Goal: Task Accomplishment & Management: Manage account settings

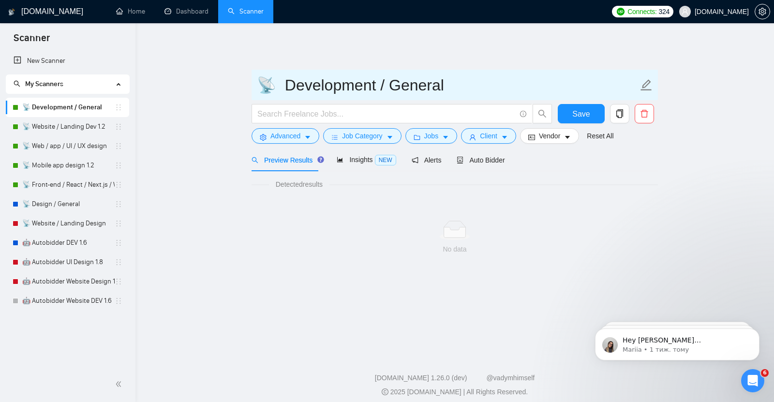
click at [290, 81] on input "📡 Development / General" at bounding box center [447, 85] width 381 height 24
type input "📡 OLD Development / General"
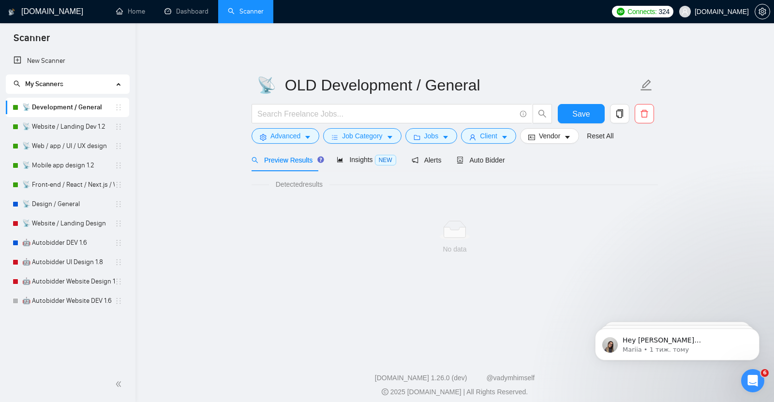
click at [67, 102] on link "📡 Development / General" at bounding box center [68, 107] width 92 height 19
click at [482, 156] on span "Auto Bidder" at bounding box center [480, 160] width 48 height 8
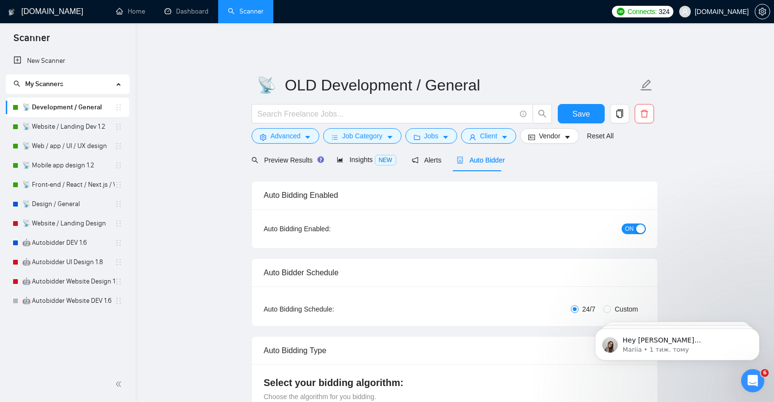
checkbox input "true"
click at [282, 158] on div "Preview Results" at bounding box center [283, 160] width 70 height 11
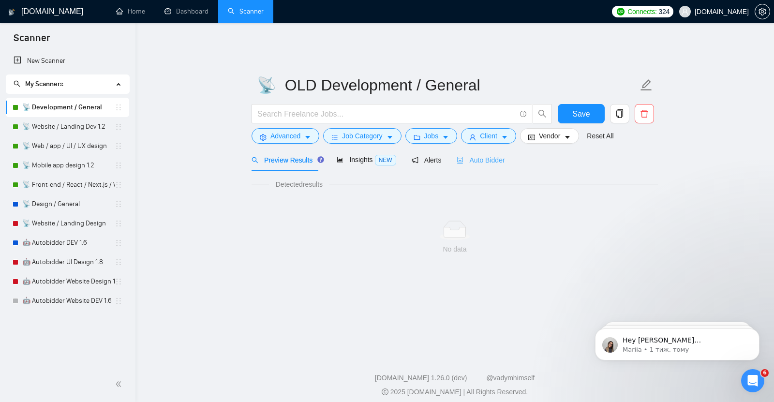
click at [484, 161] on div "Auto Bidder" at bounding box center [480, 159] width 48 height 23
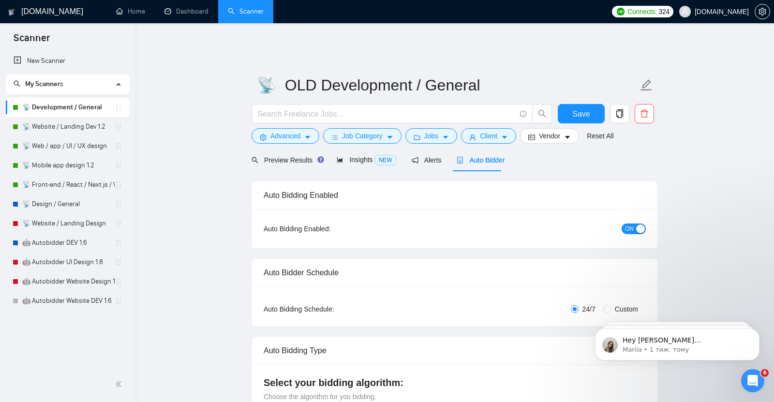
checkbox input "true"
click at [266, 156] on span "Preview Results" at bounding box center [283, 160] width 70 height 8
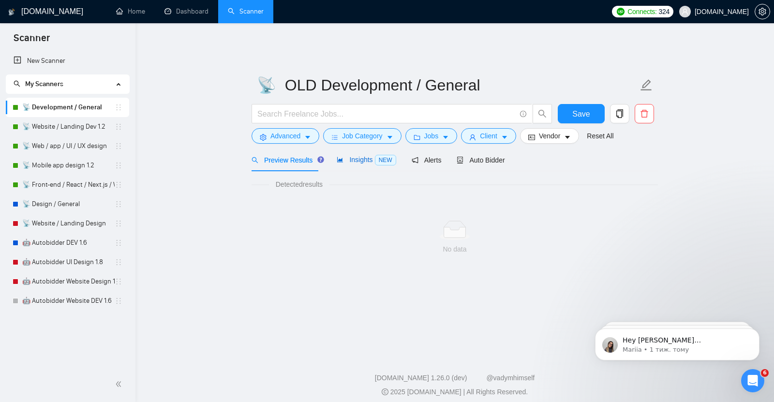
click at [354, 156] on span "Insights NEW" at bounding box center [366, 160] width 59 height 8
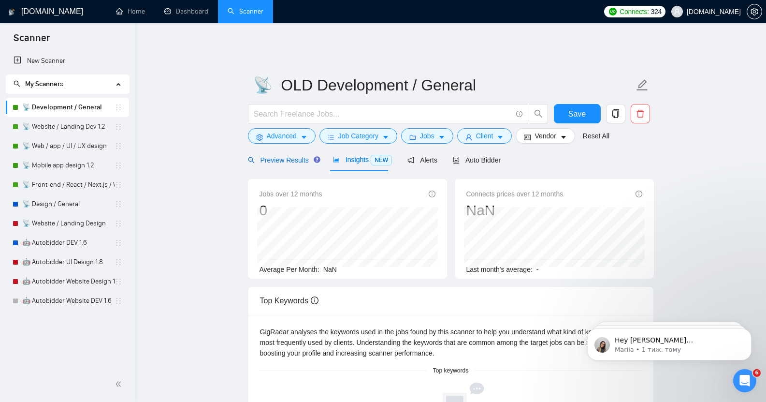
click at [287, 156] on span "Preview Results" at bounding box center [283, 160] width 70 height 8
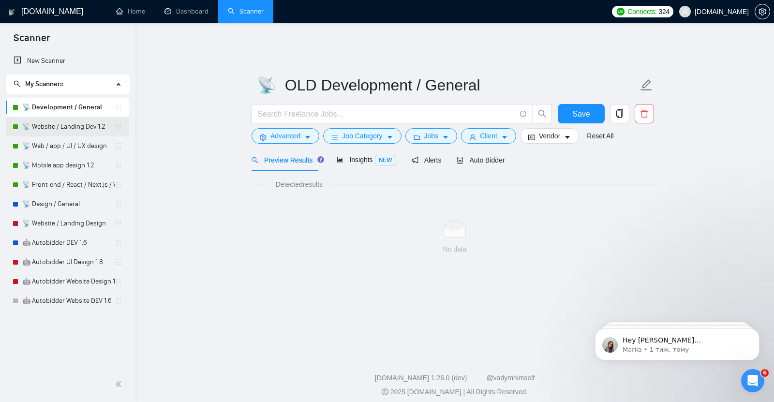
click at [61, 125] on link "📡 Website / Landing Dev 1.2" at bounding box center [68, 126] width 92 height 19
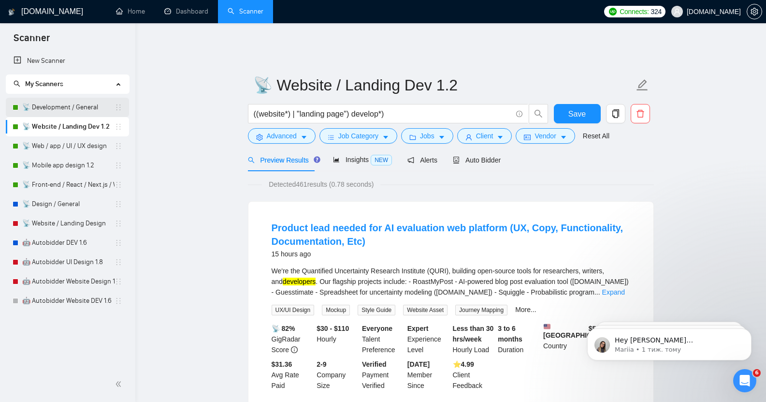
click at [67, 106] on link "📡 Development / General" at bounding box center [68, 107] width 92 height 19
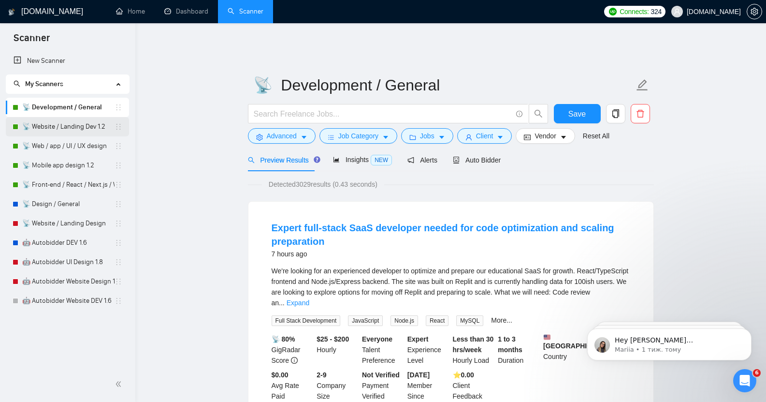
click at [63, 122] on link "📡 Website / Landing Dev 1.2" at bounding box center [68, 126] width 92 height 19
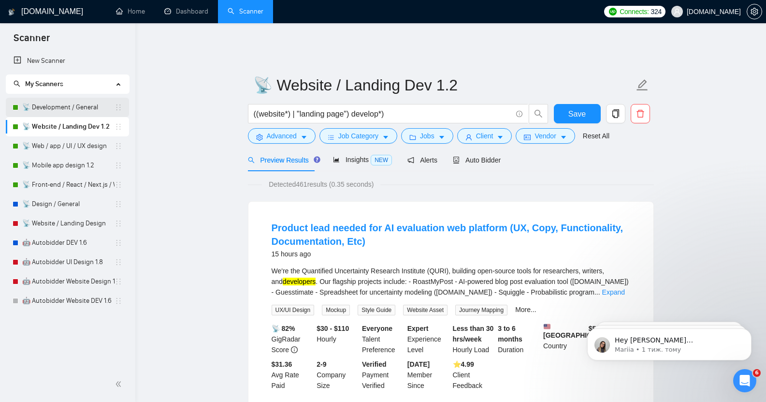
click at [67, 103] on link "📡 Development / General" at bounding box center [68, 107] width 92 height 19
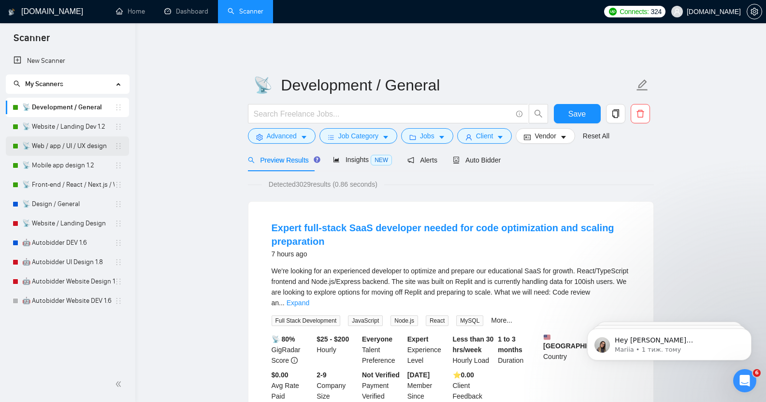
click at [63, 150] on link "📡 Web / app / UI / UX design" at bounding box center [68, 145] width 92 height 19
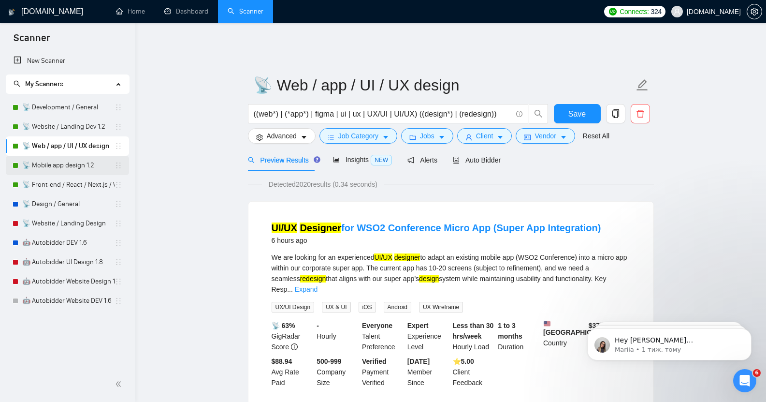
click at [58, 167] on link "📡 Mobile app design 1.2" at bounding box center [68, 165] width 92 height 19
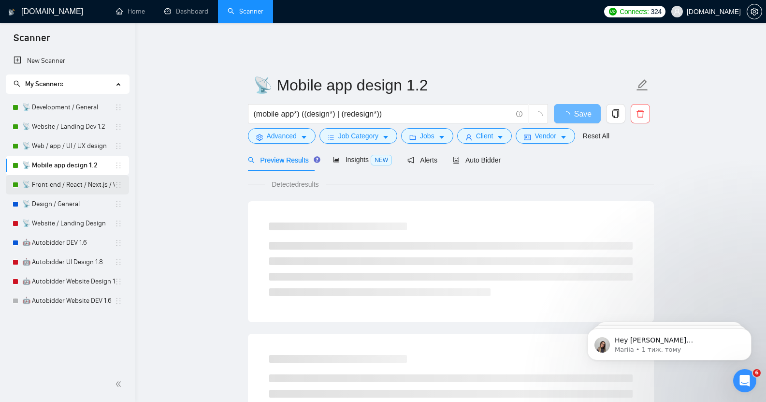
click at [59, 183] on link "📡 Front-end / React / Next.js / WebGL / GSAP" at bounding box center [68, 184] width 92 height 19
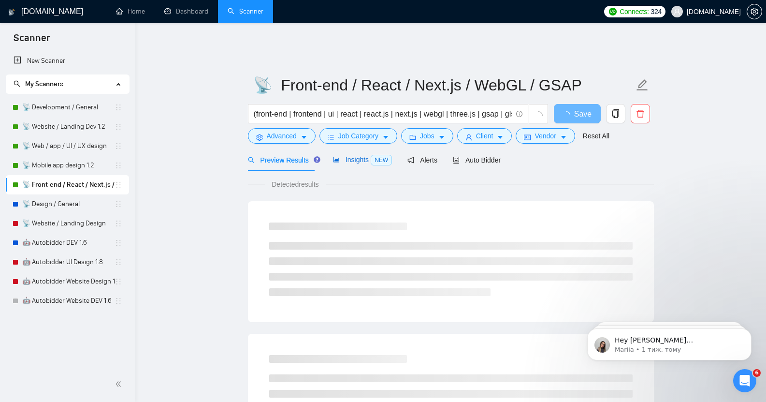
click at [359, 156] on span "Insights NEW" at bounding box center [362, 160] width 59 height 8
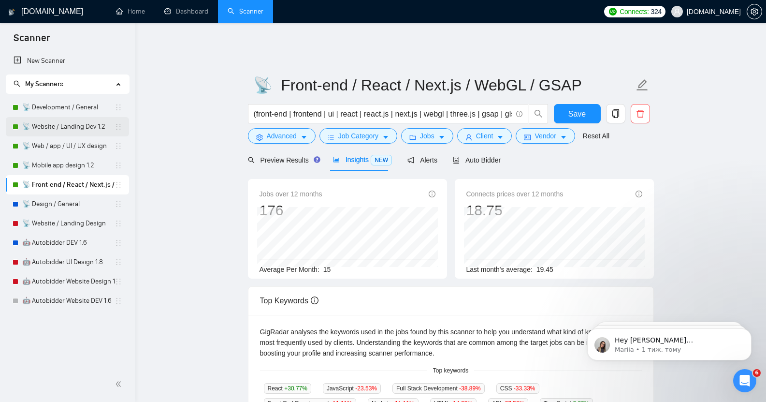
click at [81, 126] on link "📡 Website / Landing Dev 1.2" at bounding box center [68, 126] width 92 height 19
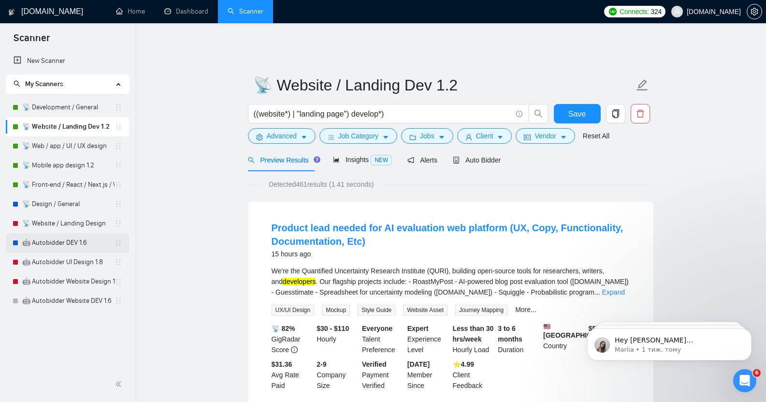
click at [69, 243] on link "🤖 Autobidder DEV 1.6" at bounding box center [68, 242] width 92 height 19
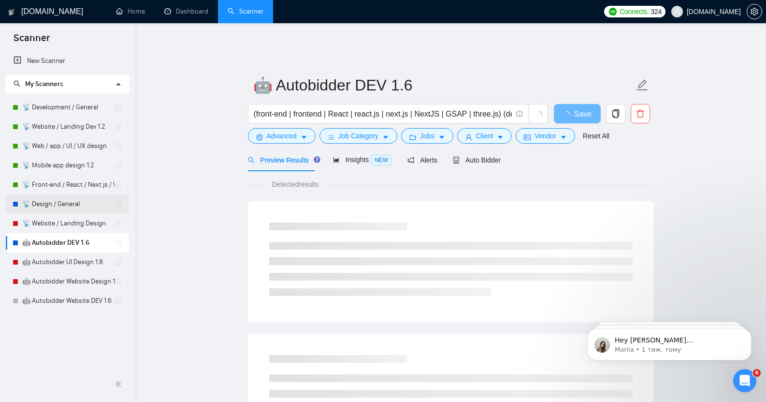
click at [51, 205] on link "📡 Design / General" at bounding box center [68, 203] width 92 height 19
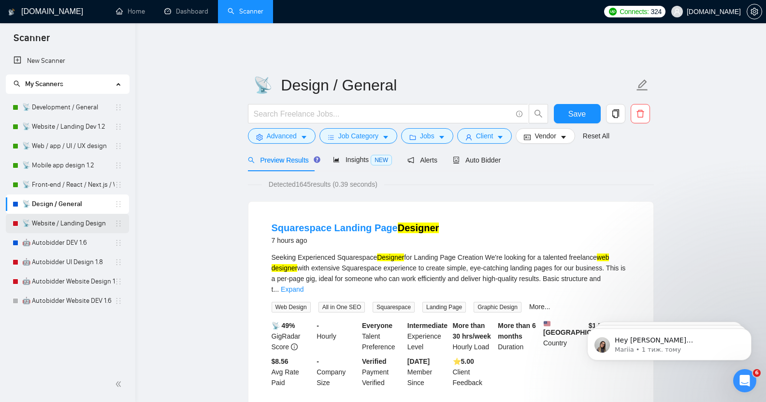
click at [62, 223] on link "📡 Website / Landing Design" at bounding box center [68, 223] width 92 height 19
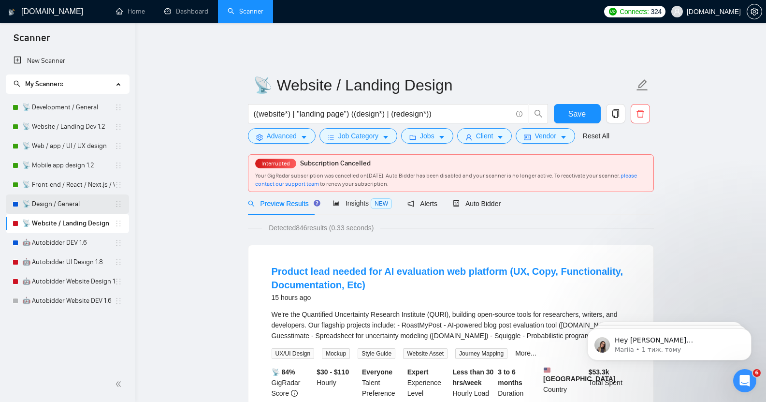
click at [63, 211] on link "📡 Design / General" at bounding box center [68, 203] width 92 height 19
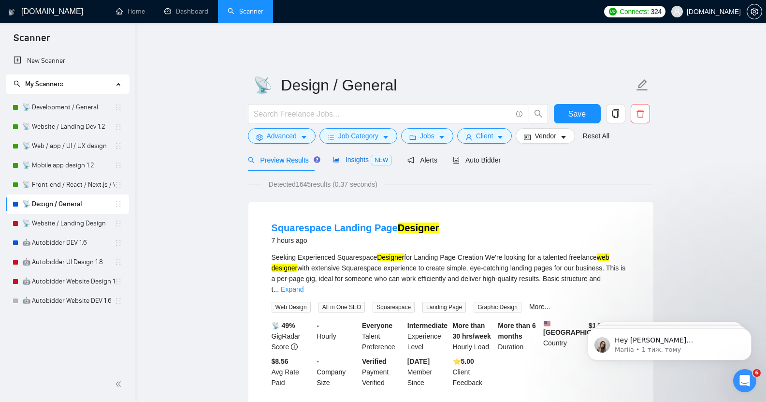
click at [347, 157] on div "Insights NEW" at bounding box center [362, 159] width 59 height 11
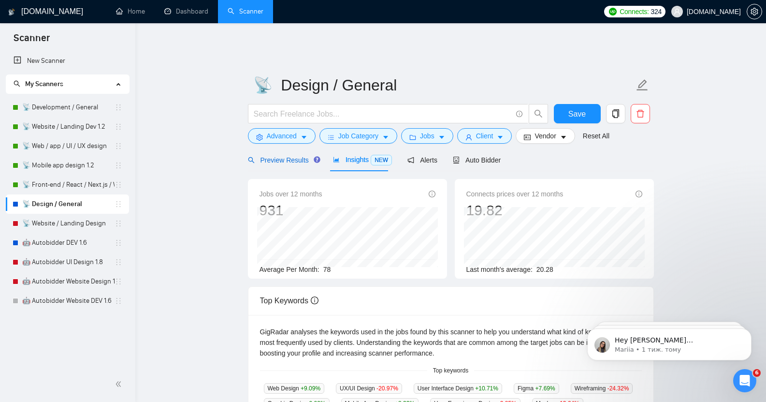
click at [288, 156] on span "Preview Results" at bounding box center [283, 160] width 70 height 8
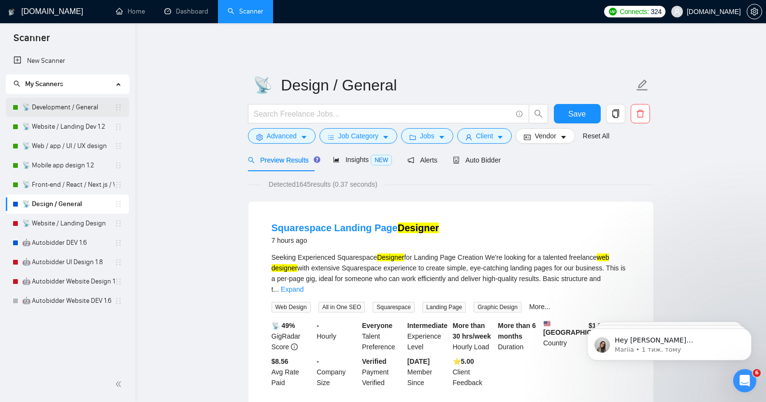
click at [63, 103] on link "📡 Development / General" at bounding box center [68, 107] width 92 height 19
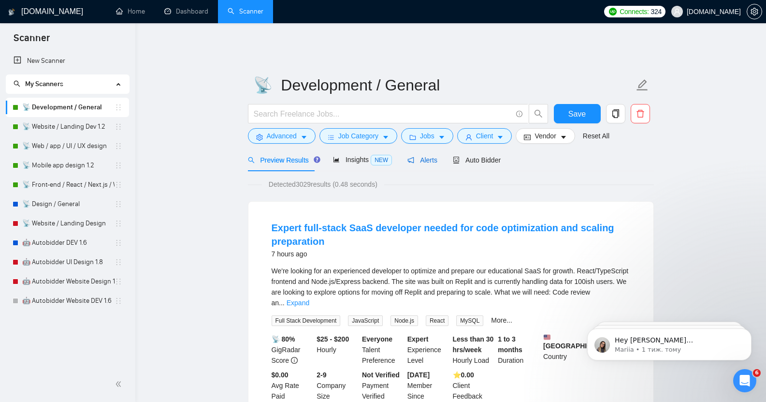
click at [416, 156] on span "Alerts" at bounding box center [423, 160] width 30 height 8
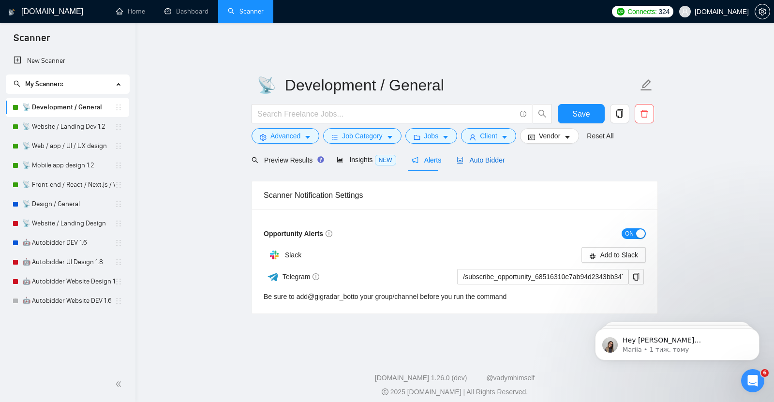
click at [474, 156] on span "Auto Bidder" at bounding box center [480, 160] width 48 height 8
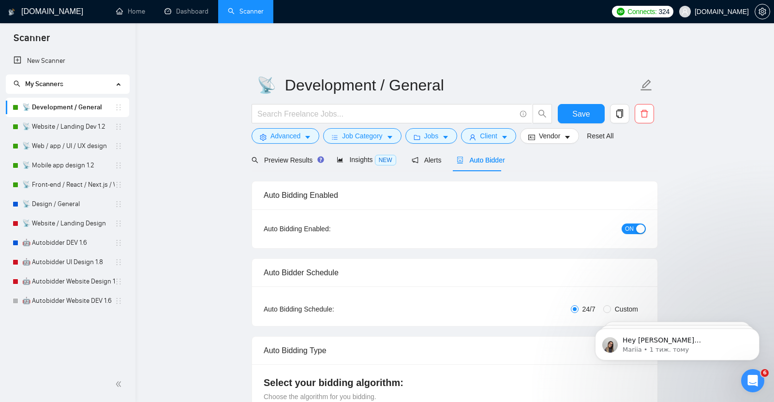
checkbox input "true"
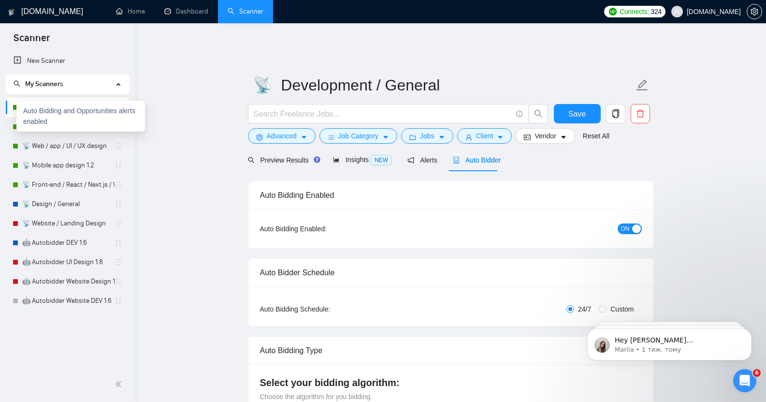
click at [16, 107] on div at bounding box center [16, 107] width 6 height 6
click at [56, 126] on link "📡 Website / Landing Dev 1.2" at bounding box center [68, 126] width 92 height 19
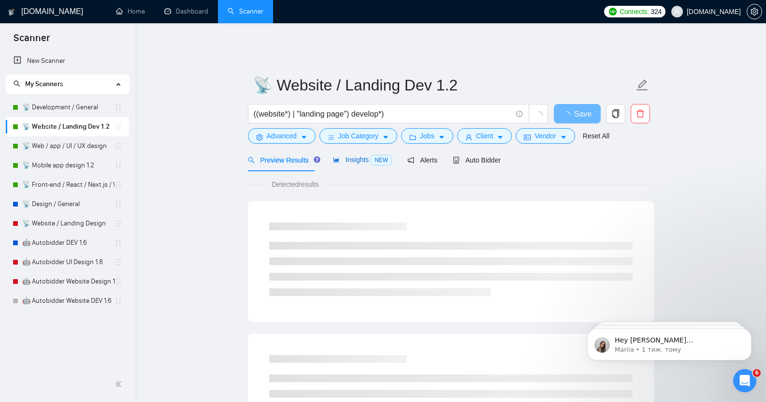
click at [355, 154] on div "Insights NEW" at bounding box center [362, 159] width 59 height 11
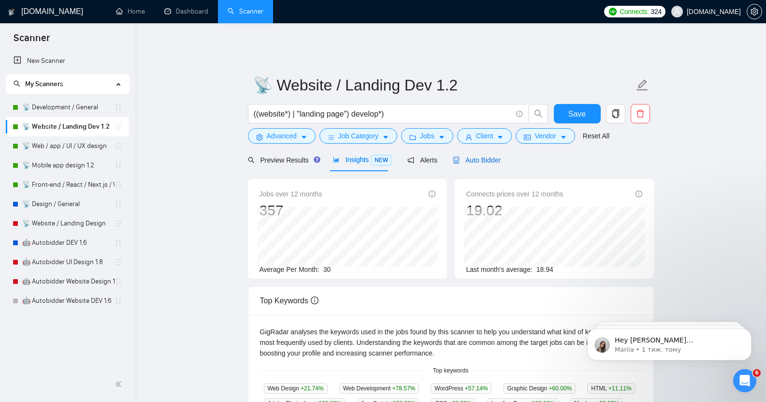
click at [467, 156] on span "Auto Bidder" at bounding box center [477, 160] width 48 height 8
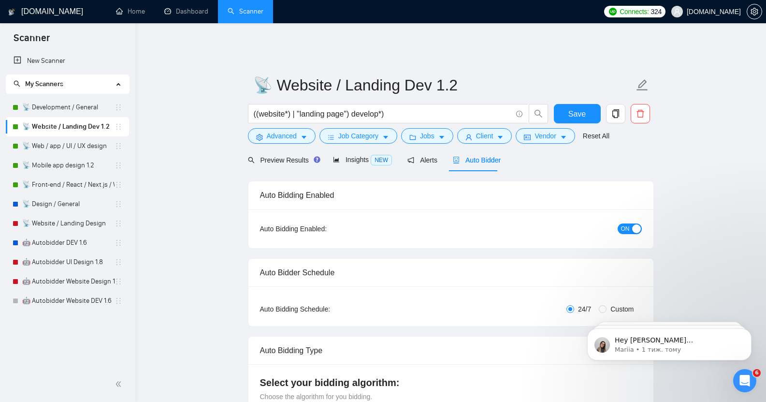
checkbox input "true"
click at [613, 109] on icon "copy" at bounding box center [615, 113] width 7 height 9
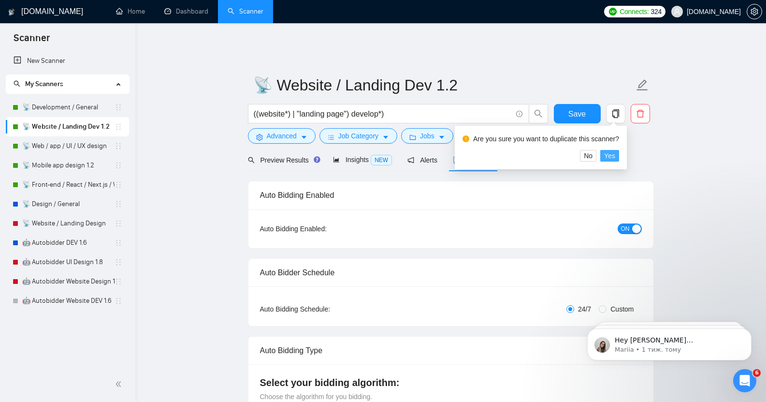
click at [608, 154] on span "Yes" at bounding box center [609, 155] width 11 height 11
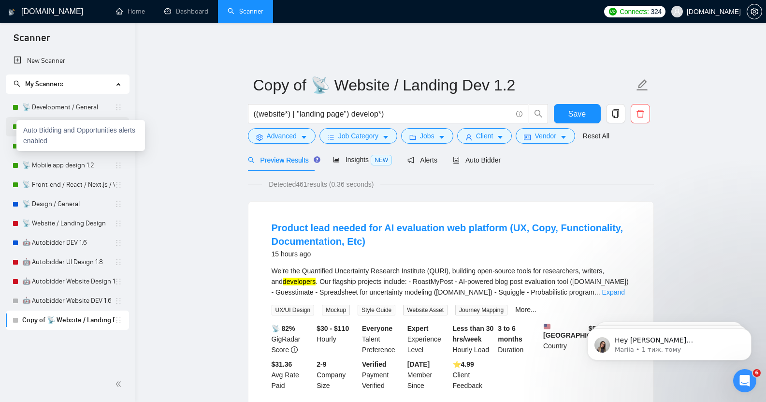
click at [14, 127] on div at bounding box center [16, 127] width 6 height 6
click at [70, 122] on link "📡 Website / Landing Dev 1.2" at bounding box center [68, 126] width 92 height 19
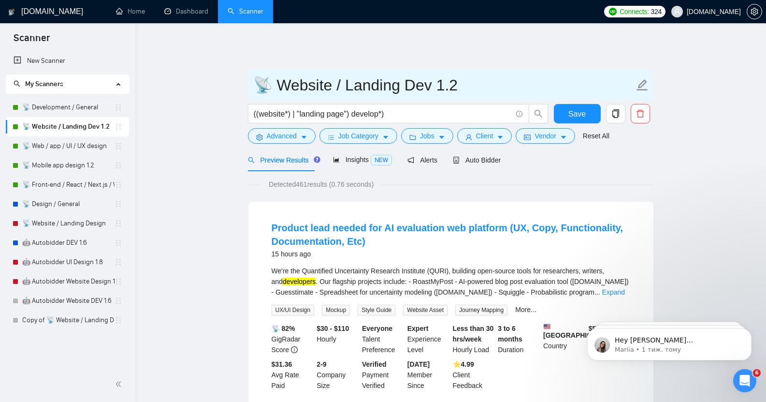
click at [281, 76] on input "📡 Website / Landing Dev 1.2" at bounding box center [443, 85] width 381 height 24
type input "📡 OLD Website / Landing Dev 1.2"
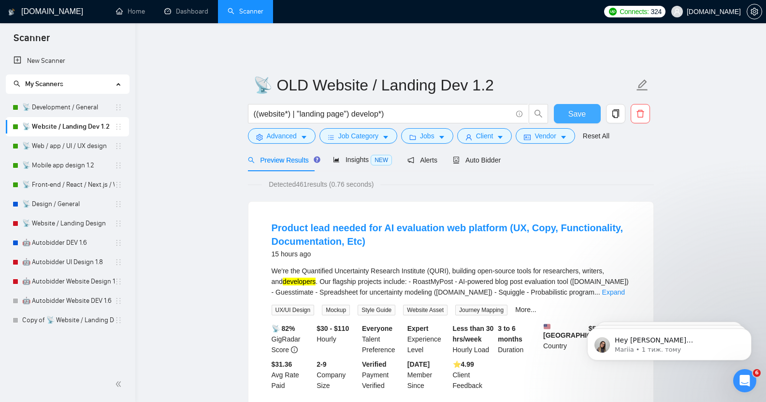
click at [576, 108] on span "Save" at bounding box center [577, 114] width 17 height 12
click at [464, 156] on span "Auto Bidder" at bounding box center [477, 160] width 48 height 8
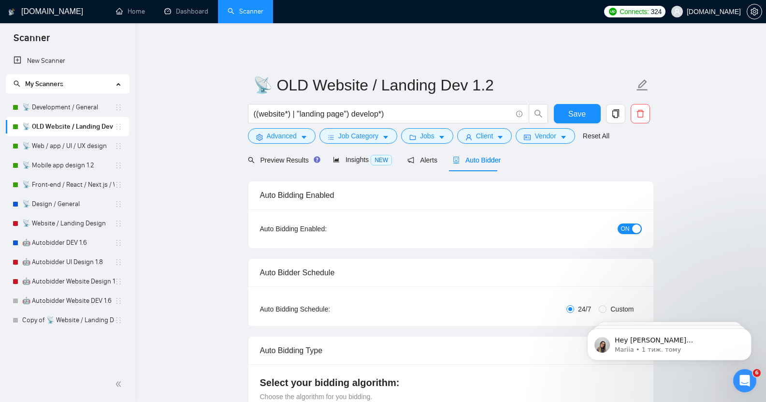
checkbox input "true"
click at [633, 224] on div "button" at bounding box center [636, 228] width 9 height 9
click at [578, 108] on span "Save" at bounding box center [577, 114] width 17 height 12
click at [286, 156] on span "Preview Results" at bounding box center [283, 160] width 70 height 8
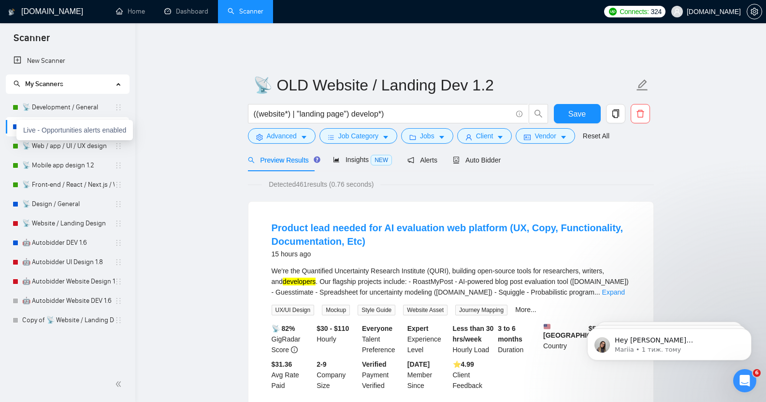
click at [16, 127] on div at bounding box center [16, 127] width 6 height 6
click at [282, 131] on span "Advanced" at bounding box center [282, 136] width 30 height 11
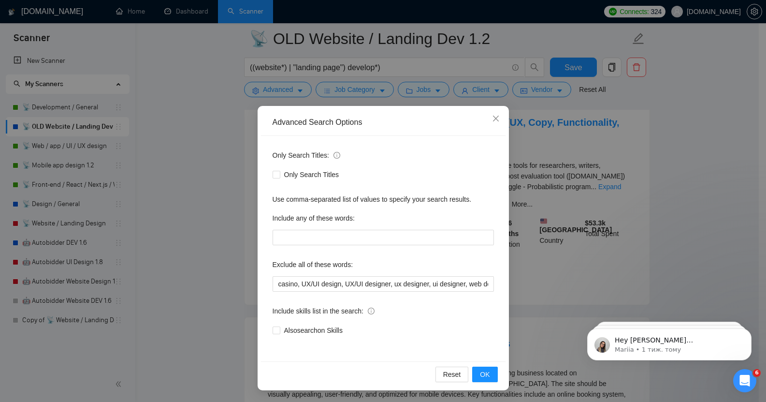
scroll to position [114, 0]
click at [492, 120] on icon "close" at bounding box center [496, 119] width 8 height 8
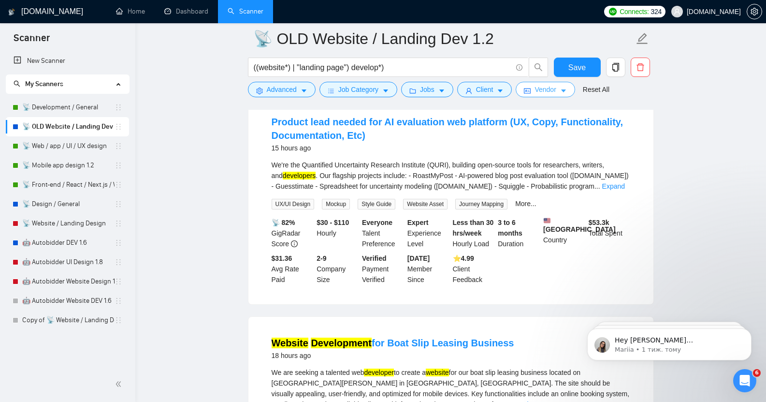
click at [549, 90] on span "Vendor" at bounding box center [545, 89] width 21 height 11
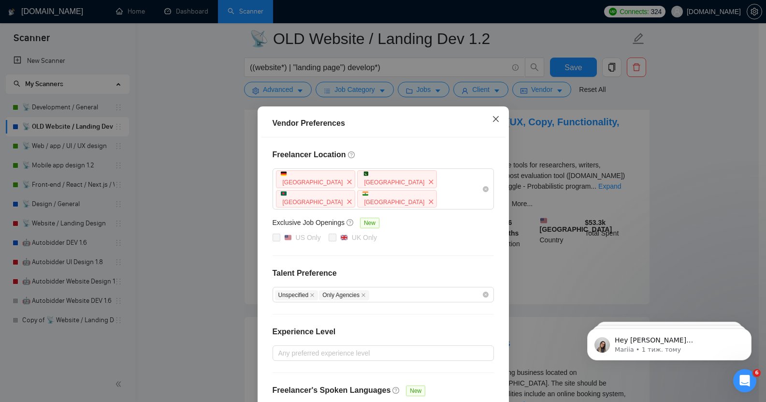
click at [492, 122] on icon "close" at bounding box center [496, 119] width 8 height 8
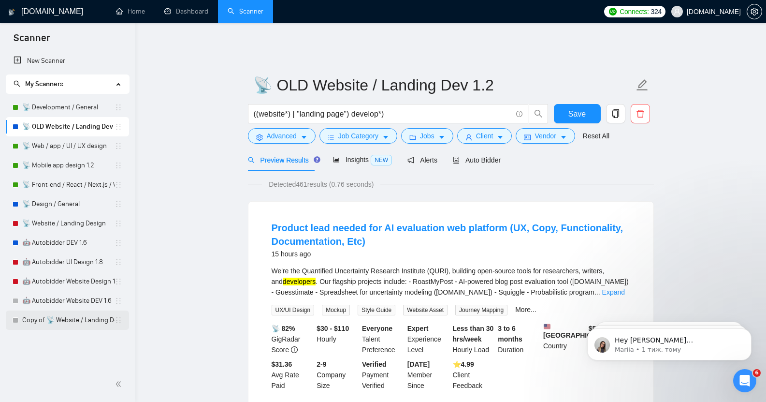
click at [61, 321] on link "Copy of 📡 Website / Landing Dev 1.2" at bounding box center [68, 319] width 92 height 19
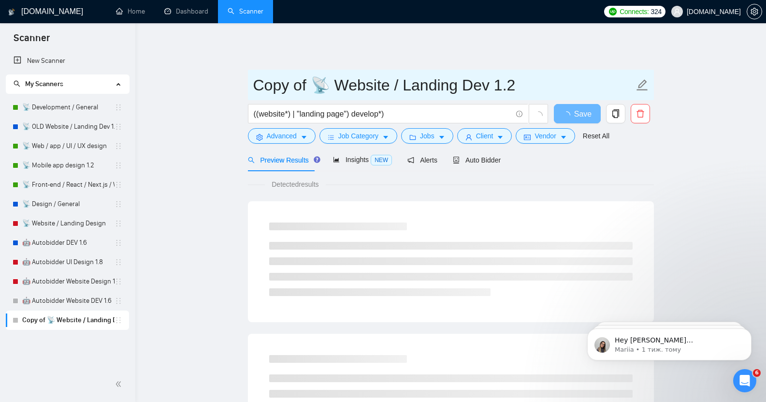
click at [370, 79] on input "Copy of 📡 Website / Landing Dev 1.2" at bounding box center [443, 85] width 381 height 24
paste input "Scanner: Dev: Website / Landing"
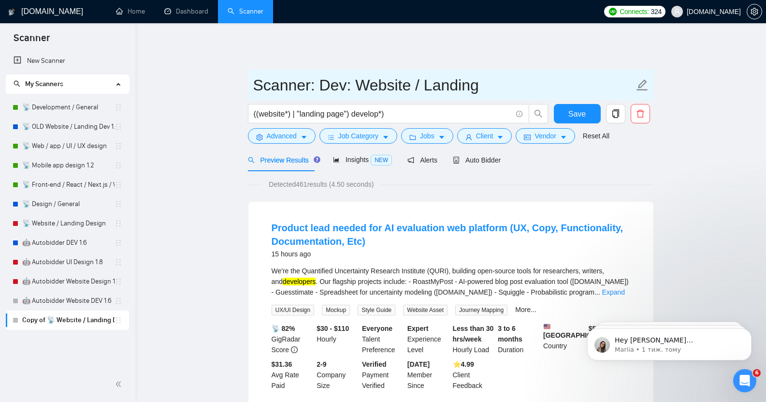
type input "Scanner: Dev: Website / Landing"
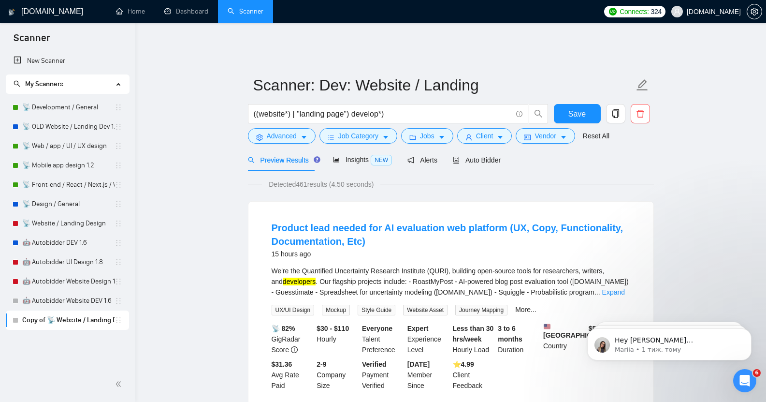
click at [580, 108] on span "Save" at bounding box center [577, 114] width 17 height 12
click at [63, 124] on link "📡 OLD Website / Landing Dev 1.2" at bounding box center [68, 126] width 92 height 19
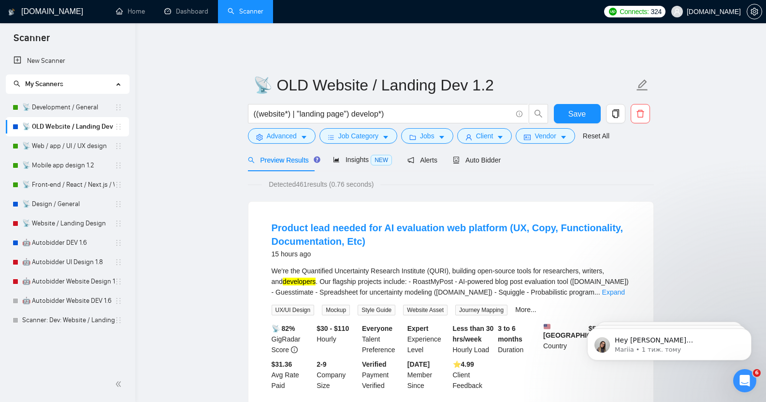
drag, startPoint x: 52, startPoint y: 105, endPoint x: 209, endPoint y: 91, distance: 158.3
click at [477, 156] on span "Auto Bidder" at bounding box center [477, 160] width 48 height 8
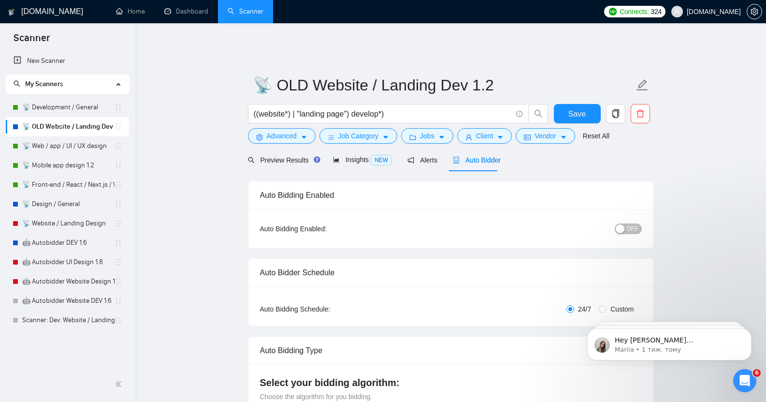
checkbox input "true"
click at [752, 370] on div "Відкрити програму для спілкування Intercom" at bounding box center [743, 378] width 23 height 23
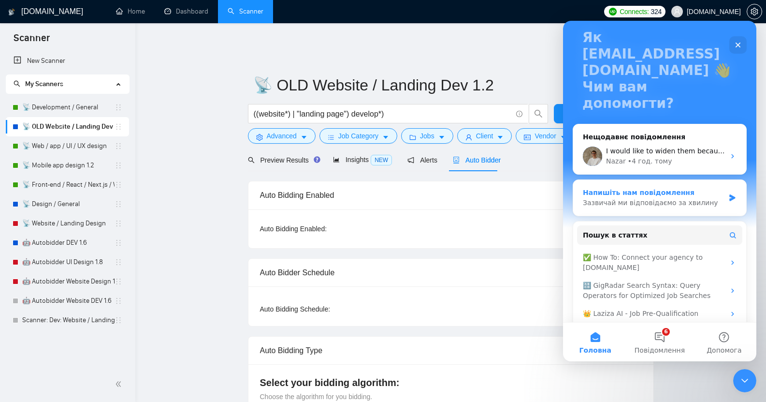
scroll to position [71, 0]
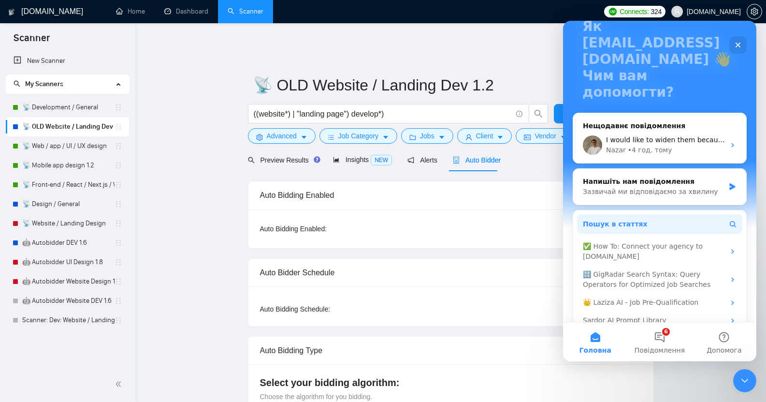
click at [684, 214] on button "Пошук в статтях" at bounding box center [659, 223] width 165 height 19
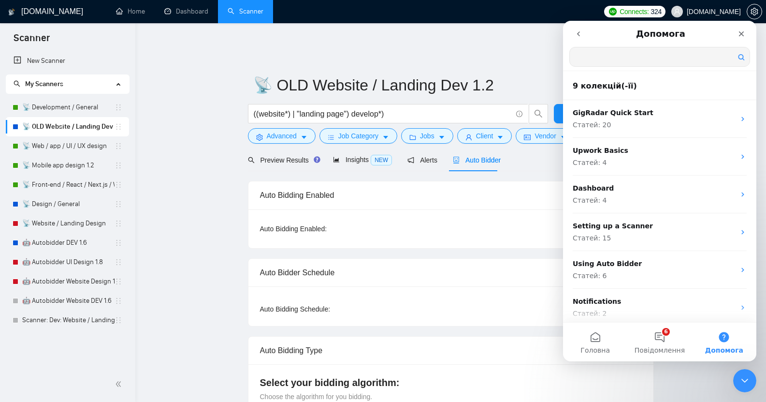
scroll to position [0, 0]
click at [601, 57] on input "Пошук в статтях" at bounding box center [660, 56] width 180 height 19
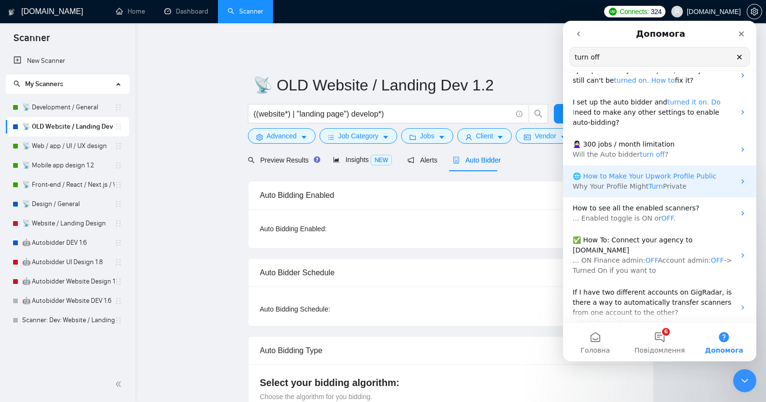
scroll to position [114, 0]
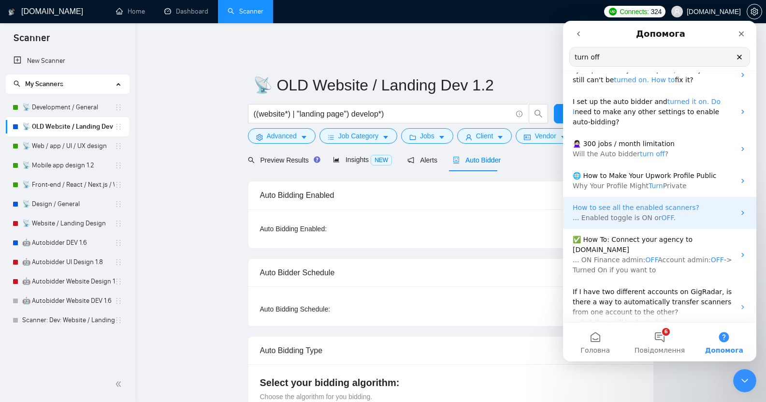
type input "turn off"
click at [689, 203] on p "How to see all the enabled scanners?" at bounding box center [654, 208] width 162 height 10
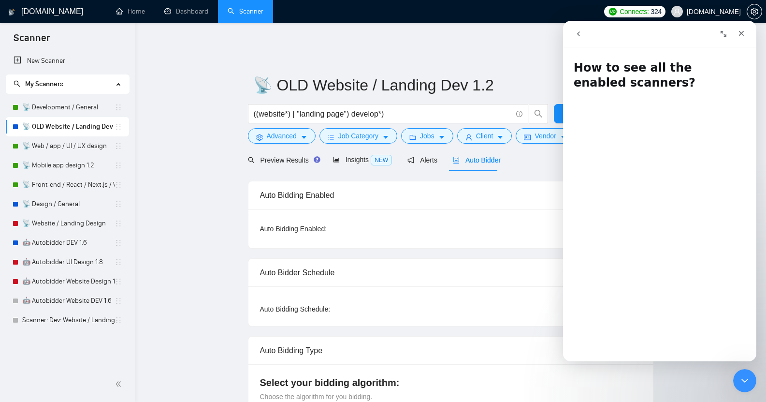
scroll to position [0, 0]
click at [744, 33] on icon "Закрити" at bounding box center [742, 33] width 8 height 8
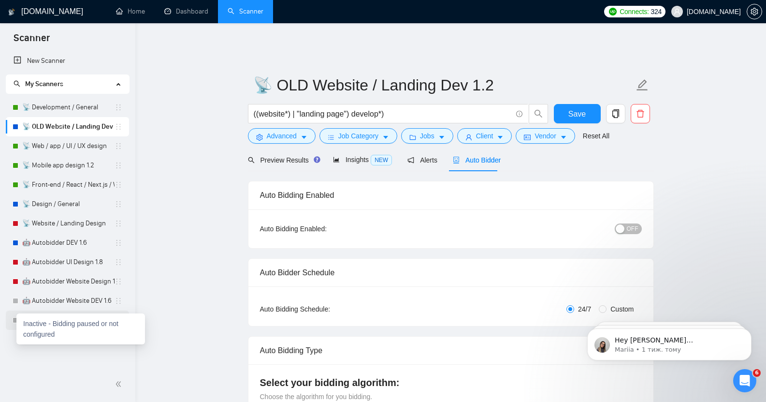
click at [15, 319] on div at bounding box center [16, 320] width 6 height 6
click at [51, 313] on link "Scanner: Dev: Website / Landing" at bounding box center [68, 319] width 92 height 19
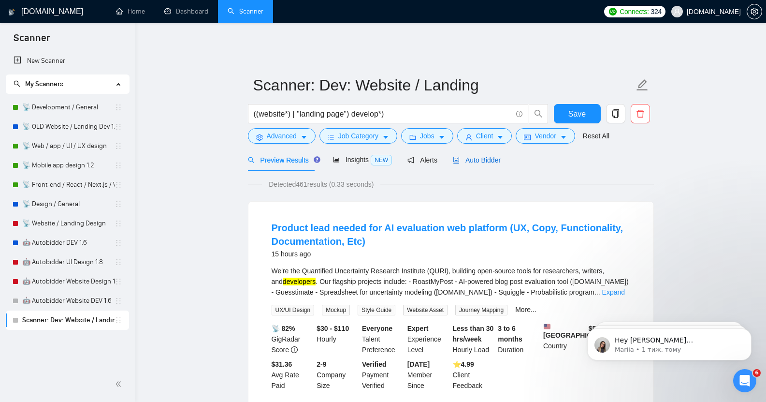
click at [482, 156] on span "Auto Bidder" at bounding box center [477, 160] width 48 height 8
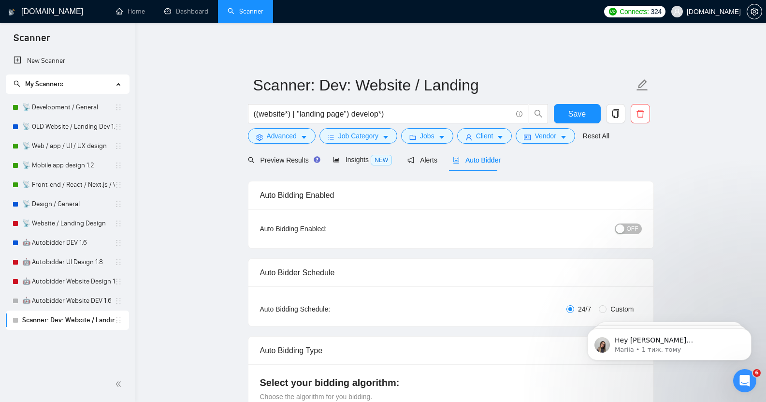
click at [627, 223] on button "OFF" at bounding box center [628, 228] width 27 height 11
click at [581, 108] on span "Save" at bounding box center [577, 114] width 17 height 12
click at [626, 223] on span "ON" at bounding box center [625, 228] width 9 height 11
click at [577, 110] on span "Save" at bounding box center [577, 114] width 17 height 12
click at [747, 380] on icon "Відкрити програму для спілкування Intercom" at bounding box center [744, 379] width 16 height 16
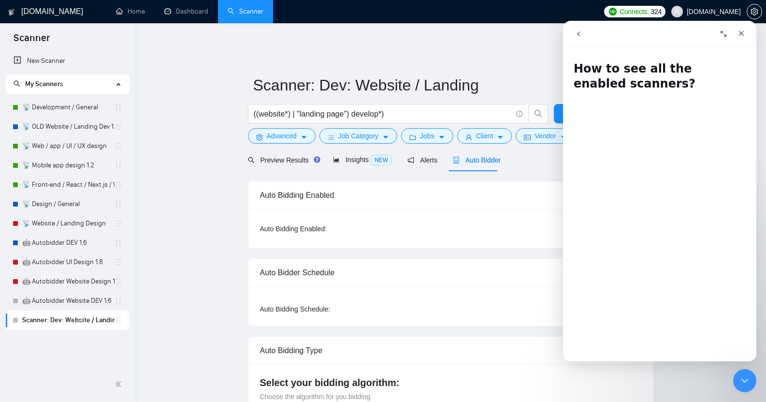
click at [581, 33] on icon "go back" at bounding box center [579, 34] width 8 height 8
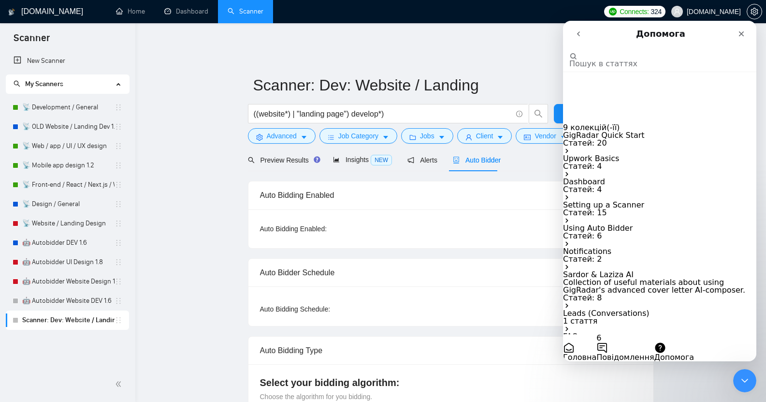
click at [578, 33] on icon "go back" at bounding box center [578, 33] width 3 height 5
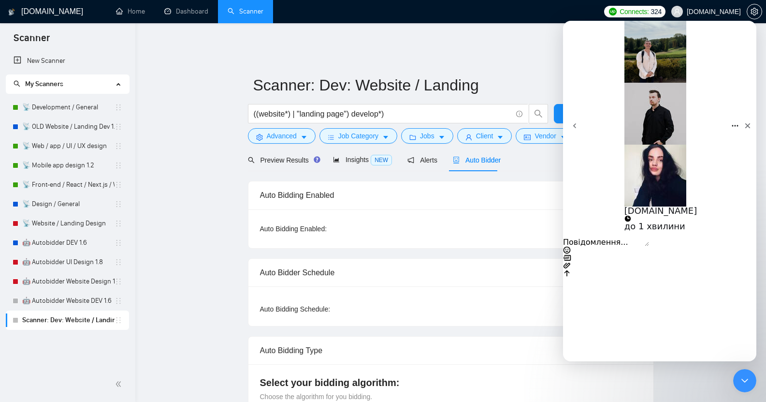
click at [612, 246] on textarea "Повідомлення..." at bounding box center [606, 242] width 86 height 8
type textarea "M"
type textarea "how can I make my scanner inactive?"
click at [571, 262] on icon "Надіслати повідомлення…" at bounding box center [567, 258] width 8 height 8
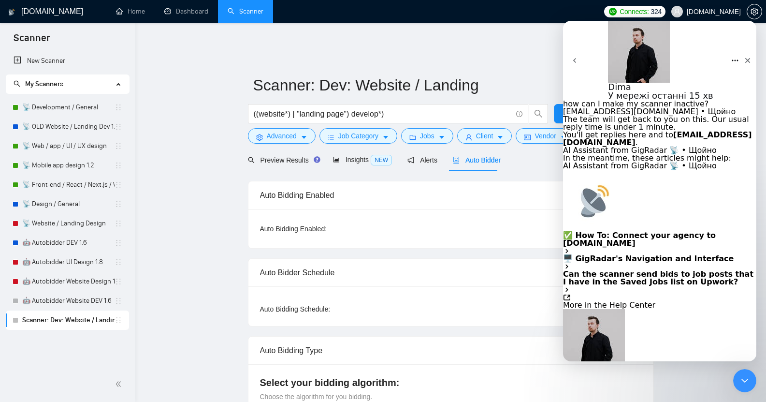
scroll to position [75, 0]
click at [130, 12] on link "Home" at bounding box center [130, 11] width 29 height 8
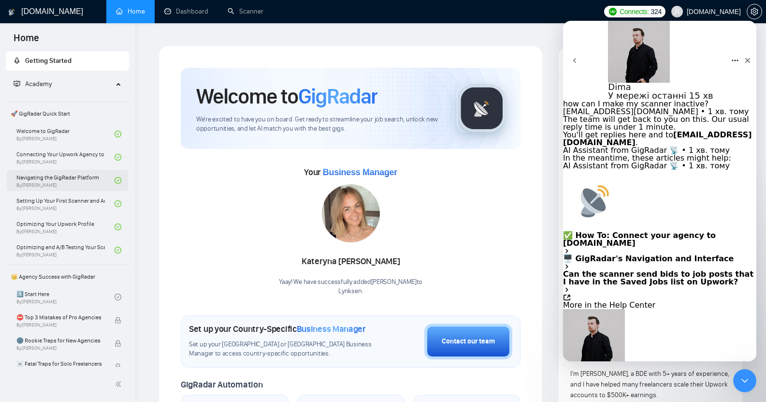
scroll to position [112, 0]
click at [80, 206] on link "Setting Up Your First Scanner and Auto-Bidder By Vlad Timinsky" at bounding box center [65, 203] width 98 height 21
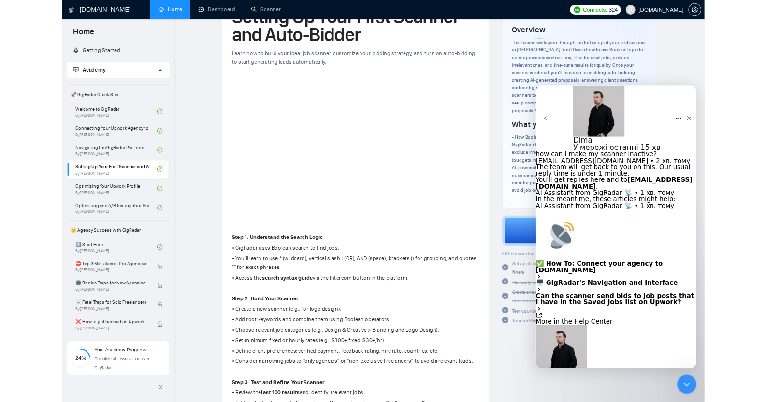
scroll to position [190, 0]
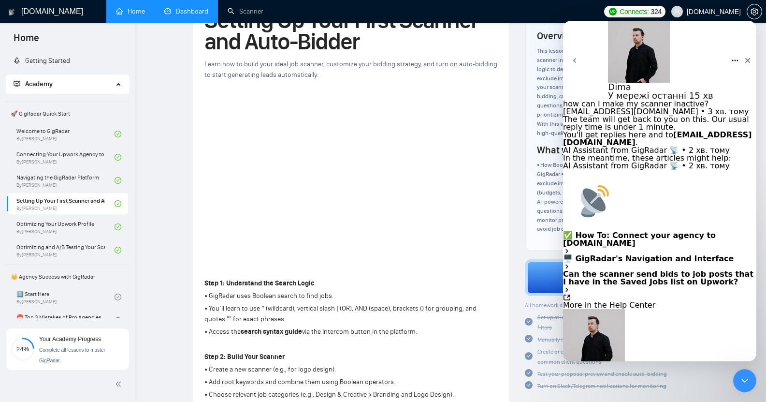
click at [196, 8] on link "Dashboard" at bounding box center [186, 11] width 44 height 8
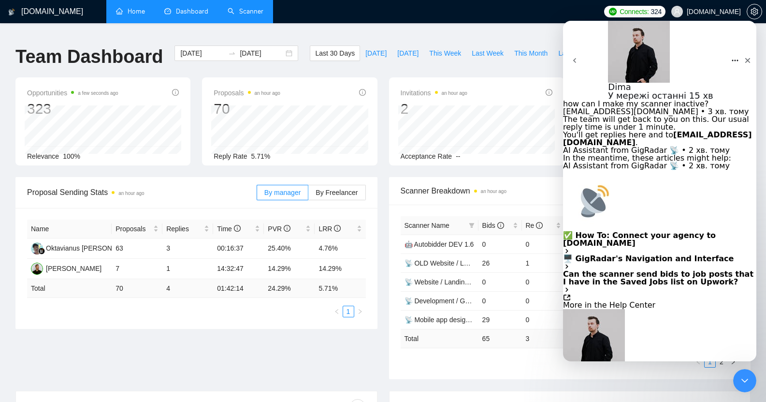
click at [245, 10] on link "Scanner" at bounding box center [246, 11] width 36 height 8
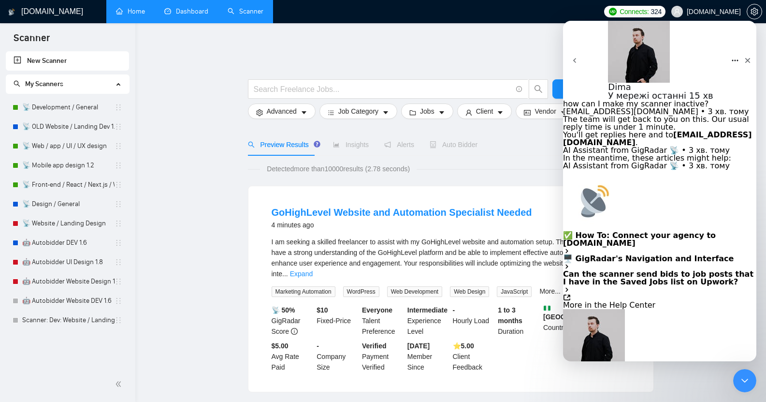
paste textarea "I am worried about low convertion of opportunities to proposals (only near 10%)…"
type textarea "I am worried about low convertion of opportunities to proposals (only near 10%)…"
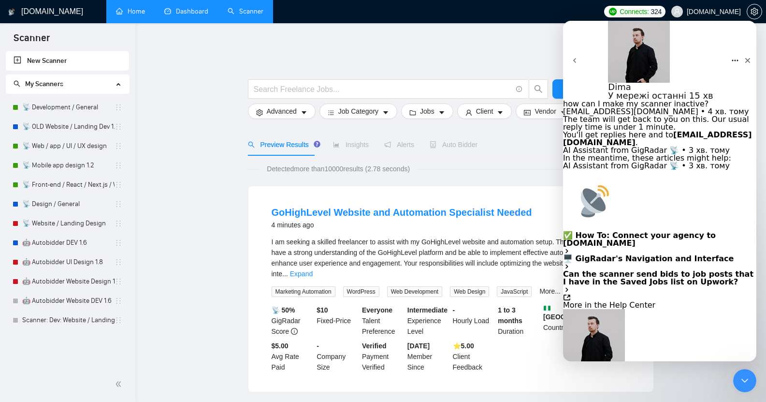
type textarea "My scanners are quite old, maybe if I make the dublicates of my scanners it wil…"
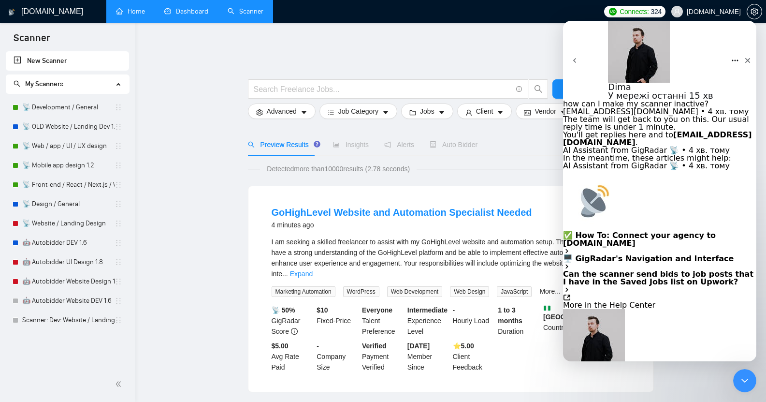
click at [746, 58] on icon "Закрити" at bounding box center [748, 60] width 5 height 5
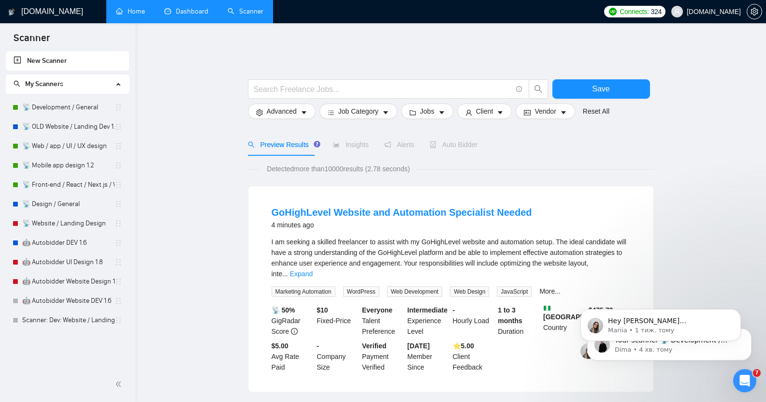
scroll to position [539, 0]
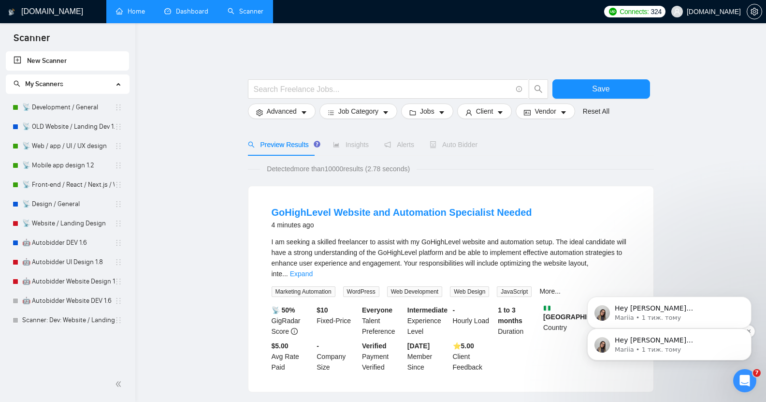
click at [677, 345] on p "Dima • 4 хв. тому" at bounding box center [677, 349] width 125 height 9
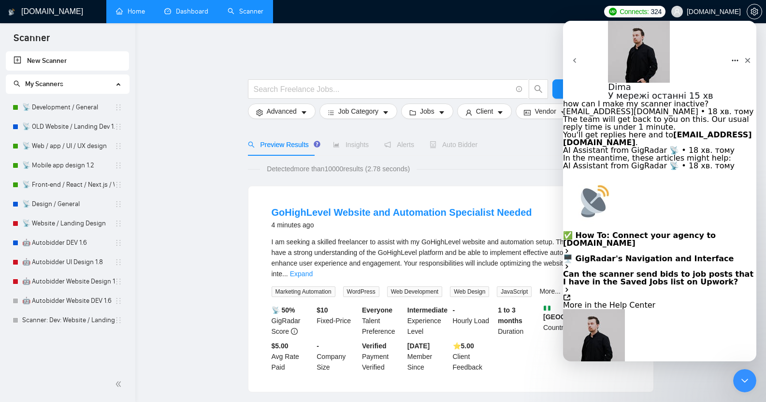
scroll to position [555, 0]
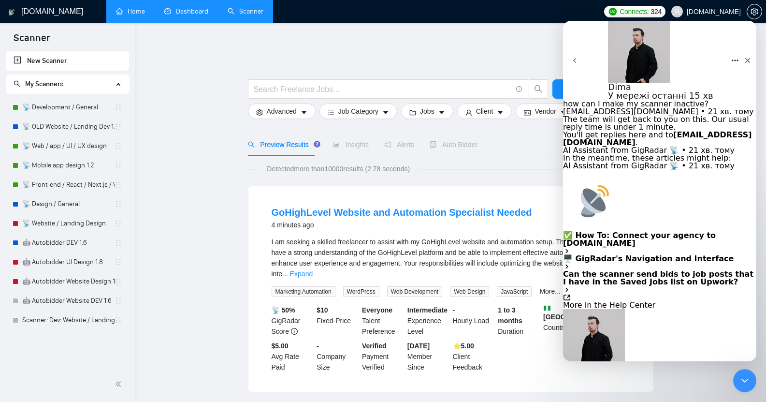
scroll to position [539, 0]
type textarea "We havent changed the team, but somehow we have the choice of 2 Lynksen teams w…"
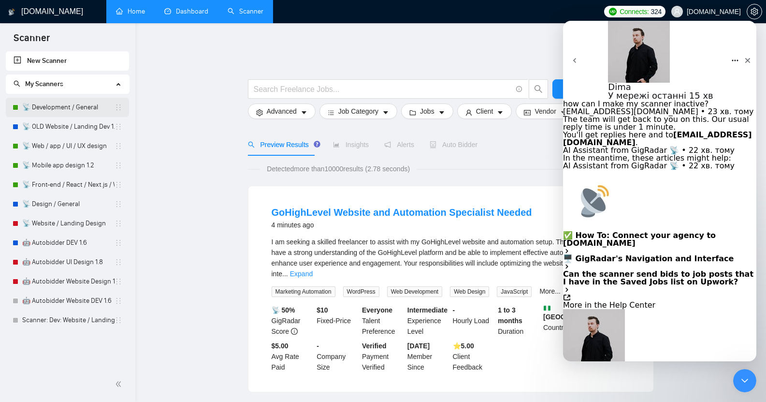
click at [66, 104] on link "📡 Development / General" at bounding box center [68, 107] width 92 height 19
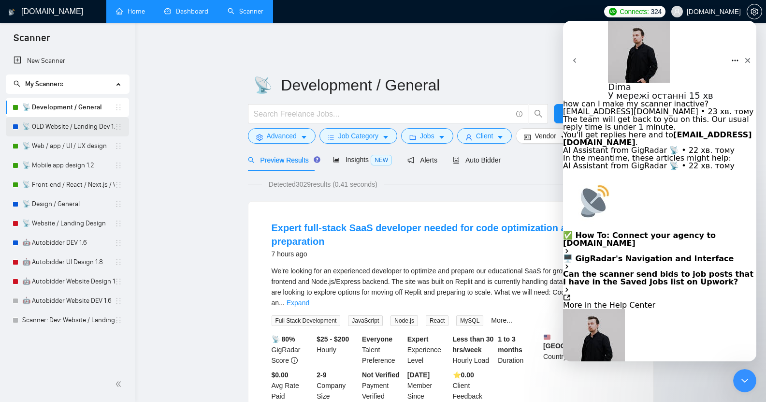
click at [60, 131] on link "📡 OLD Website / Landing Dev 1.2" at bounding box center [68, 126] width 92 height 19
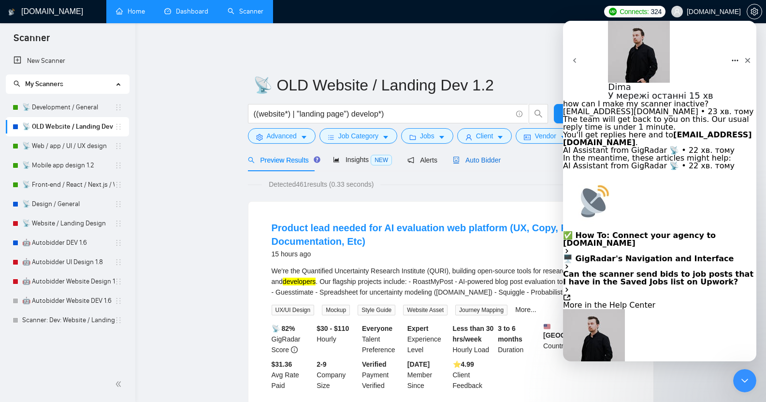
click at [476, 156] on span "Auto Bidder" at bounding box center [477, 160] width 48 height 8
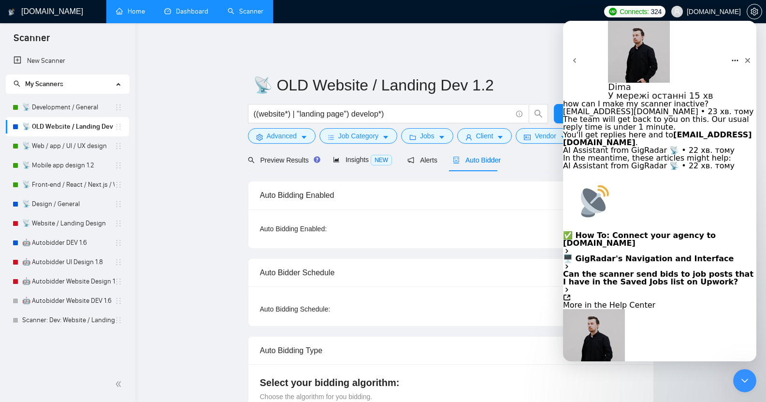
checkbox input "true"
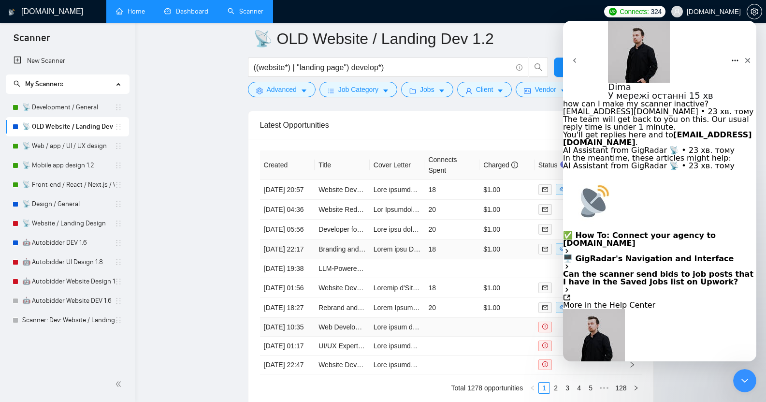
scroll to position [2490, 0]
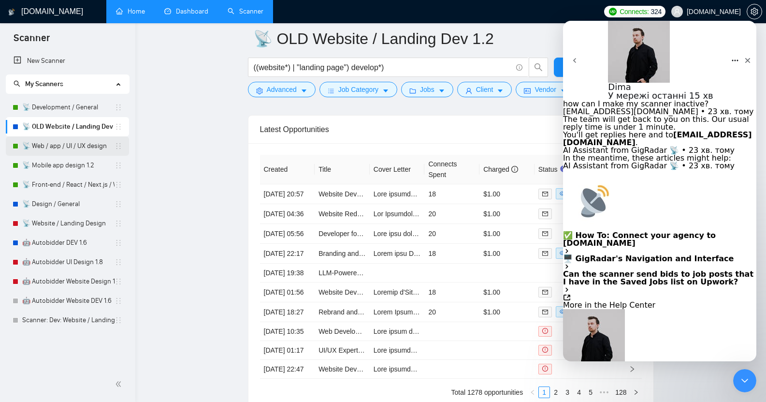
click at [66, 149] on link "📡 Web / app / UI / UX design" at bounding box center [68, 145] width 92 height 19
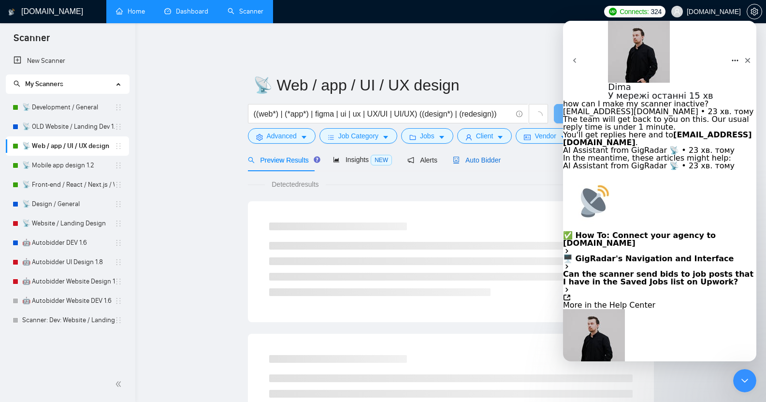
click at [486, 156] on span "Auto Bidder" at bounding box center [477, 160] width 48 height 8
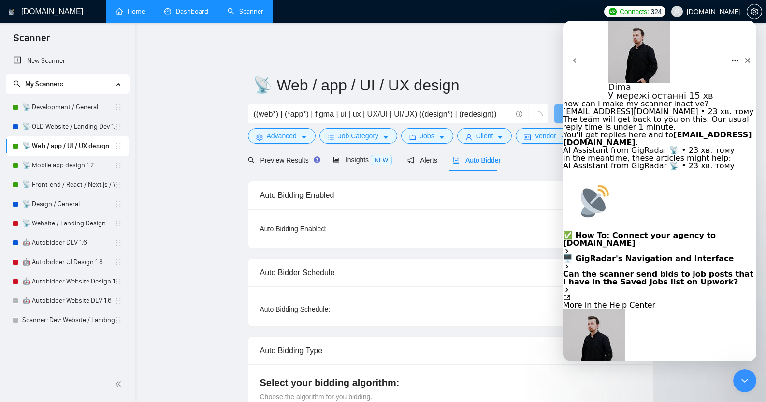
radio input "false"
radio input "true"
checkbox input "true"
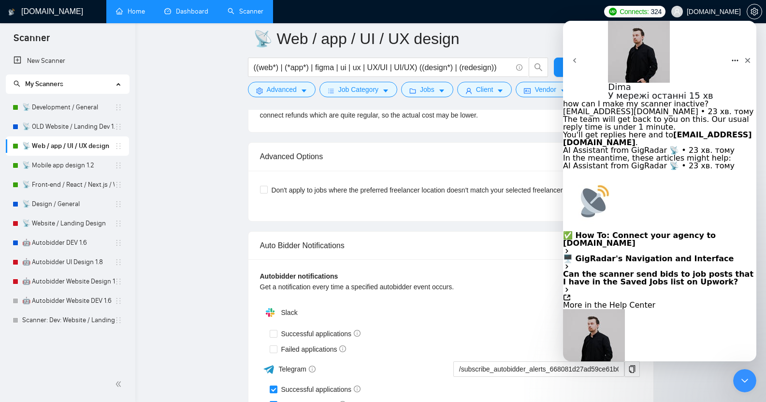
scroll to position [2541, 0]
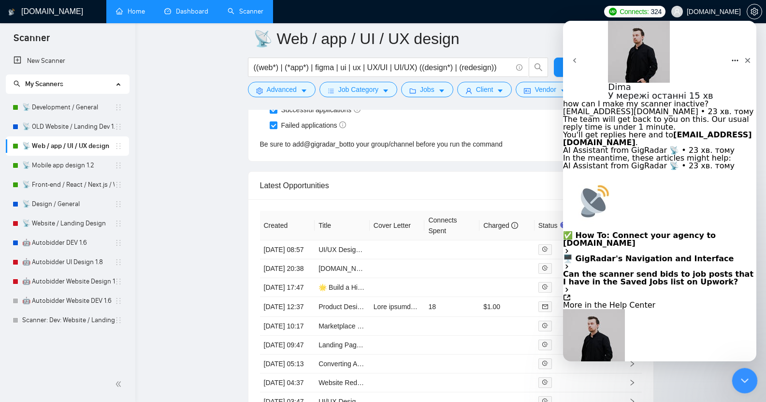
click at [746, 383] on icon "Закрити програму для спілкування Intercom" at bounding box center [744, 379] width 12 height 12
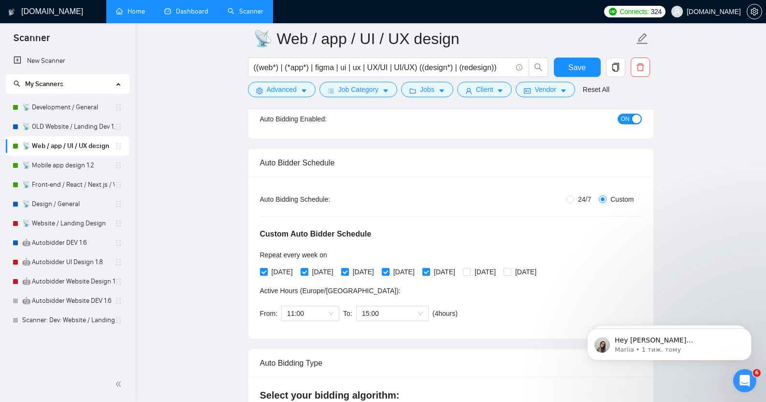
scroll to position [116, 0]
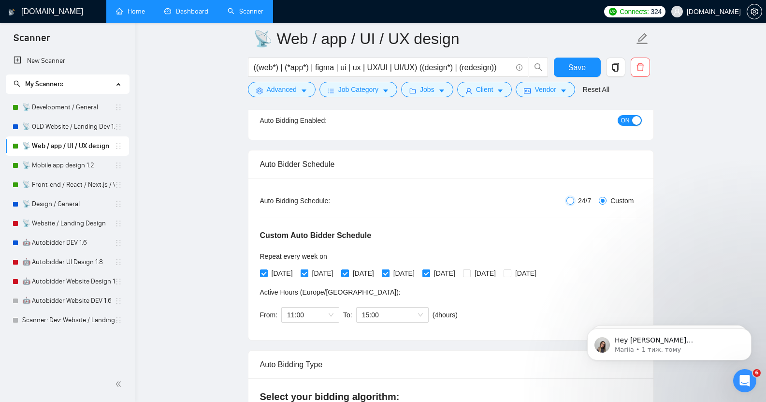
click at [572, 197] on input "24/7" at bounding box center [571, 201] width 8 height 8
radio input "true"
radio input "false"
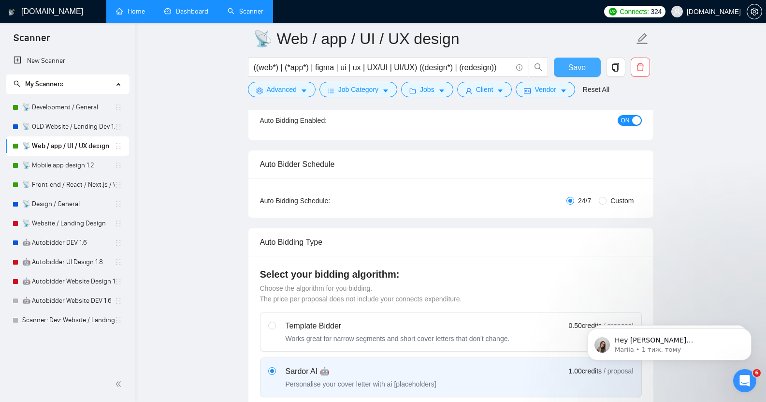
click at [579, 64] on span "Save" at bounding box center [577, 67] width 17 height 12
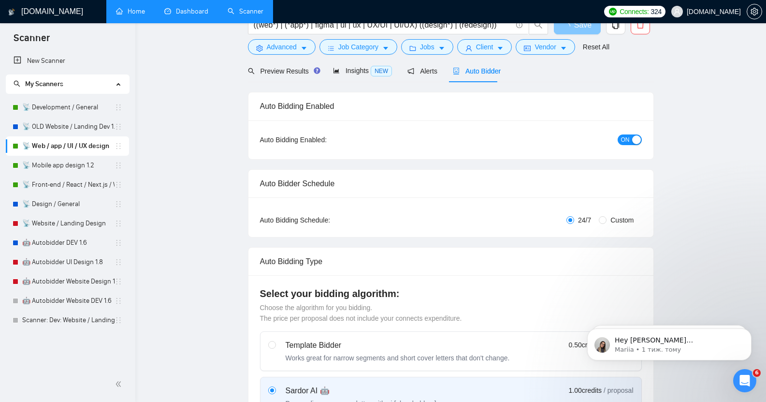
scroll to position [0, 0]
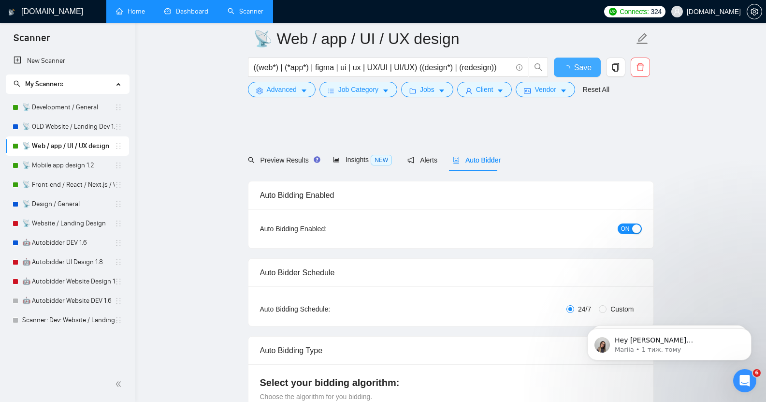
checkbox input "true"
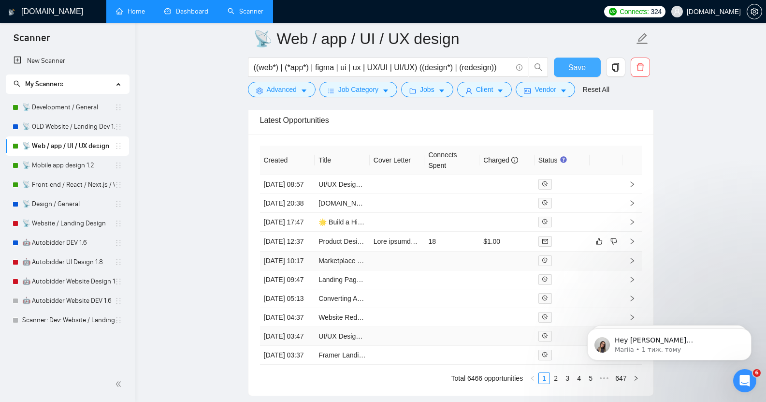
scroll to position [2481, 0]
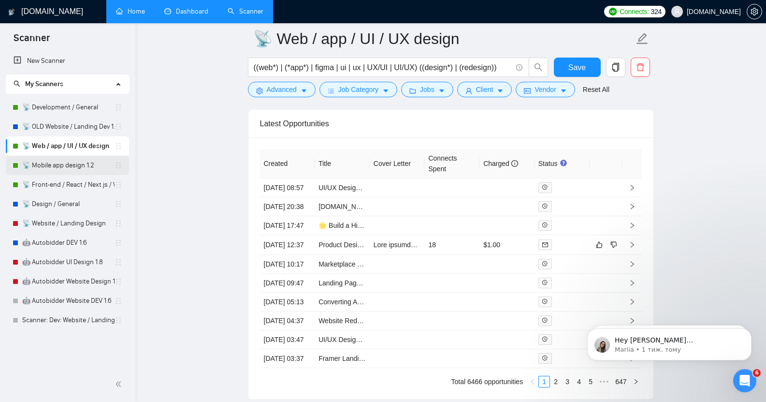
click at [60, 171] on link "📡 Mobile app design 1.2" at bounding box center [68, 165] width 92 height 19
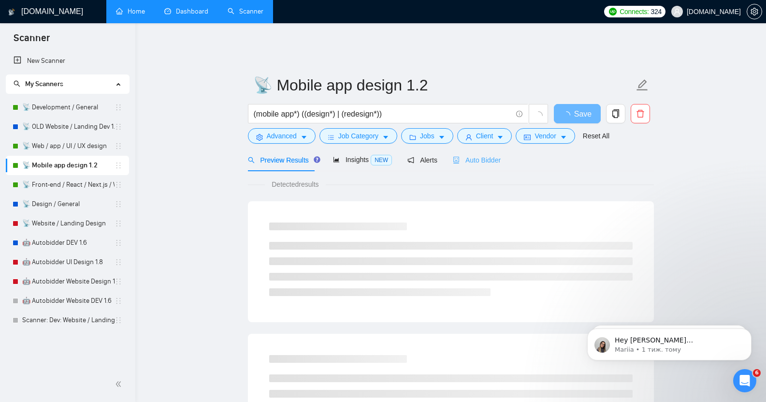
click at [484, 148] on div "Auto Bidder" at bounding box center [477, 159] width 48 height 23
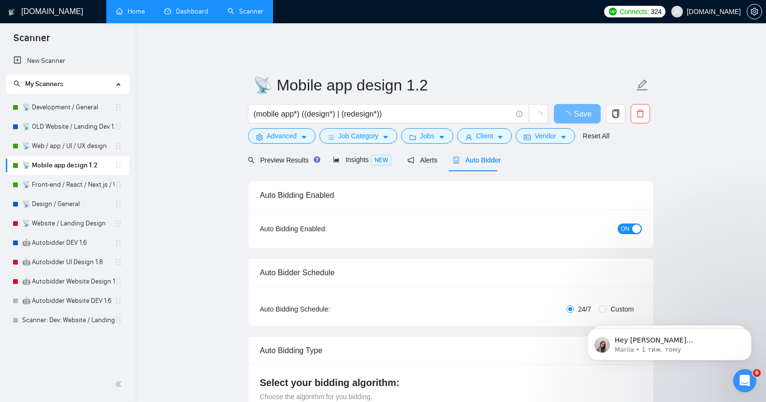
checkbox input "true"
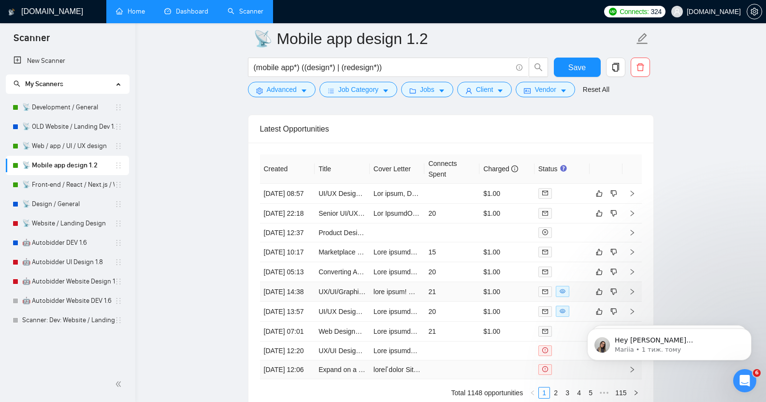
scroll to position [2503, 0]
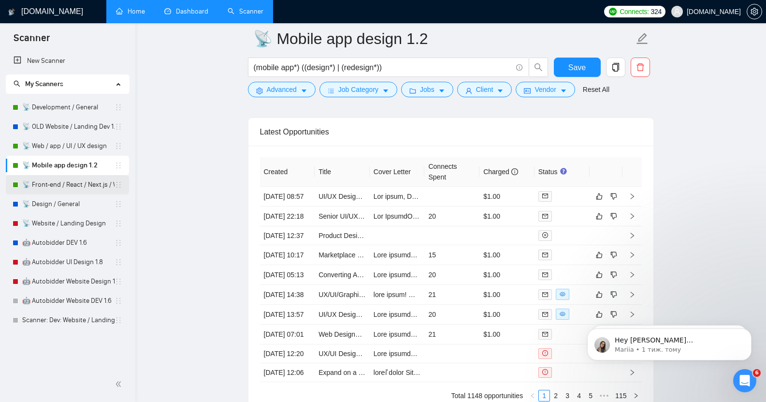
click at [68, 184] on link "📡 Front-end / React / Next.js / WebGL / GSAP" at bounding box center [68, 184] width 92 height 19
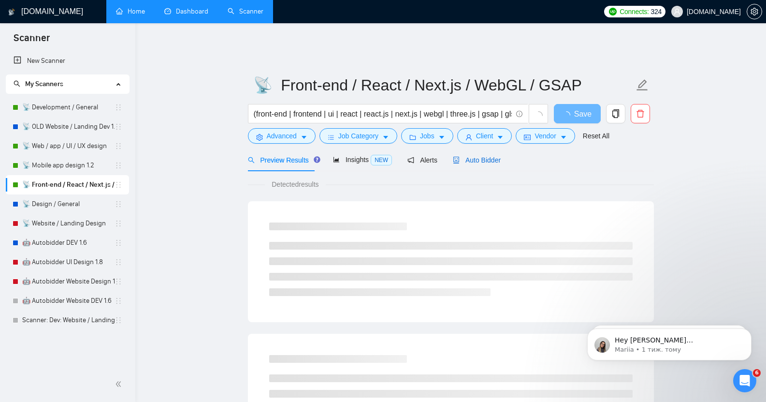
click at [488, 156] on span "Auto Bidder" at bounding box center [477, 160] width 48 height 8
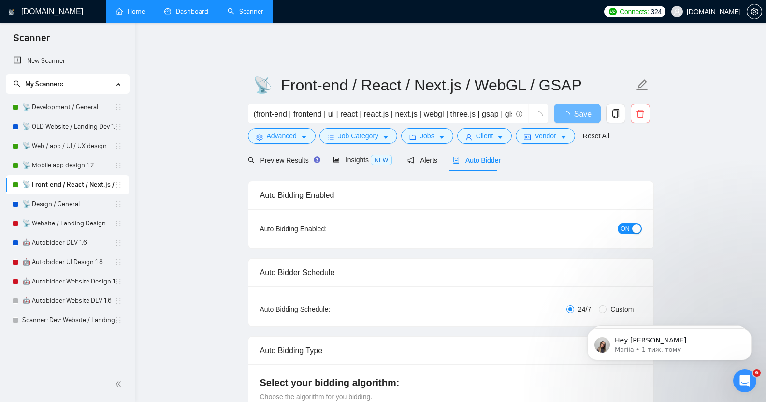
checkbox input "true"
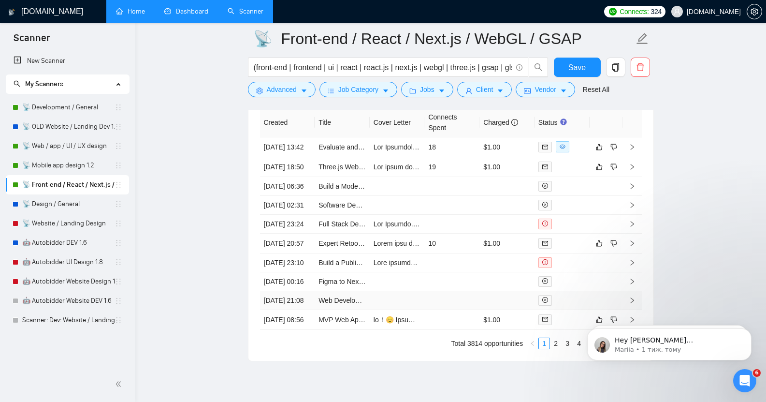
scroll to position [2519, 0]
click at [75, 162] on link "📡 Mobile app design 1.2" at bounding box center [68, 165] width 92 height 19
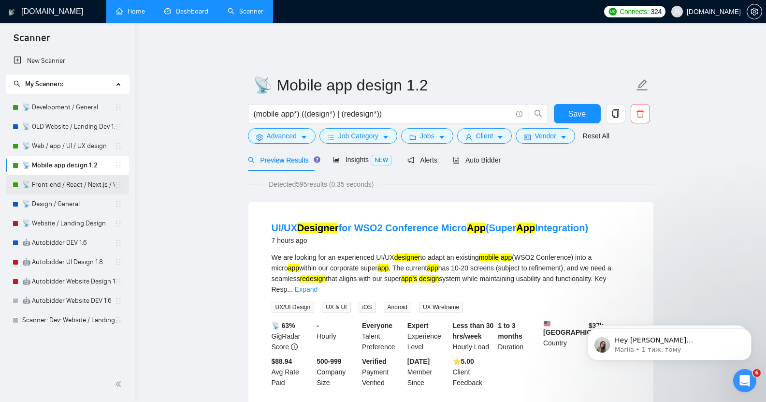
click at [67, 188] on link "📡 Front-end / React / Next.js / WebGL / GSAP" at bounding box center [68, 184] width 92 height 19
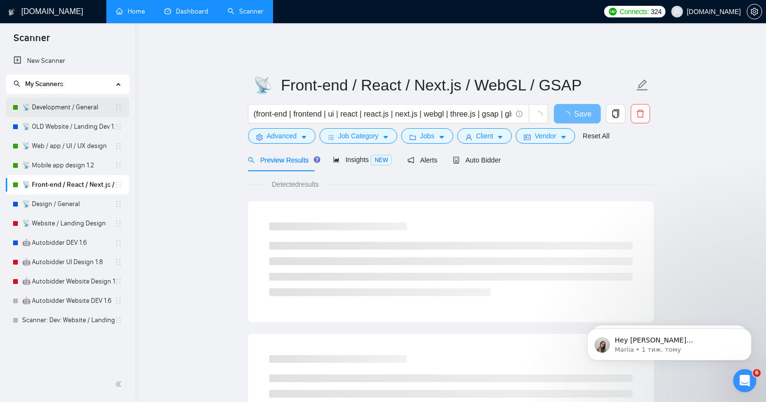
click at [80, 107] on link "📡 Development / General" at bounding box center [68, 107] width 92 height 19
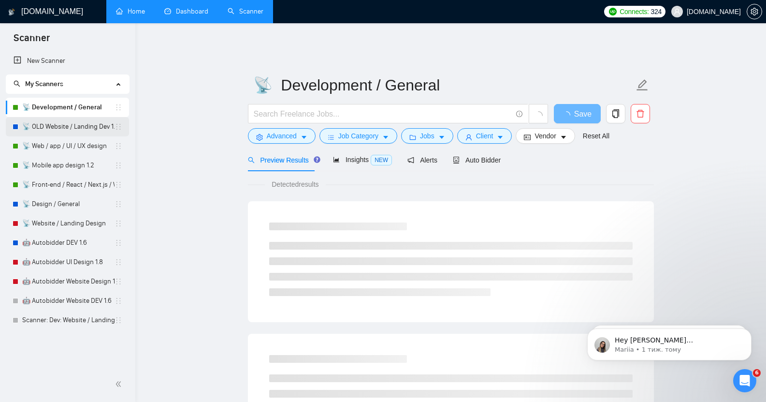
click at [74, 130] on link "📡 OLD Website / Landing Dev 1.2" at bounding box center [68, 126] width 92 height 19
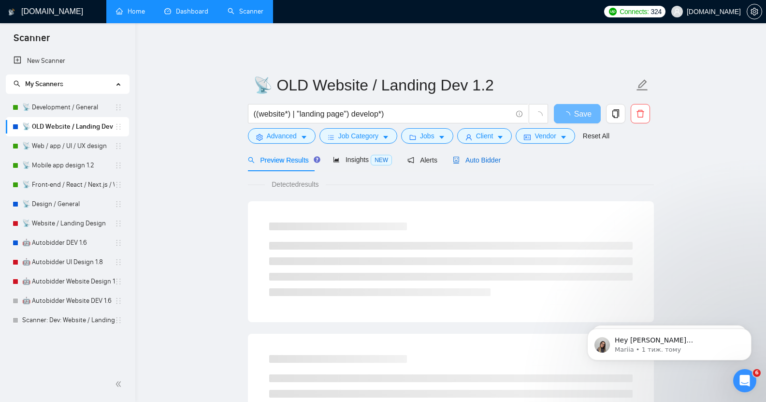
click at [484, 157] on span "Auto Bidder" at bounding box center [477, 160] width 48 height 8
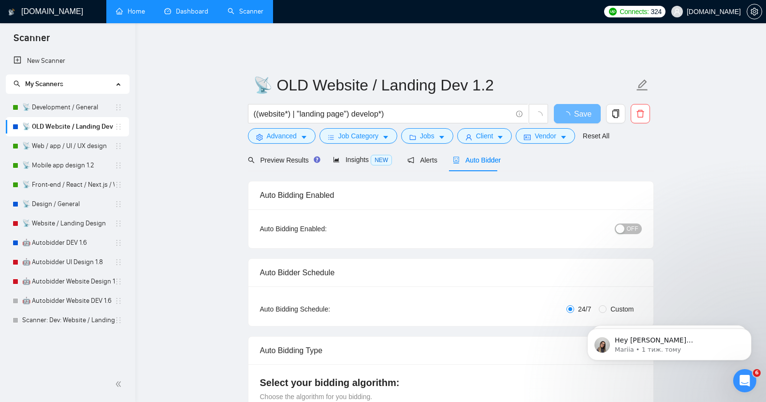
checkbox input "true"
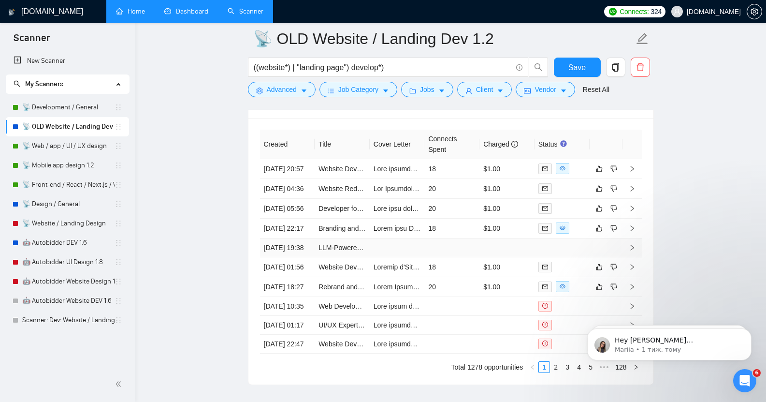
scroll to position [2516, 0]
click at [661, 345] on p "Dima • Щойно" at bounding box center [677, 349] width 125 height 9
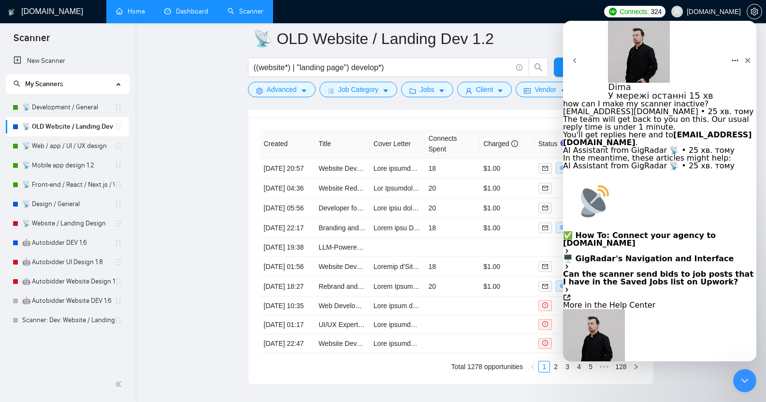
scroll to position [844, 0]
click at [78, 109] on link "📡 Development / General" at bounding box center [68, 107] width 92 height 19
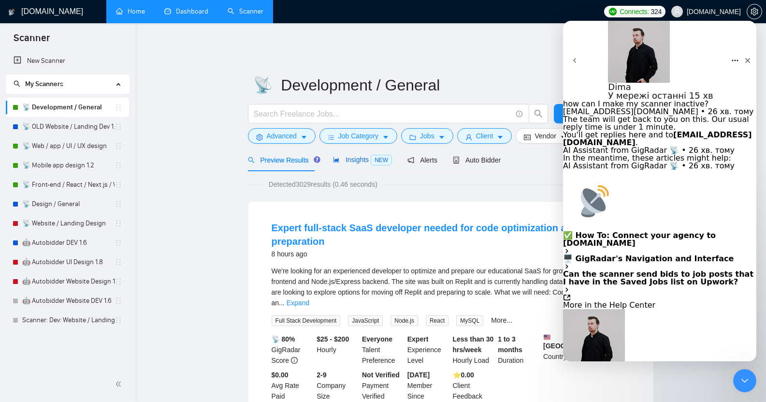
click at [348, 156] on span "Insights NEW" at bounding box center [362, 160] width 59 height 8
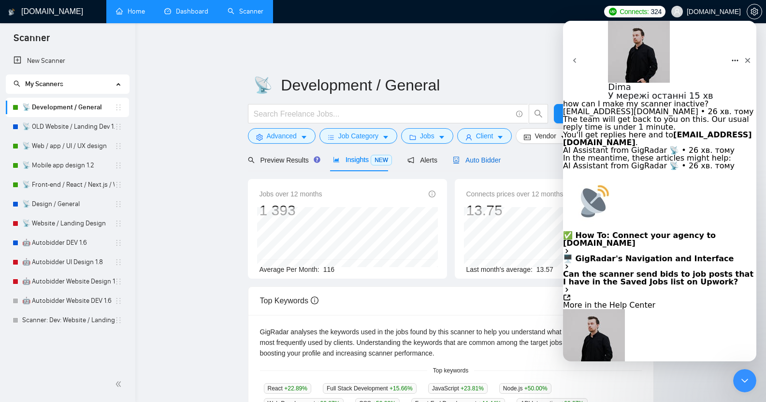
click at [486, 156] on span "Auto Bidder" at bounding box center [477, 160] width 48 height 8
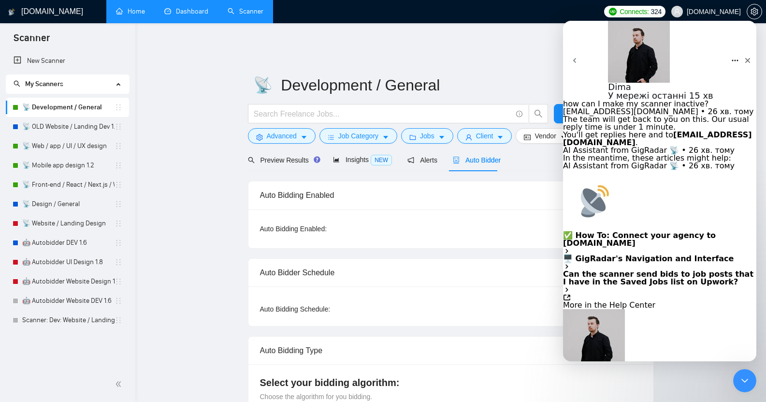
checkbox input "true"
click at [289, 156] on span "Preview Results" at bounding box center [283, 160] width 70 height 8
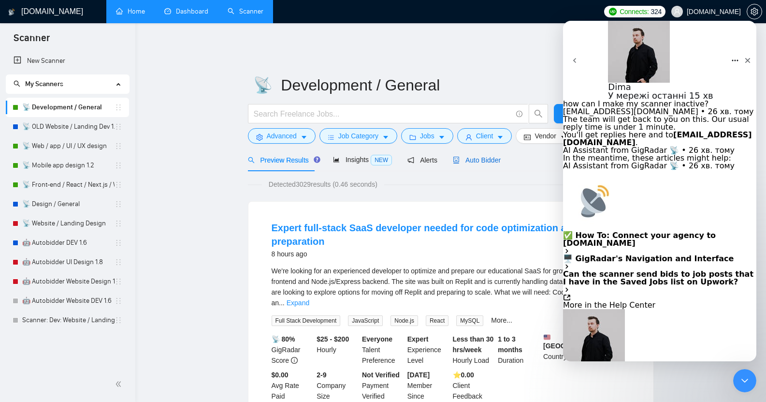
click at [468, 158] on div "Auto Bidder" at bounding box center [477, 160] width 48 height 11
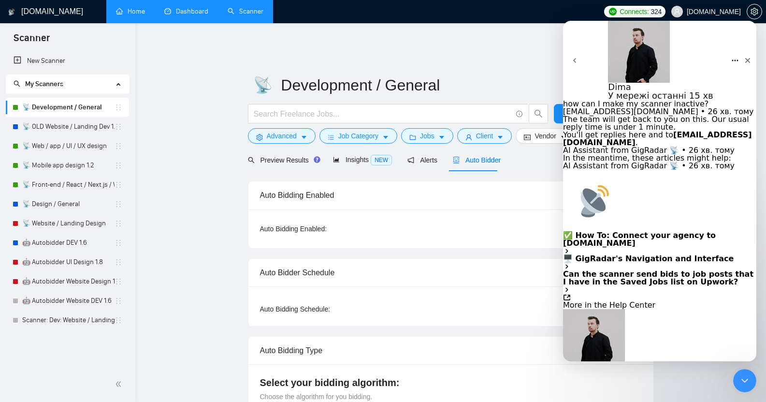
checkbox input "true"
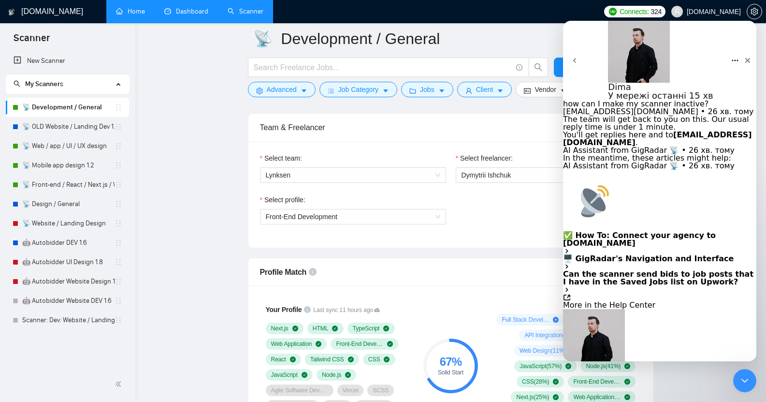
scroll to position [492, 0]
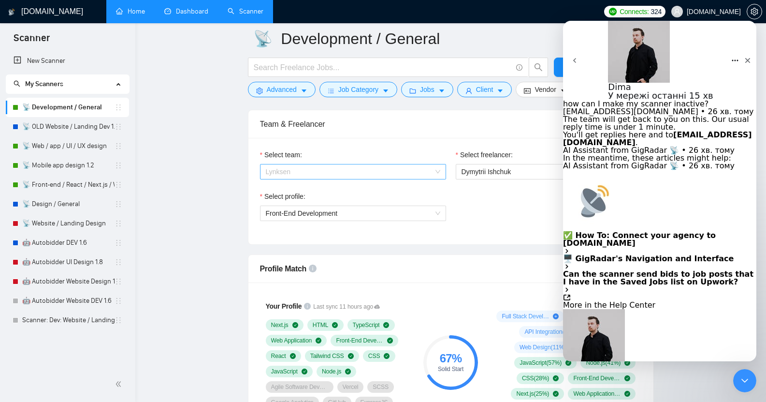
click at [364, 164] on span "Lynksen" at bounding box center [353, 171] width 175 height 15
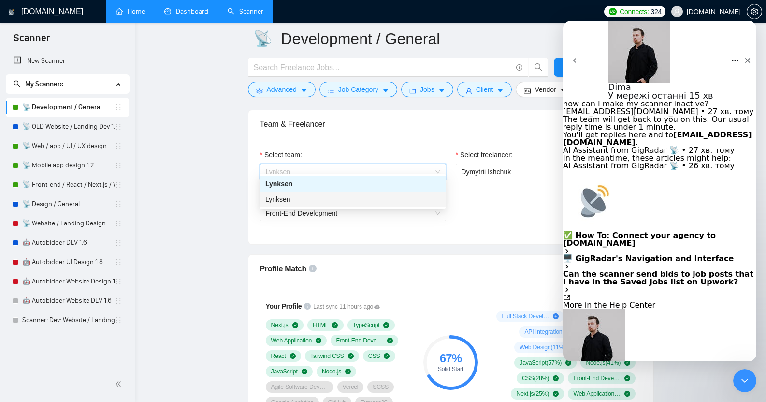
click at [322, 198] on div "Lynksen" at bounding box center [352, 199] width 175 height 11
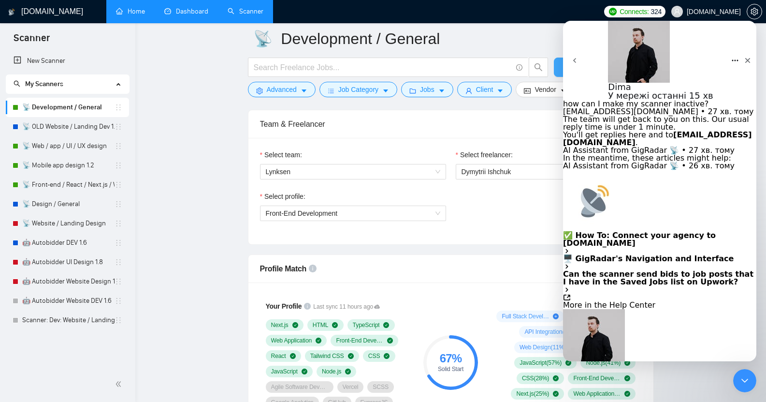
click at [558, 64] on button "Save" at bounding box center [577, 67] width 47 height 19
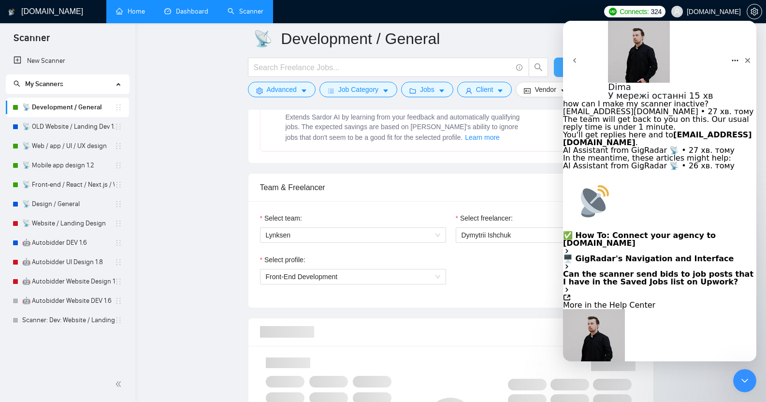
checkbox input "true"
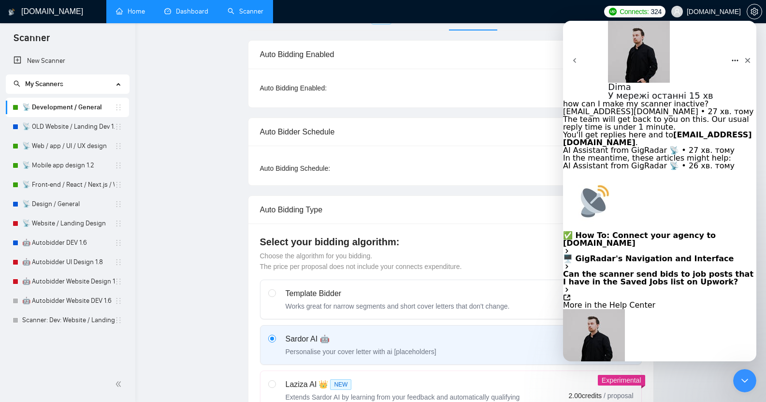
scroll to position [0, 0]
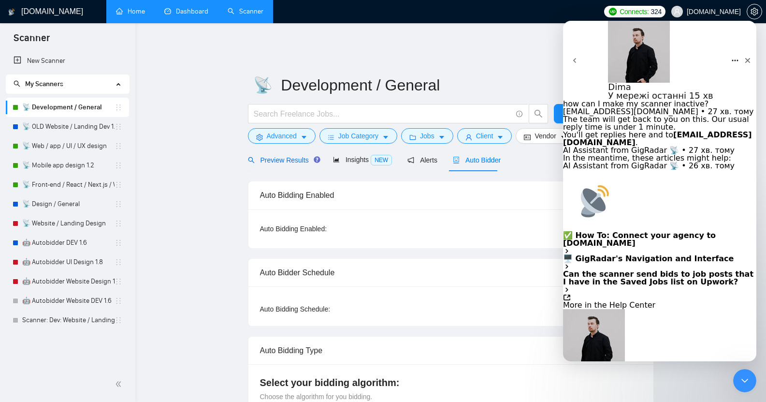
click at [277, 155] on div "Preview Results" at bounding box center [283, 160] width 70 height 11
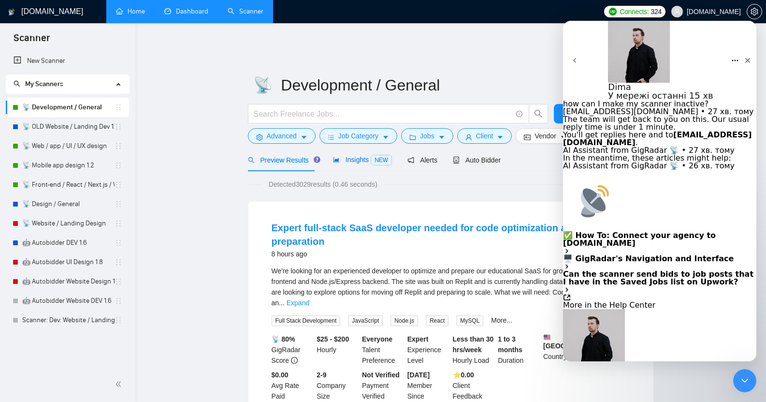
click at [349, 156] on span "Insights NEW" at bounding box center [362, 160] width 59 height 8
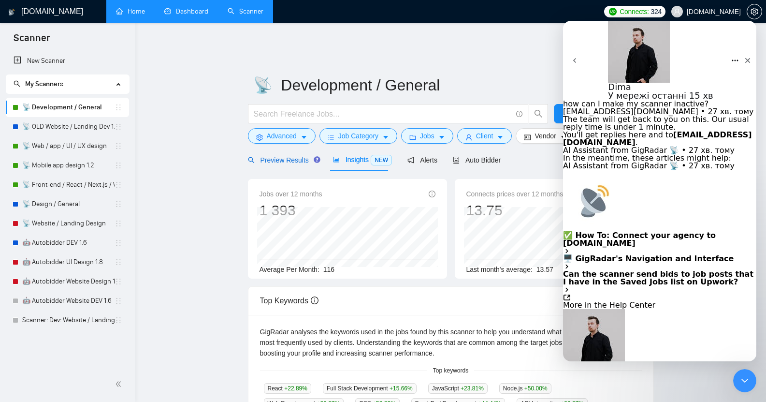
click at [287, 156] on span "Preview Results" at bounding box center [283, 160] width 70 height 8
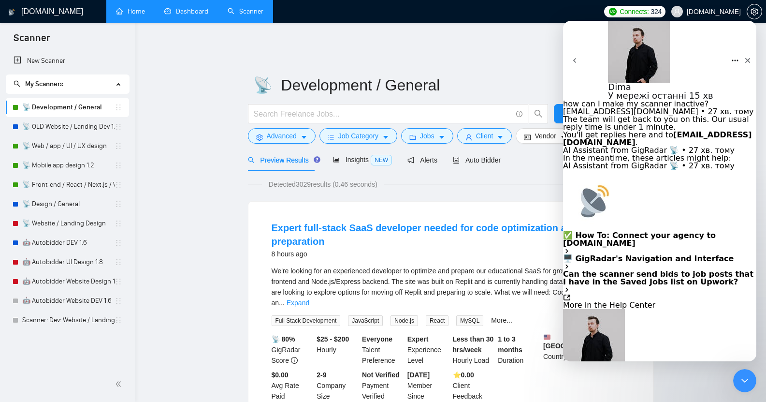
scroll to position [881, 0]
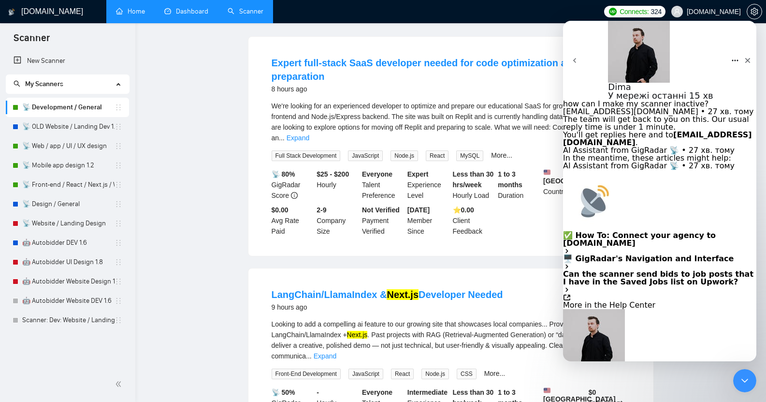
scroll to position [0, 0]
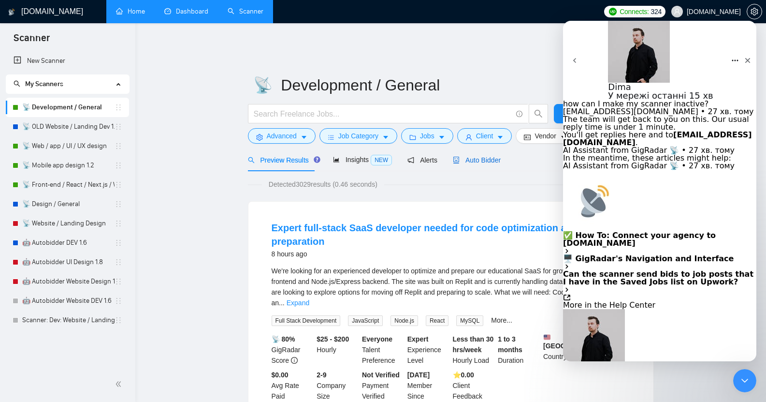
click at [476, 156] on span "Auto Bidder" at bounding box center [477, 160] width 48 height 8
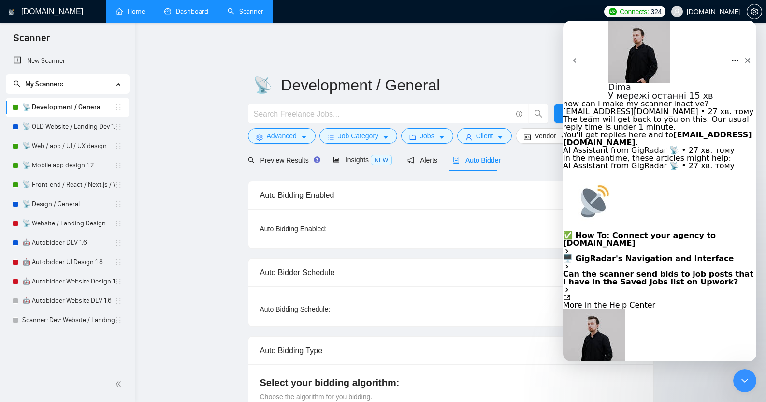
checkbox input "true"
click at [88, 124] on link "📡 OLD Website / Landing Dev 1.2" at bounding box center [68, 126] width 92 height 19
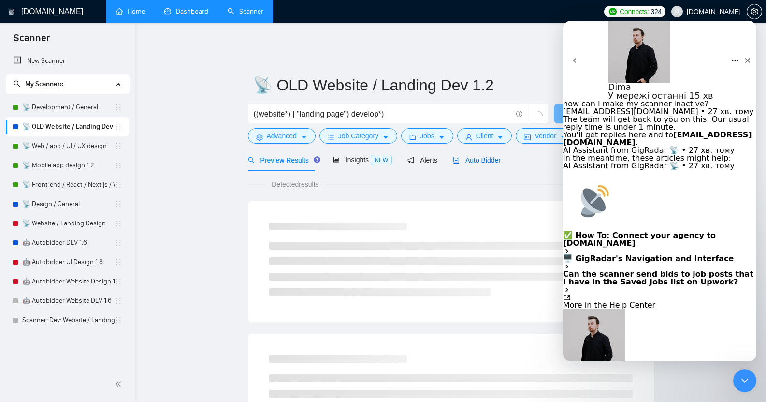
click at [486, 156] on span "Auto Bidder" at bounding box center [477, 160] width 48 height 8
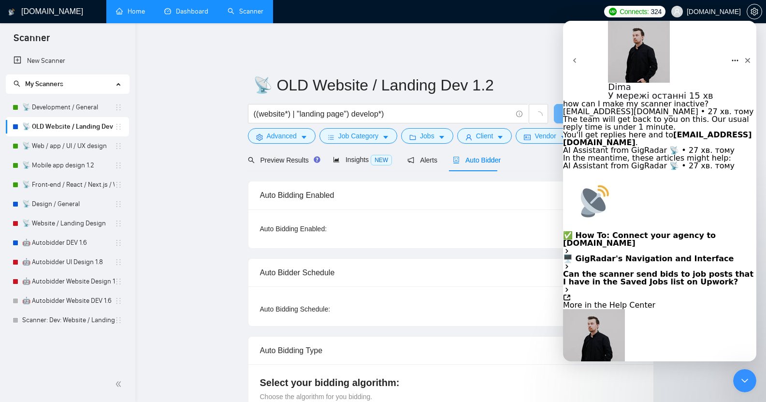
checkbox input "true"
click at [79, 105] on link "📡 Development / General" at bounding box center [68, 107] width 92 height 19
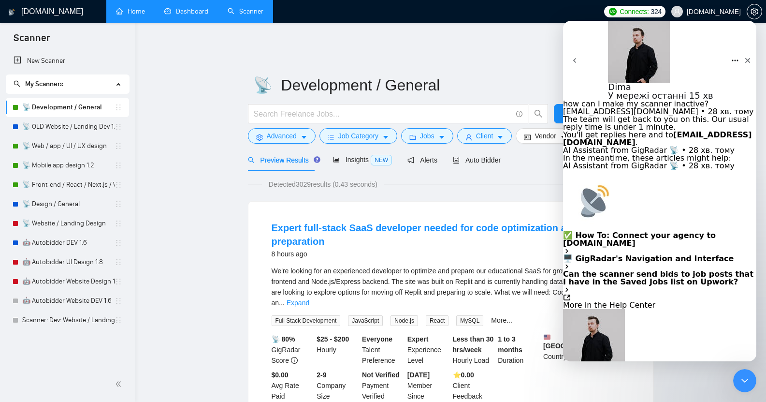
type textarea "i"
type textarea "I see, thanks! Also we have 2 BM in our team. Is that okay? I can see Gigradar …"
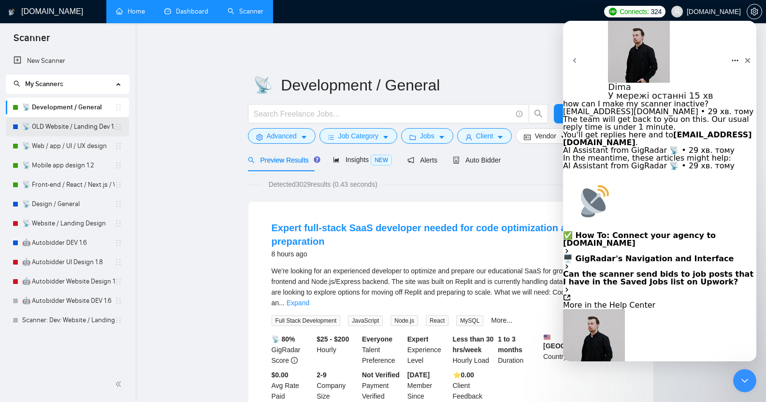
click at [65, 128] on link "📡 OLD Website / Landing Dev 1.2" at bounding box center [68, 126] width 92 height 19
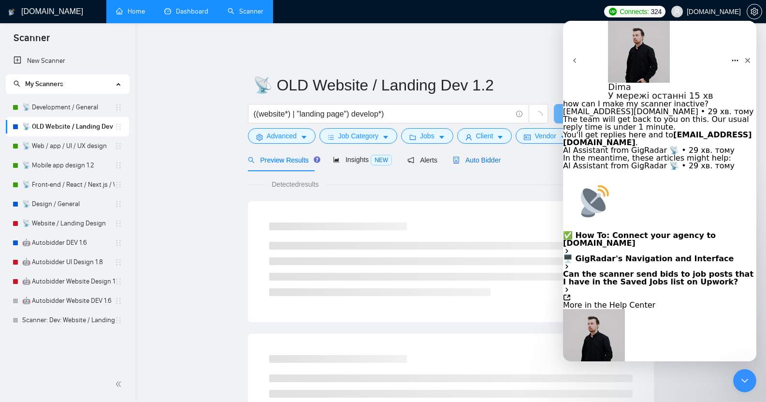
click at [479, 155] on div "Auto Bidder" at bounding box center [477, 160] width 48 height 11
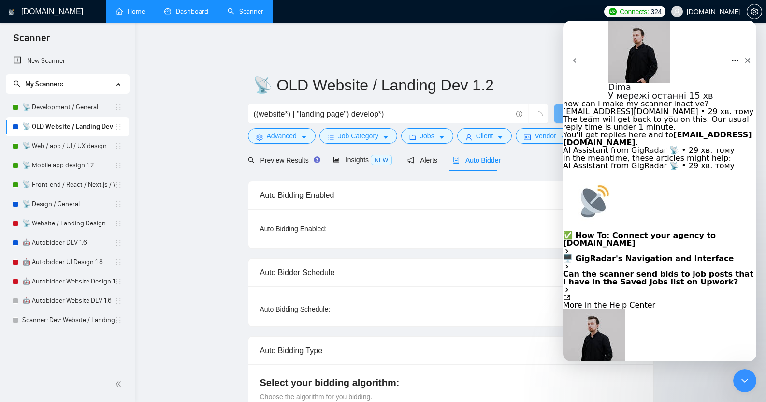
checkbox input "true"
click at [744, 375] on icon "Закрити програму для спілкування Intercom" at bounding box center [744, 379] width 12 height 12
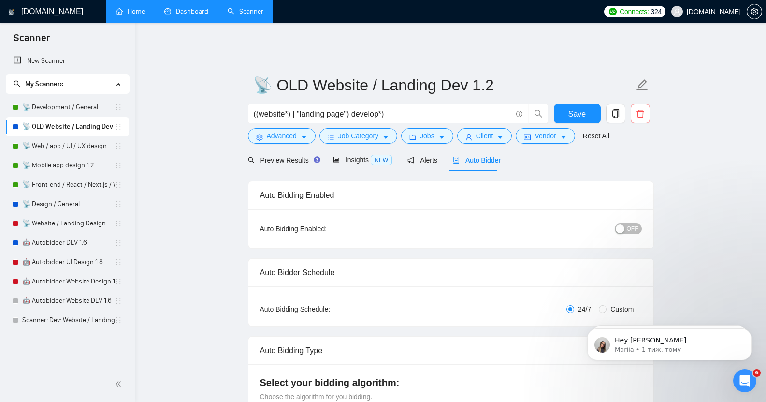
click at [628, 223] on button "OFF" at bounding box center [628, 228] width 27 height 11
click at [575, 108] on span "Save" at bounding box center [577, 114] width 17 height 12
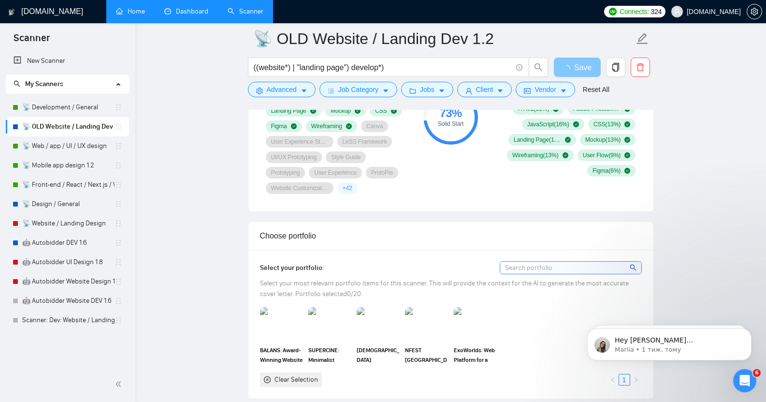
scroll to position [1115, 0]
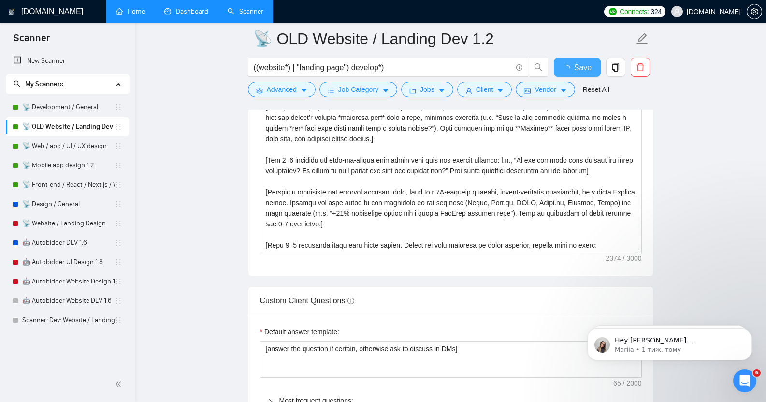
checkbox input "true"
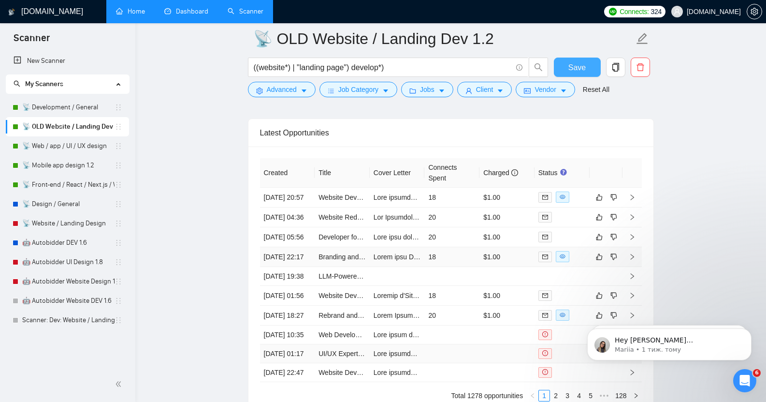
scroll to position [2492, 0]
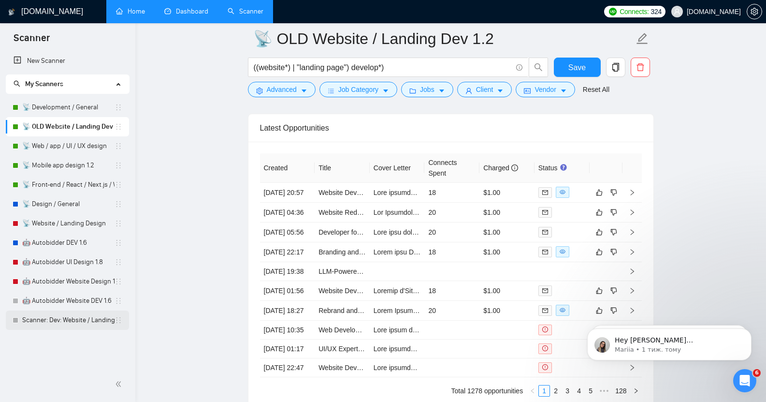
click at [91, 315] on link "Scanner: Dev: Website / Landing" at bounding box center [68, 319] width 92 height 19
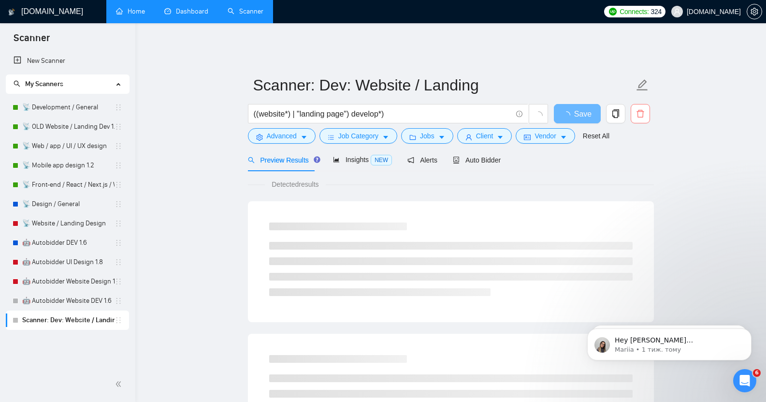
click at [637, 109] on icon "delete" at bounding box center [640, 113] width 9 height 9
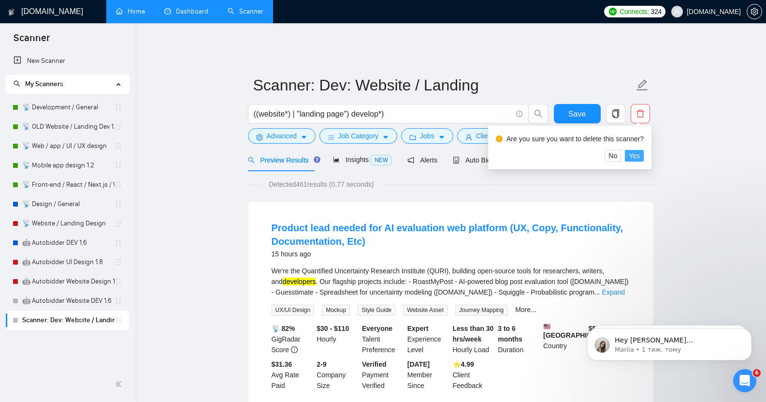
click at [633, 155] on span "Yes" at bounding box center [634, 155] width 11 height 11
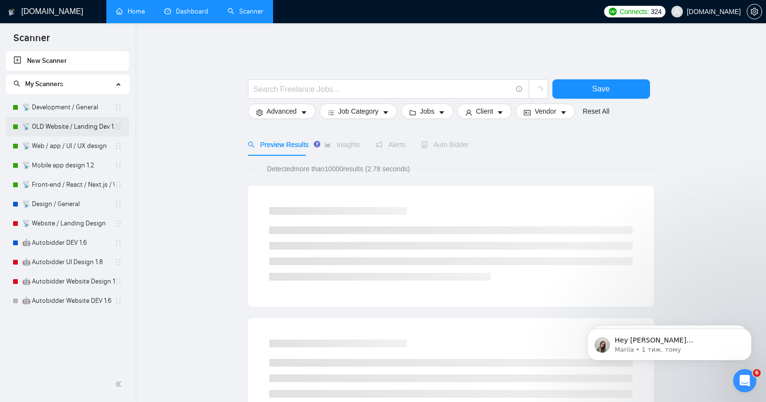
click at [57, 123] on link "📡 OLD Website / Landing Dev 1.2" at bounding box center [68, 126] width 92 height 19
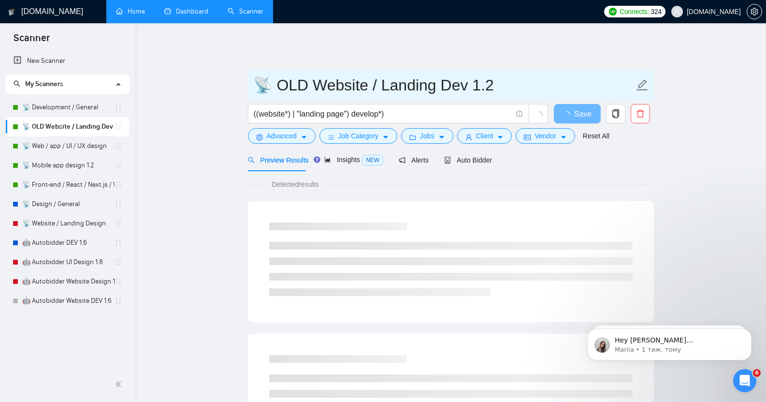
click at [310, 80] on input "📡 OLD Website / Landing Dev 1.2" at bounding box center [443, 85] width 381 height 24
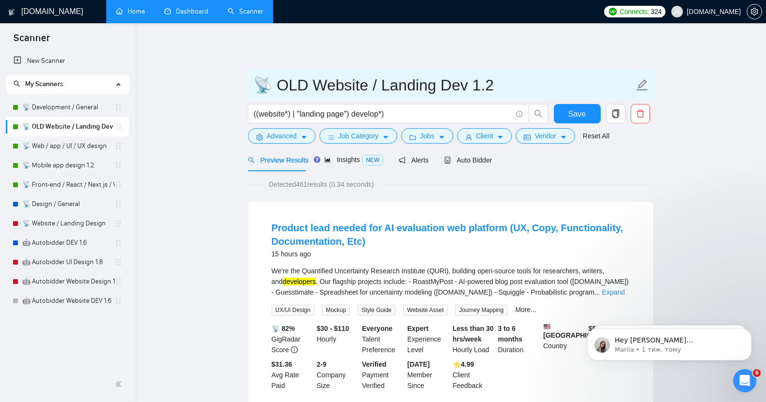
click at [315, 79] on input "📡 OLD Website / Landing Dev 1.2" at bounding box center [443, 85] width 381 height 24
type input "📡Website / Landing Dev 1.2"
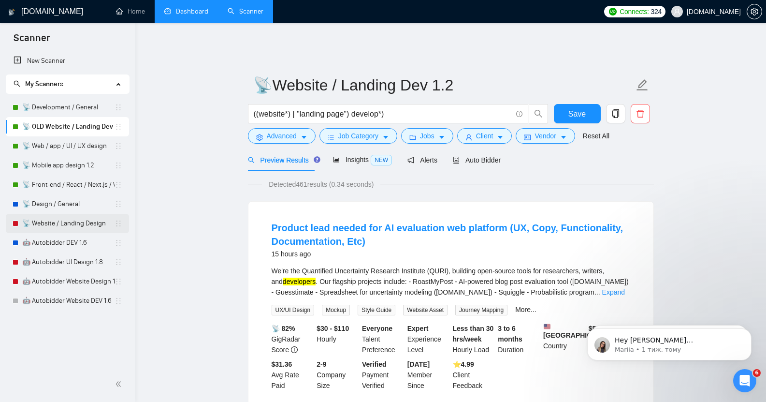
click at [66, 226] on link "📡 Website / Landing Design" at bounding box center [68, 223] width 92 height 19
click at [589, 110] on button "Save" at bounding box center [577, 113] width 47 height 19
click at [62, 180] on link "📡 Front-end / React / Next.js / WebGL / GSAP" at bounding box center [68, 184] width 92 height 19
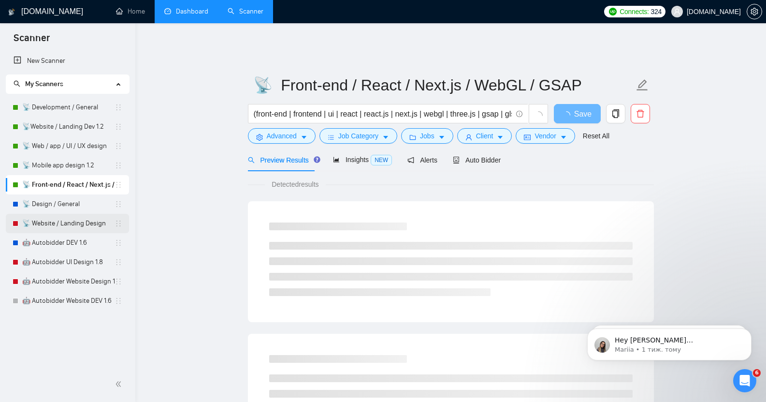
click at [46, 226] on link "📡 Website / Landing Design" at bounding box center [68, 223] width 92 height 19
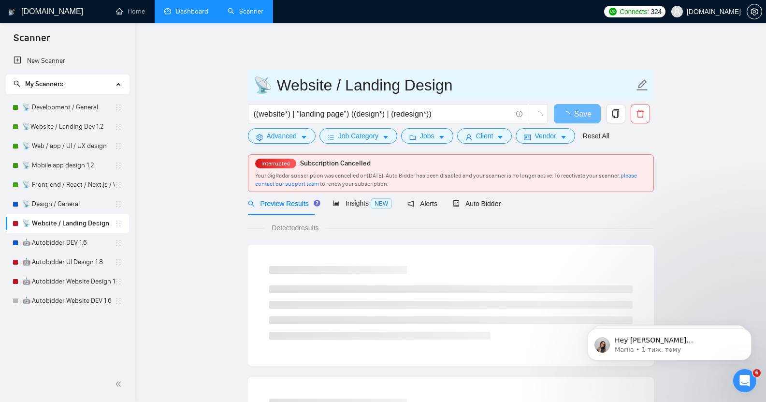
click at [319, 77] on input "📡 Website / Landing Design" at bounding box center [443, 85] width 381 height 24
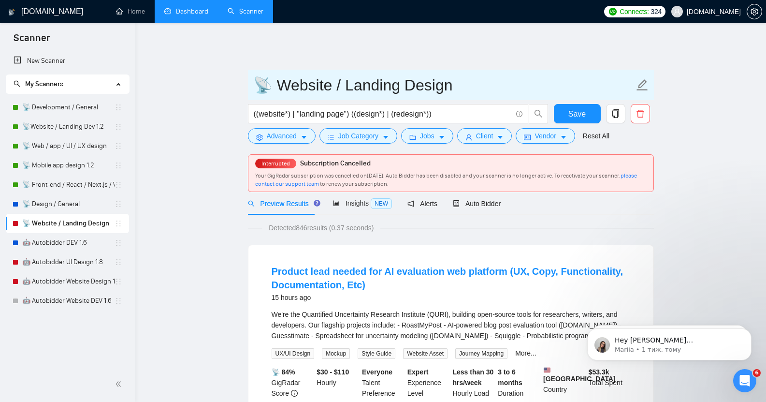
click at [281, 79] on input "📡 Website / Landing Design" at bounding box center [443, 85] width 381 height 24
drag, startPoint x: 281, startPoint y: 79, endPoint x: 476, endPoint y: 73, distance: 195.4
click at [476, 73] on input "📡 Website / Landing Design" at bounding box center [443, 85] width 381 height 24
paste input "Scanner: Design: Website/Landing"
click at [280, 74] on input "📡 Scanner: Design: Website/Landing" at bounding box center [443, 85] width 381 height 24
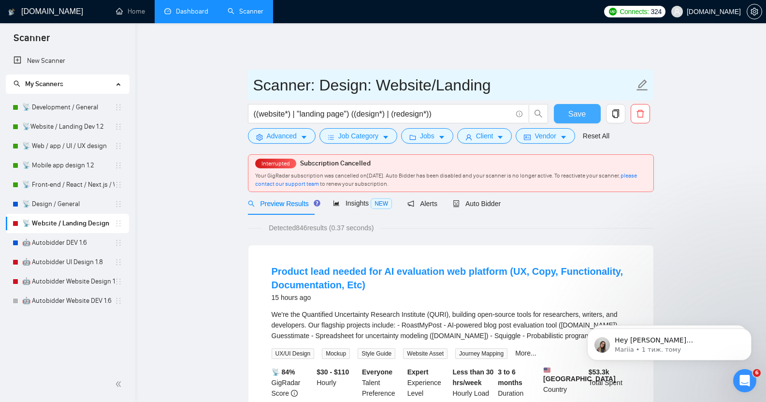
type input "Scanner: Design: Website/Landing"
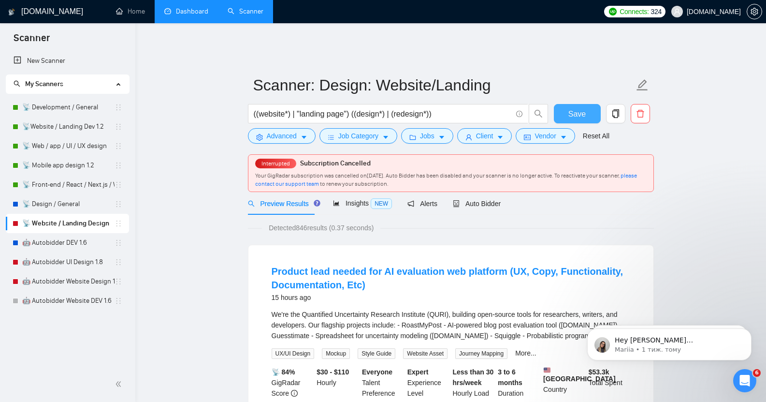
click at [571, 108] on span "Save" at bounding box center [577, 114] width 17 height 12
click at [59, 203] on link "📡 Design / General" at bounding box center [68, 203] width 92 height 19
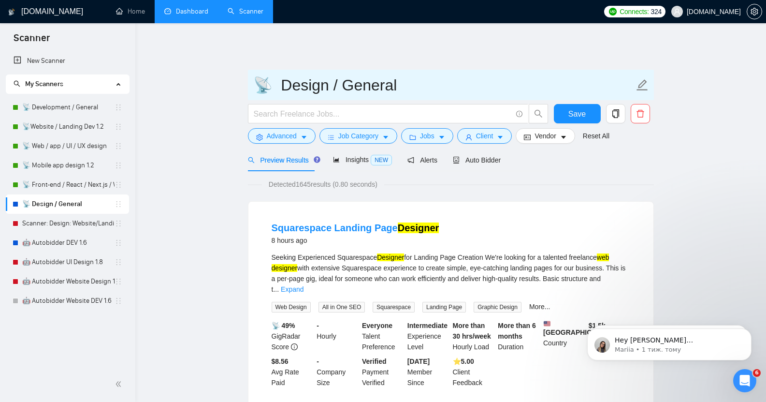
click at [306, 82] on input "📡 Design / General" at bounding box center [443, 85] width 381 height 24
paste input "Scanner: Design: General (Custom)"
type input "Scanner: Design: General (Custom)"
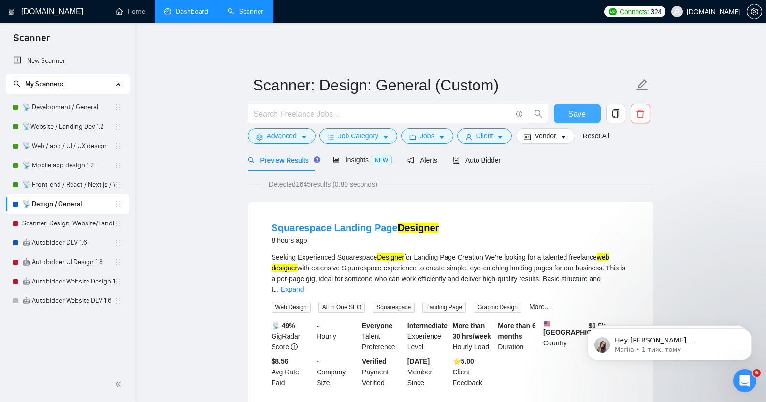
click at [566, 104] on button "Save" at bounding box center [577, 113] width 47 height 19
click at [65, 149] on link "📡 Web / app / UI / UX design" at bounding box center [68, 145] width 92 height 19
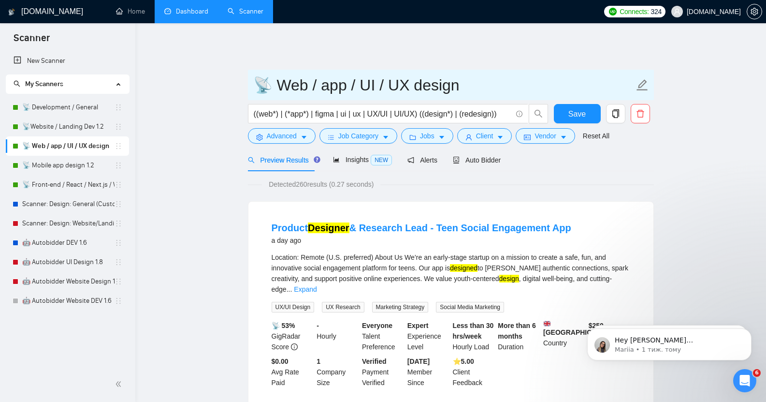
click at [305, 80] on input "📡 Web / app / UI / UX design" at bounding box center [443, 85] width 381 height 24
paste input "Scanner: Design: App UI/UX"
type input "Scanner: Design: App UI/UX"
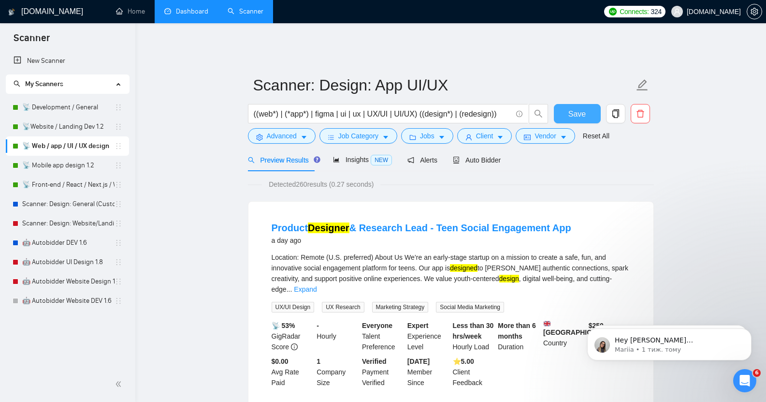
click at [577, 108] on span "Save" at bounding box center [577, 114] width 17 height 12
click at [61, 165] on link "📡 Mobile app design 1.2" at bounding box center [68, 165] width 92 height 19
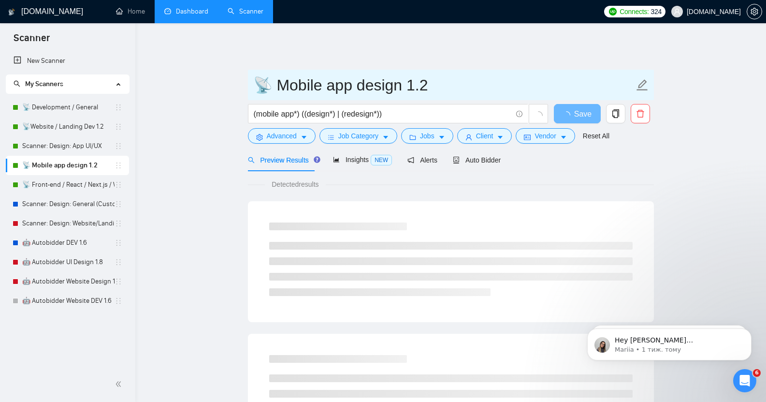
click at [303, 78] on input "📡 Mobile app design 1.2" at bounding box center [443, 85] width 381 height 24
paste input "Scanner: Design: Mobile app"
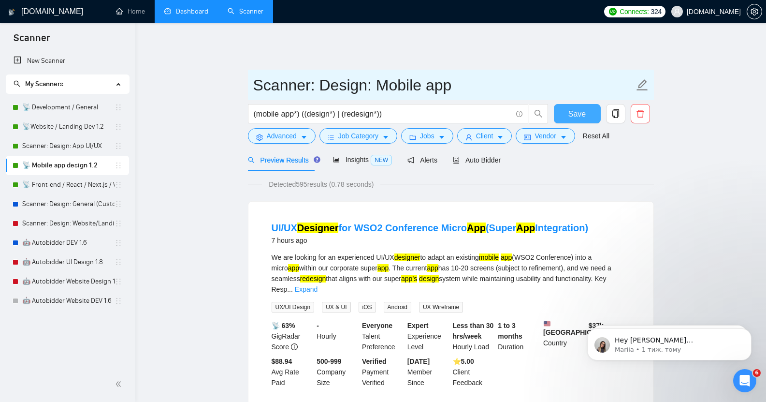
type input "Scanner: Design: Mobile app"
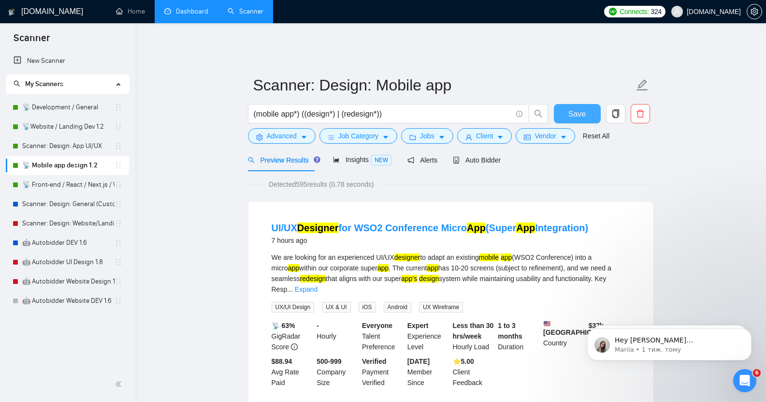
click at [571, 108] on span "Save" at bounding box center [577, 114] width 17 height 12
click at [73, 189] on link "📡 Front-end / React / Next.js / WebGL / GSAP" at bounding box center [68, 184] width 92 height 19
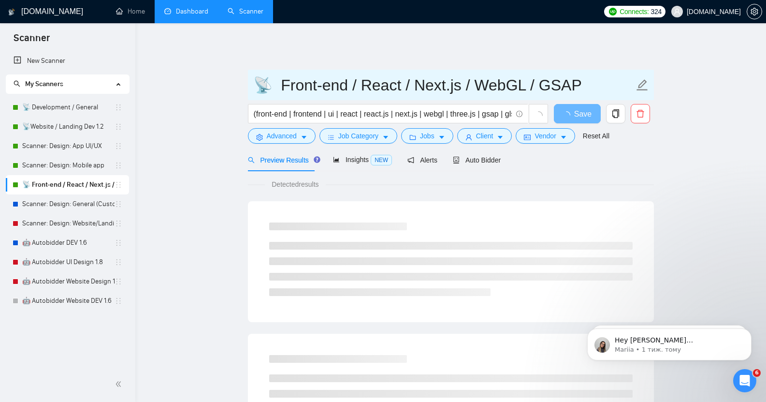
click at [323, 86] on input "📡 Front-end / React / Next.js / WebGL / GSAP" at bounding box center [443, 85] width 381 height 24
paste input "Scanner: Dev: Front-end / React / Next.js / WebGL / GSAP"
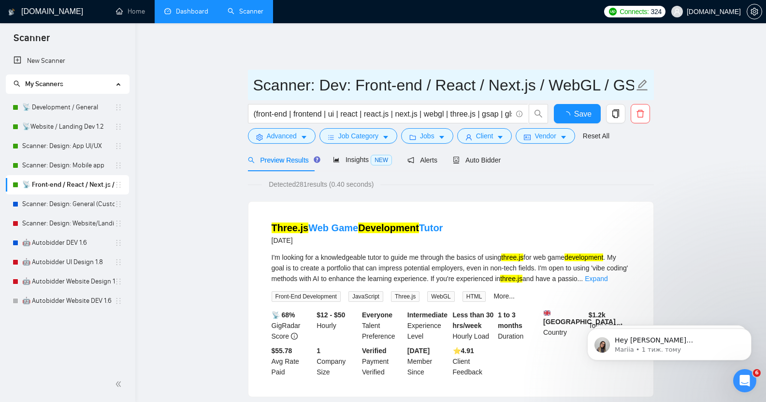
scroll to position [0, 27]
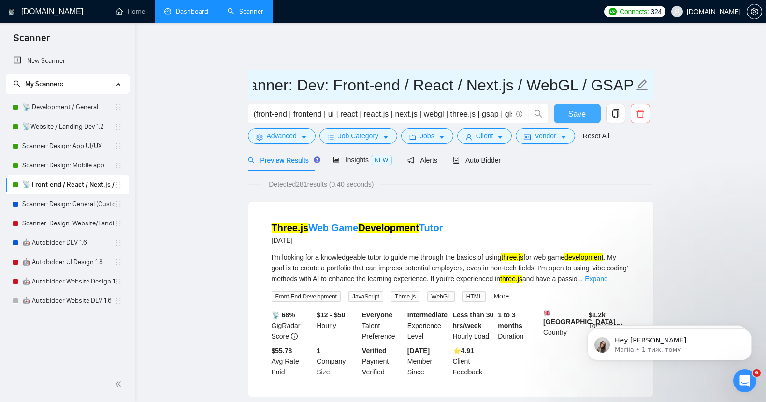
type input "Scanner: Dev: Front-end / React / Next.js / WebGL / GSAP"
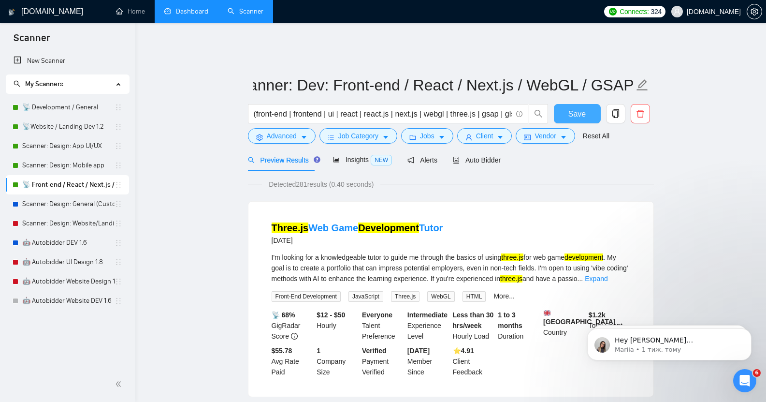
scroll to position [0, 0]
click at [572, 108] on span "Save" at bounding box center [577, 114] width 17 height 12
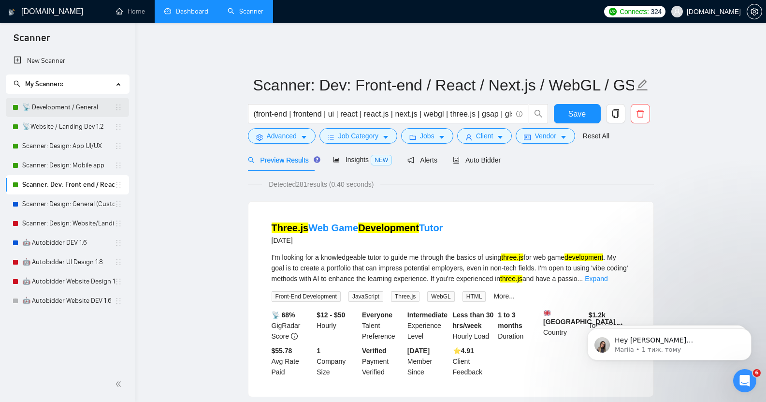
click at [58, 108] on link "📡 Development / General" at bounding box center [68, 107] width 92 height 19
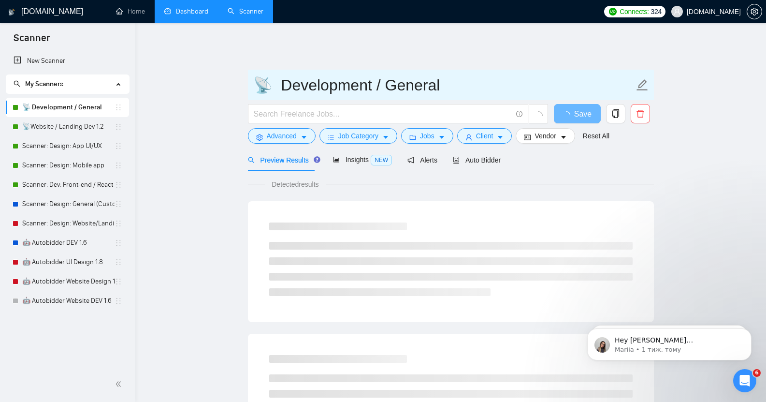
click at [320, 84] on input "📡 Development / General" at bounding box center [443, 85] width 381 height 24
paste input "Scanner: Dev: Website / Landing"
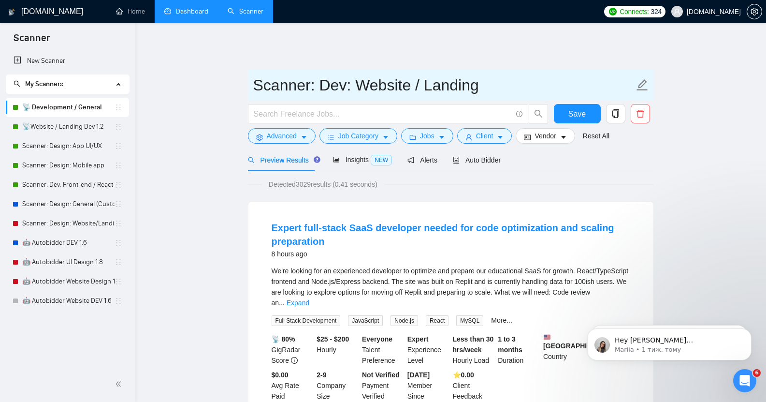
drag, startPoint x: 320, startPoint y: 78, endPoint x: 238, endPoint y: 76, distance: 81.3
type input "Dev: Website / Landing"
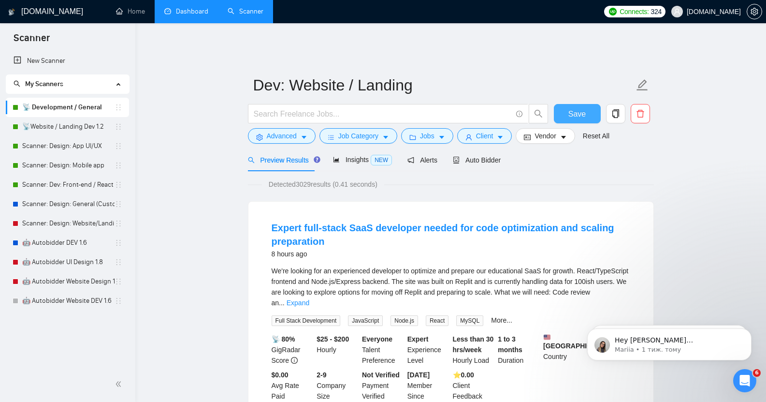
click at [576, 108] on span "Save" at bounding box center [577, 114] width 17 height 12
click at [72, 128] on link "📡Website / Landing Dev 1.2" at bounding box center [68, 126] width 92 height 19
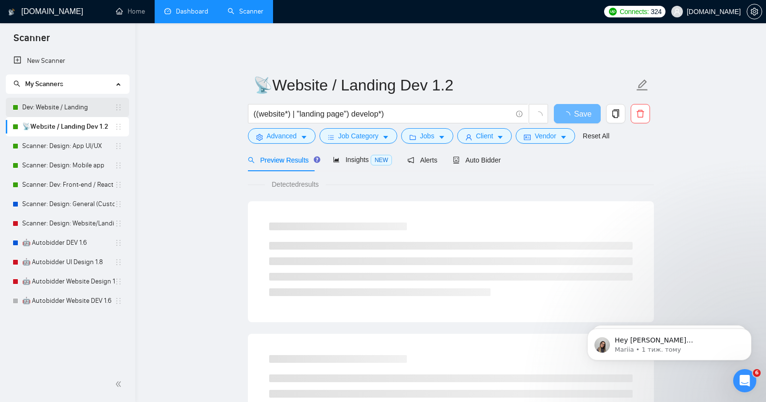
click at [59, 108] on link "Dev: Website / Landing" at bounding box center [68, 107] width 92 height 19
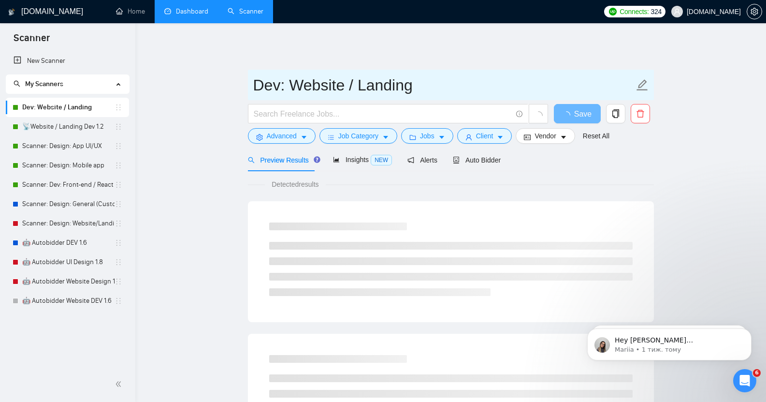
click at [308, 80] on input "Dev: Website / Landing" at bounding box center [443, 85] width 381 height 24
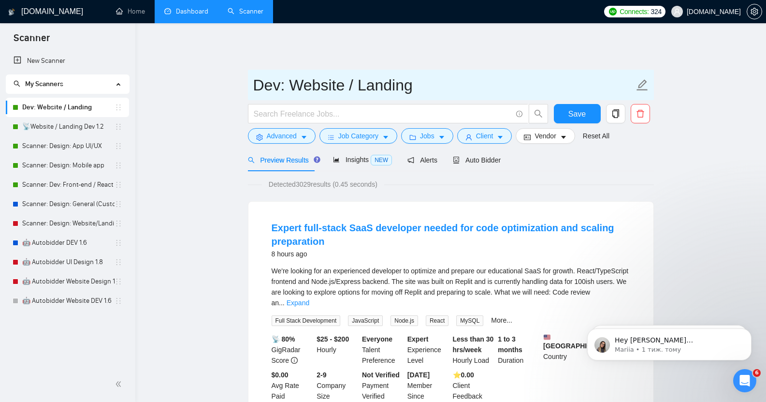
paste input "General"
type input "Dev: General"
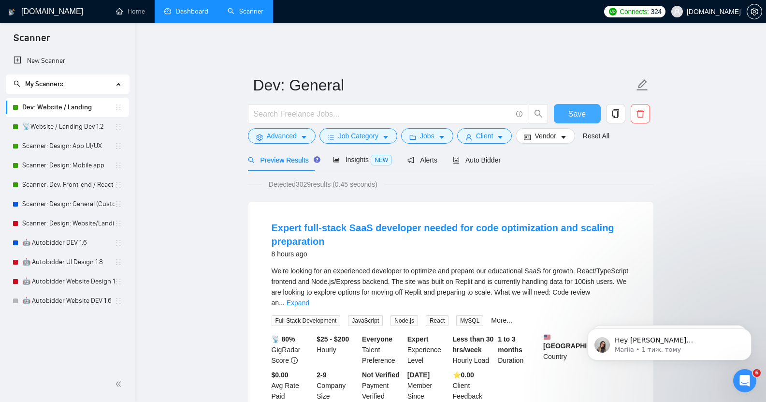
click at [578, 108] on span "Save" at bounding box center [577, 114] width 17 height 12
click at [68, 132] on link "📡Website / Landing Dev 1.2" at bounding box center [68, 126] width 92 height 19
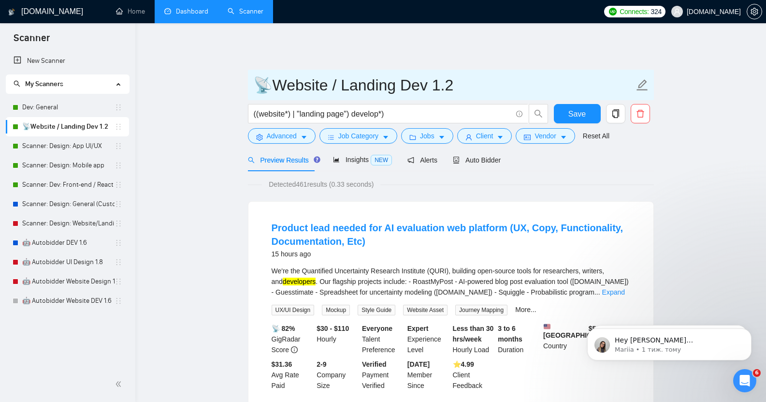
click at [306, 77] on input "📡Website / Landing Dev 1.2" at bounding box center [443, 85] width 381 height 24
paste input "Dev: Website / Landing"
type input "Dev: Website / Landing"
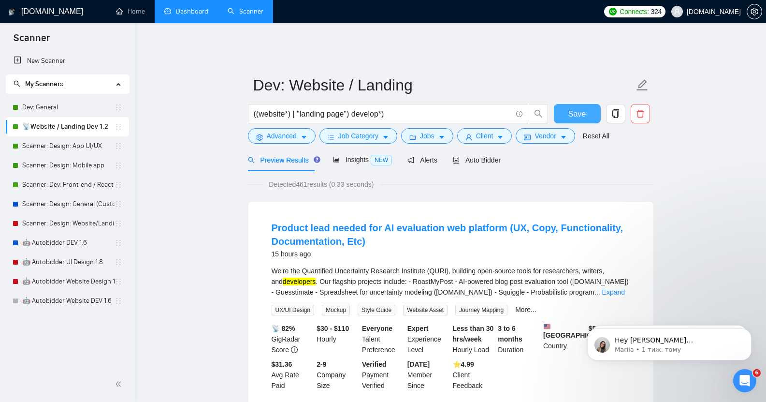
click at [573, 108] on span "Save" at bounding box center [577, 114] width 17 height 12
click at [580, 108] on span "Save" at bounding box center [577, 114] width 17 height 12
click at [67, 147] on link "Scanner: Design: App UI/UX" at bounding box center [68, 145] width 92 height 19
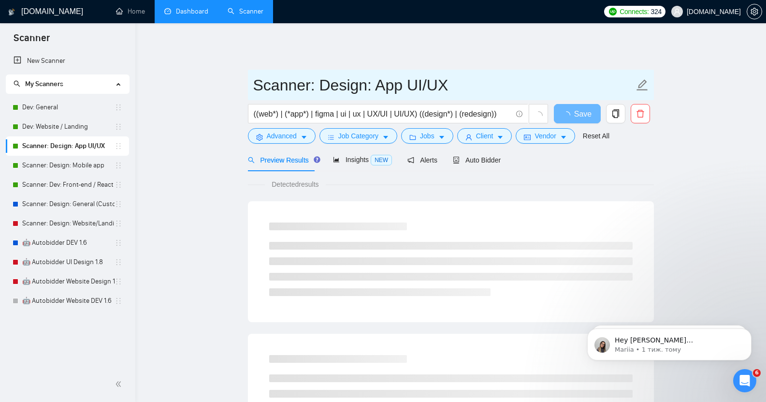
drag, startPoint x: 319, startPoint y: 84, endPoint x: 239, endPoint y: 79, distance: 80.4
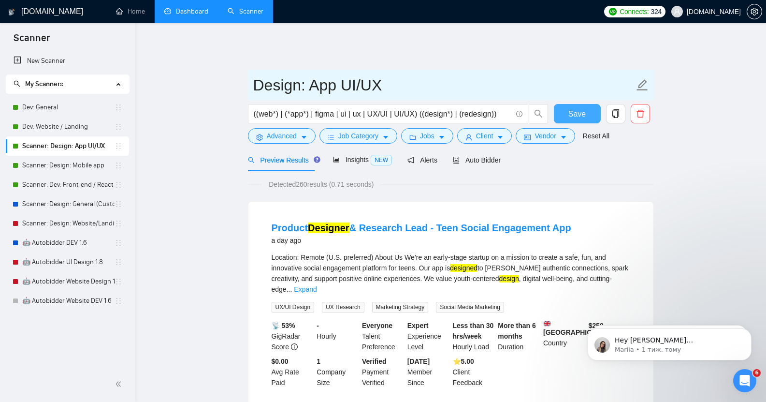
type input "Design: App UI/UX"
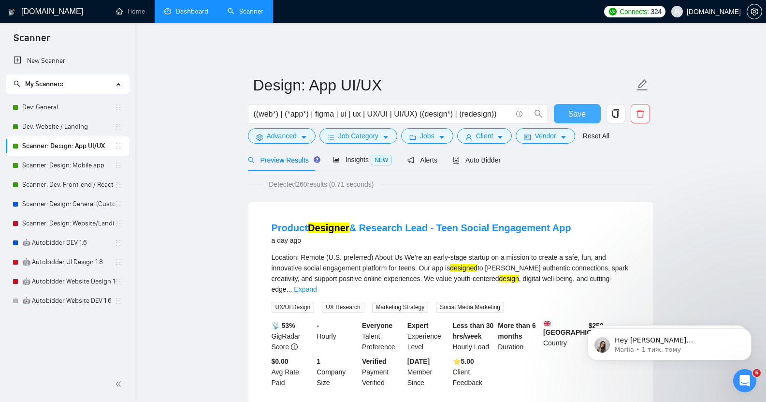
click at [578, 108] on span "Save" at bounding box center [577, 114] width 17 height 12
click at [63, 169] on link "Scanner: Design: Mobile app" at bounding box center [68, 165] width 92 height 19
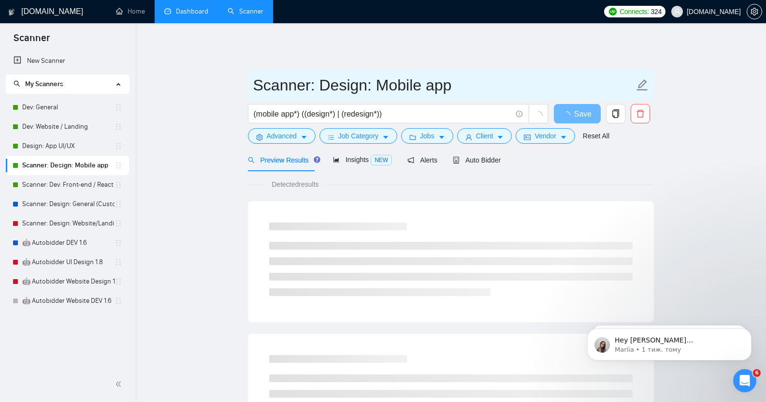
drag, startPoint x: 317, startPoint y: 79, endPoint x: 205, endPoint y: 76, distance: 112.7
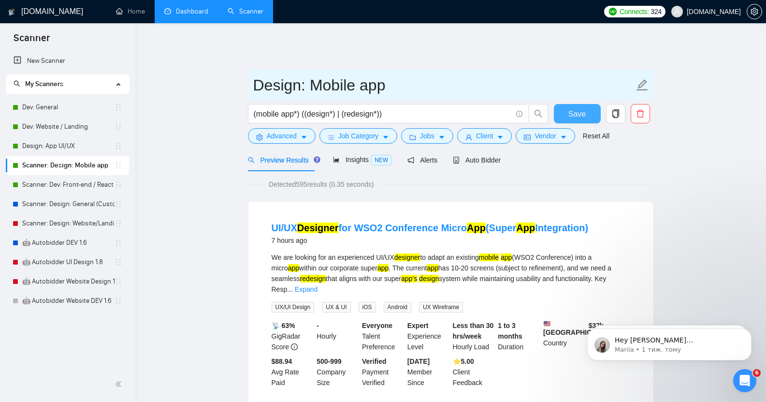
type input "Design: Mobile app"
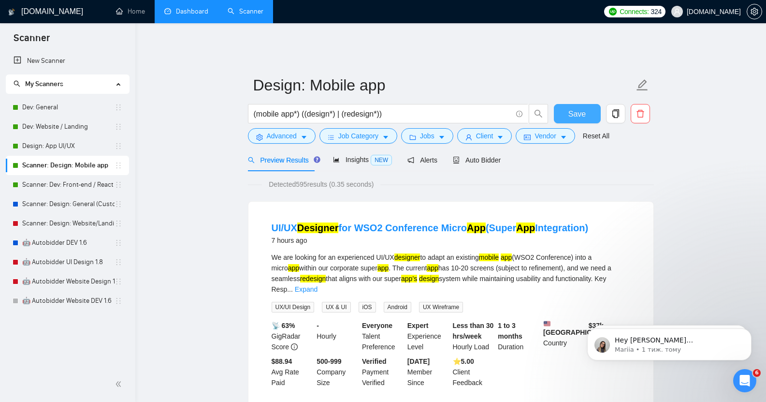
click at [585, 108] on span "Save" at bounding box center [577, 114] width 17 height 12
click at [35, 187] on link "Scanner: Dev: Front-end / React / Next.js / WebGL / GSAP" at bounding box center [68, 184] width 92 height 19
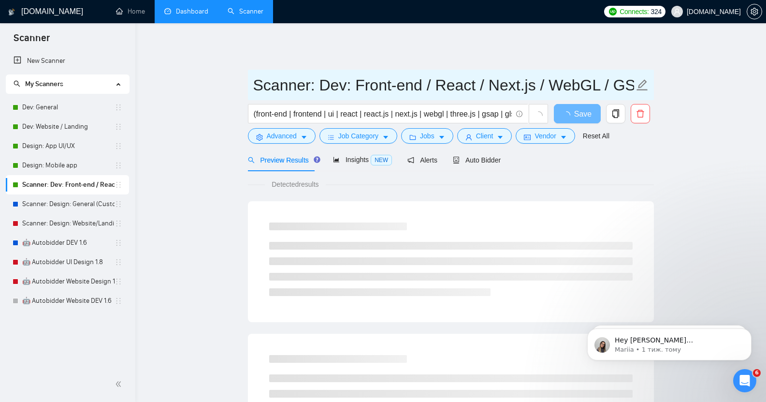
drag, startPoint x: 318, startPoint y: 76, endPoint x: 211, endPoint y: 75, distance: 106.9
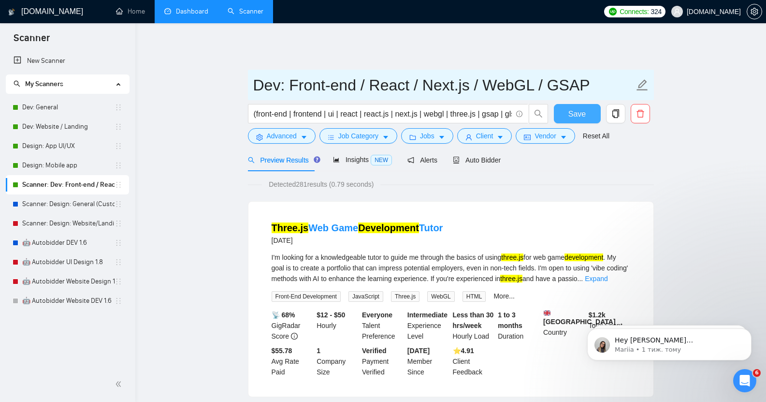
type input "Dev: Front-end / React / Next.js / WebGL / GSAP"
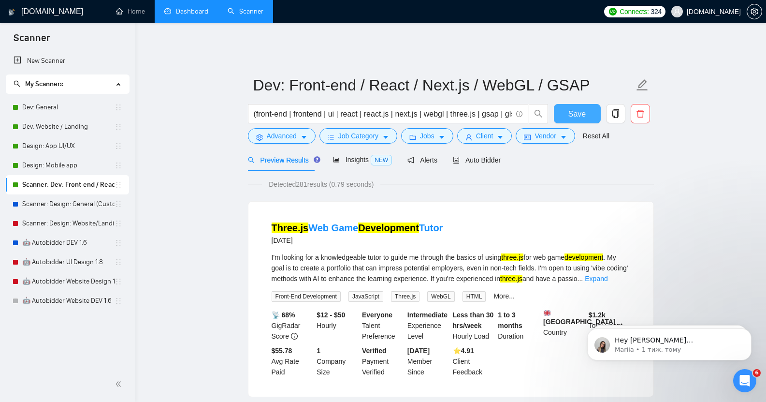
click at [570, 108] on span "Save" at bounding box center [577, 114] width 17 height 12
click at [61, 207] on link "Scanner: Design: General (Custom)" at bounding box center [68, 203] width 92 height 19
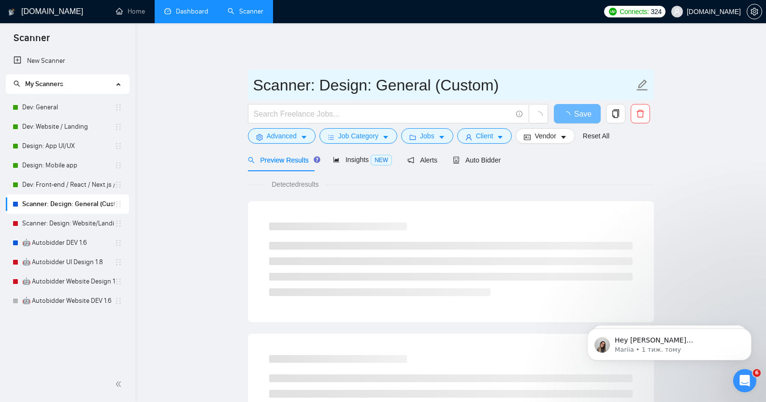
drag, startPoint x: 318, startPoint y: 75, endPoint x: 202, endPoint y: 75, distance: 116.0
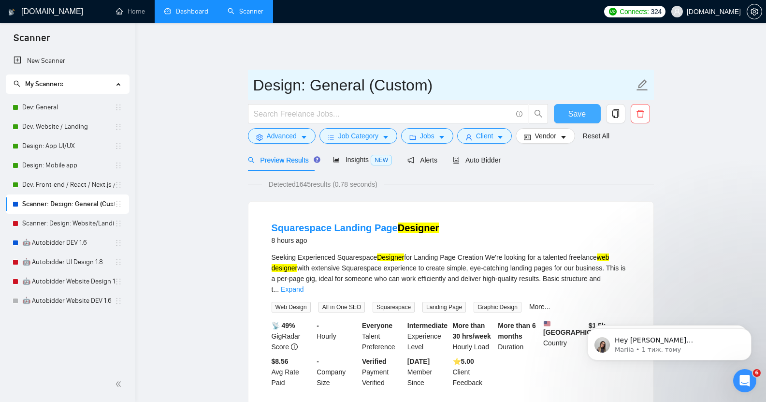
type input "Design: General (Custom)"
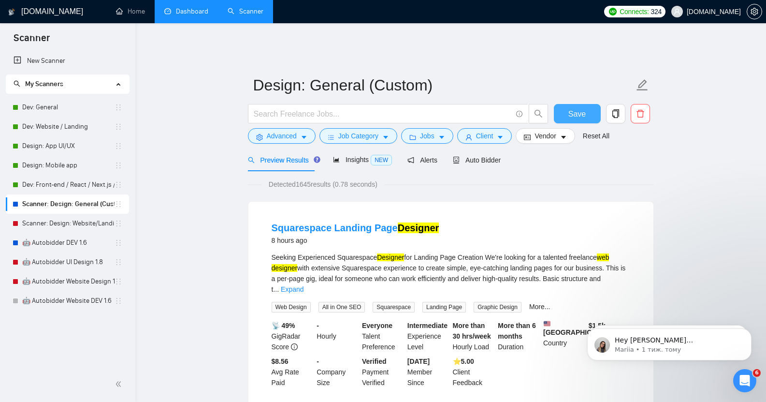
click at [575, 108] on span "Save" at bounding box center [577, 114] width 17 height 12
click at [79, 224] on link "Scanner: Design: Website/Landing" at bounding box center [68, 223] width 92 height 19
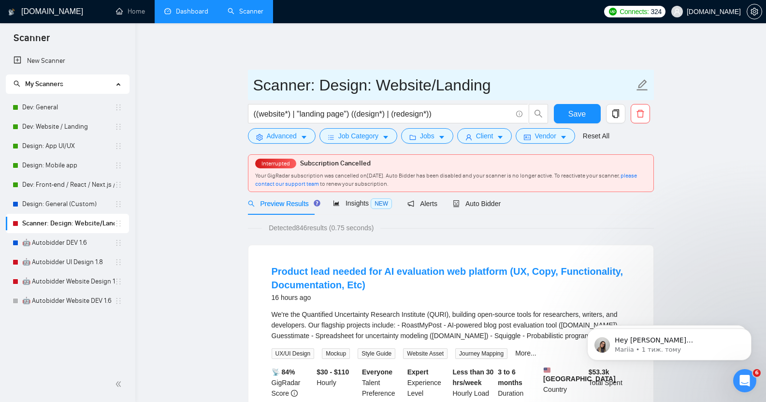
drag, startPoint x: 319, startPoint y: 77, endPoint x: 206, endPoint y: 81, distance: 112.2
type input "Design: Website/Landing"
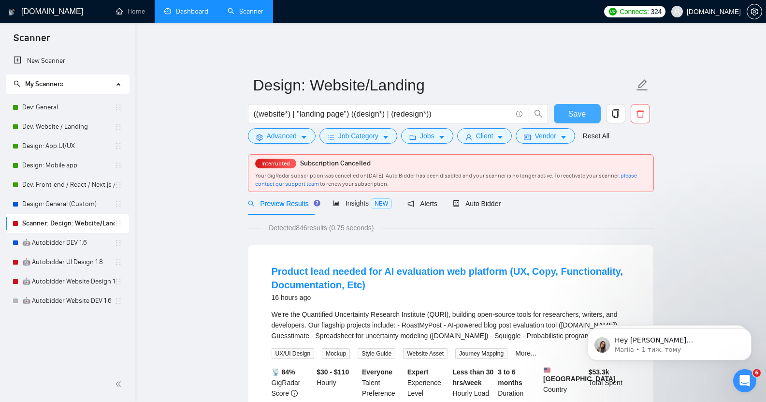
click at [584, 108] on span "Save" at bounding box center [577, 114] width 17 height 12
click at [63, 107] on link "Dev: General" at bounding box center [68, 107] width 92 height 19
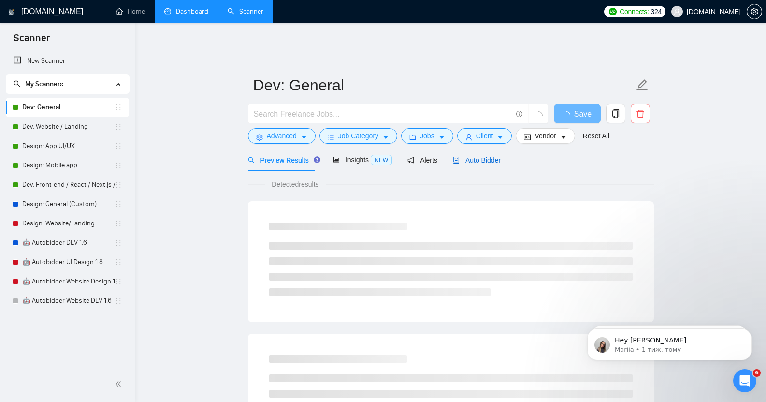
click at [474, 156] on span "Auto Bidder" at bounding box center [477, 160] width 48 height 8
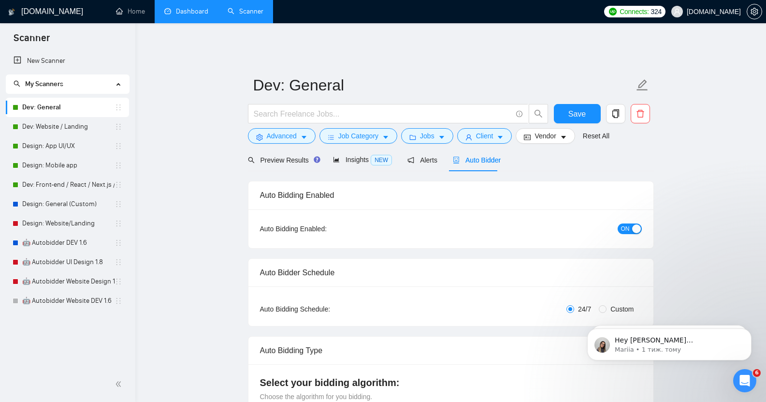
checkbox input "true"
click at [71, 126] on link "Dev: Website / Landing" at bounding box center [68, 126] width 92 height 19
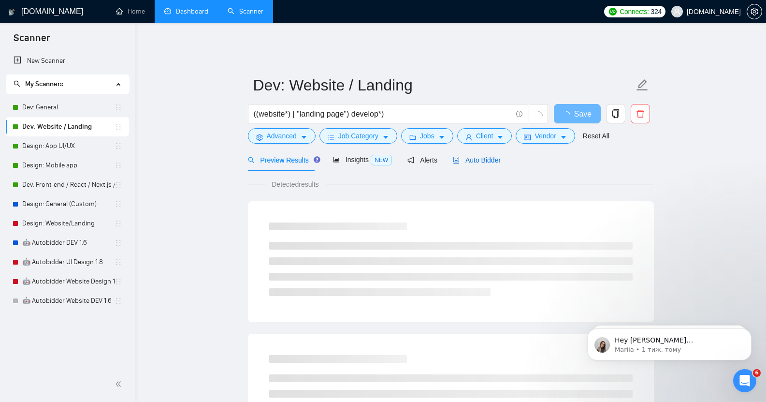
click at [488, 156] on span "Auto Bidder" at bounding box center [477, 160] width 48 height 8
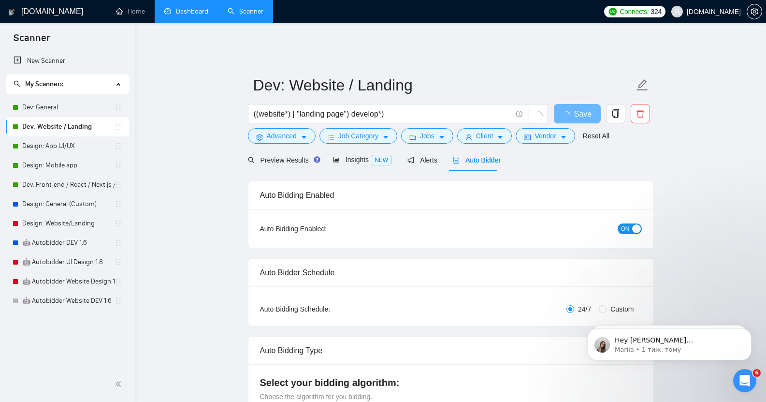
checkbox input "true"
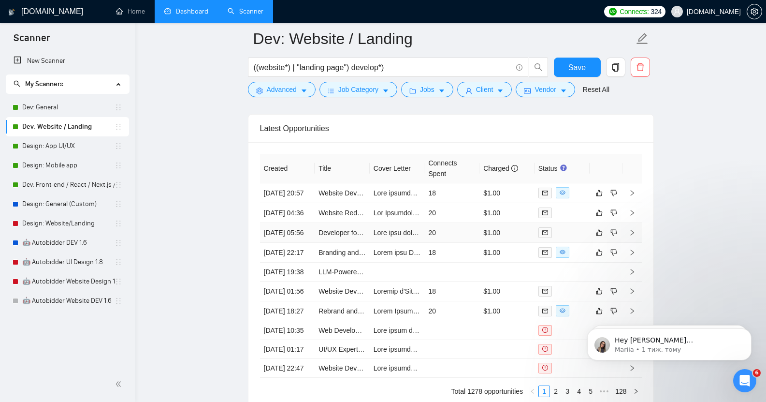
scroll to position [954, 0]
click at [49, 145] on link "Design: App UI/UX" at bounding box center [68, 145] width 92 height 19
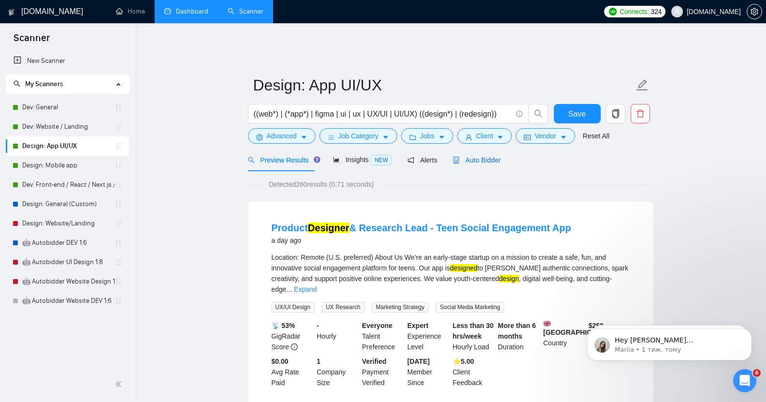
click at [484, 156] on span "Auto Bidder" at bounding box center [477, 160] width 48 height 8
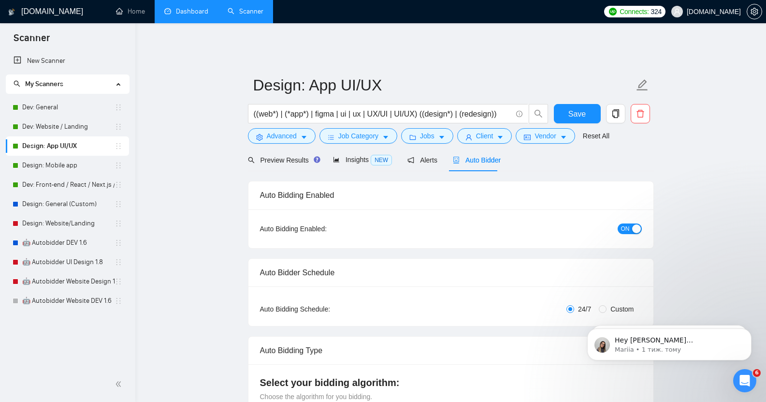
checkbox input "true"
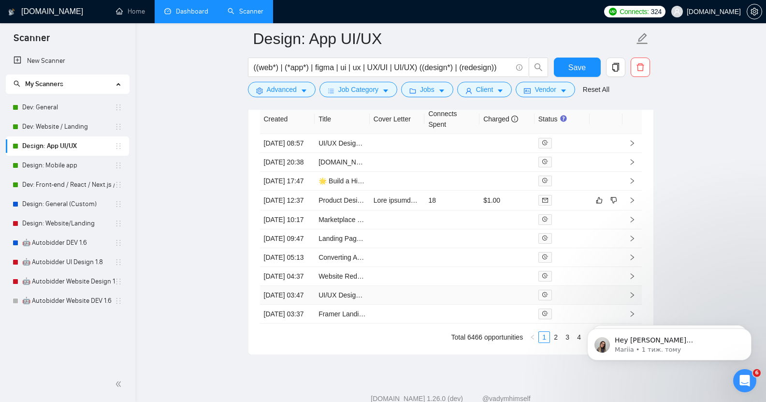
scroll to position [2507, 0]
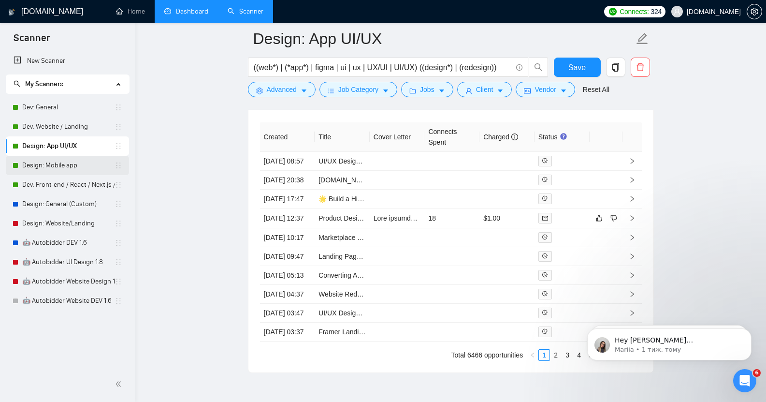
click at [69, 168] on link "Design: Mobile app" at bounding box center [68, 165] width 92 height 19
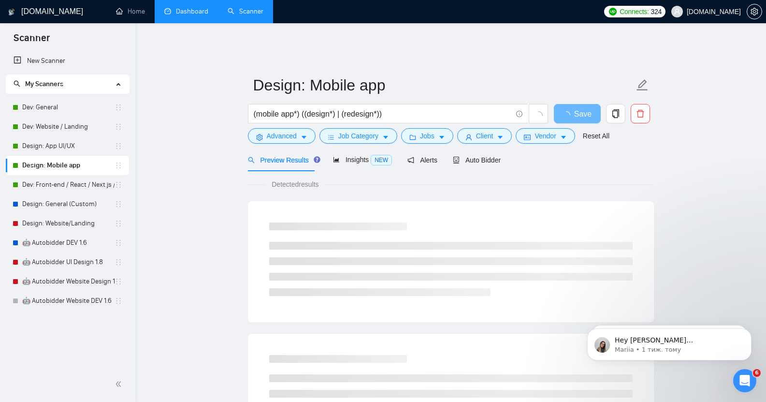
click at [500, 152] on div "Preview Results Insights NEW Alerts Auto Bidder" at bounding box center [451, 159] width 406 height 23
click at [471, 156] on span "Auto Bidder" at bounding box center [477, 160] width 48 height 8
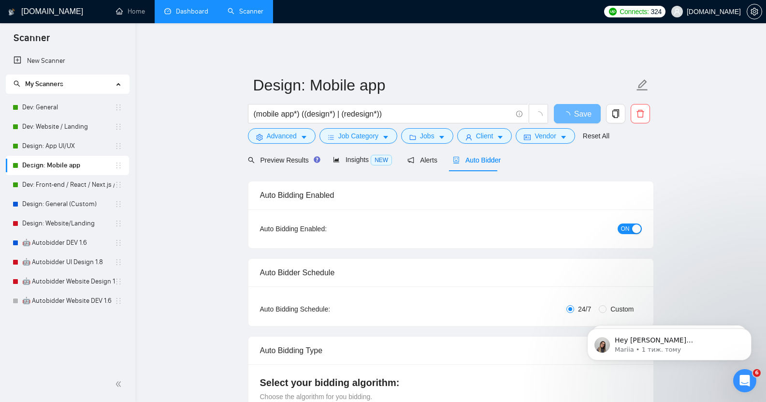
checkbox input "true"
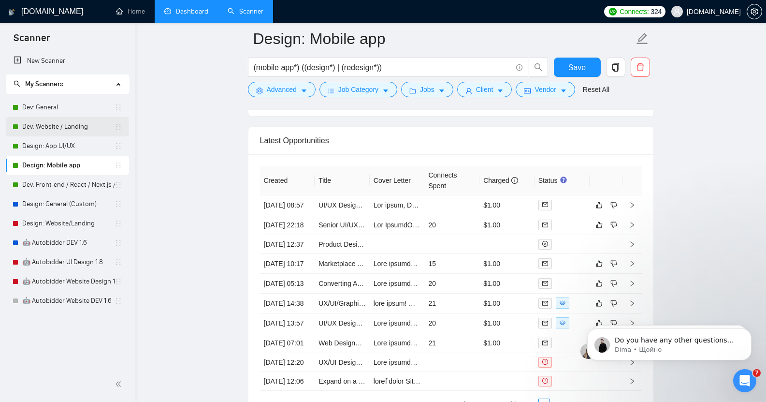
scroll to position [1025, 0]
click at [60, 129] on link "Dev: Website / Landing" at bounding box center [68, 126] width 92 height 19
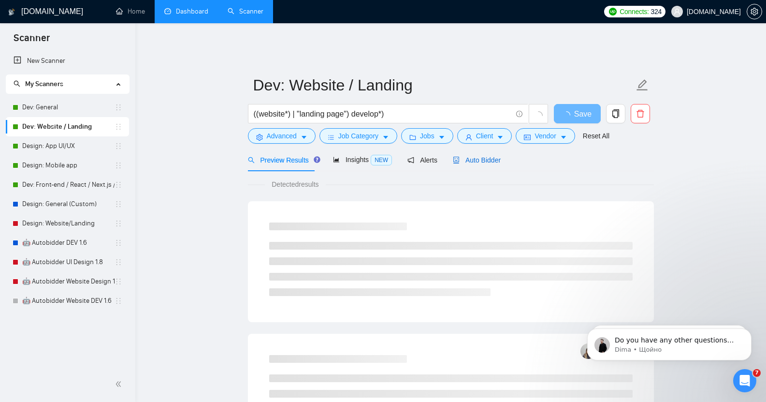
click at [481, 156] on span "Auto Bidder" at bounding box center [477, 160] width 48 height 8
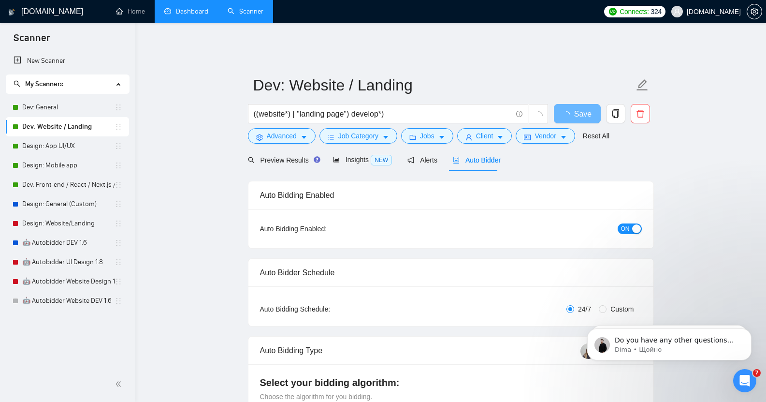
checkbox input "true"
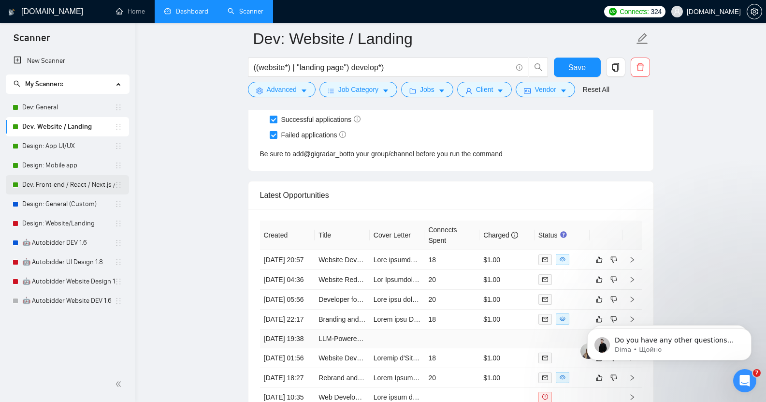
scroll to position [2424, 0]
click at [58, 145] on link "Design: App UI/UX" at bounding box center [68, 145] width 92 height 19
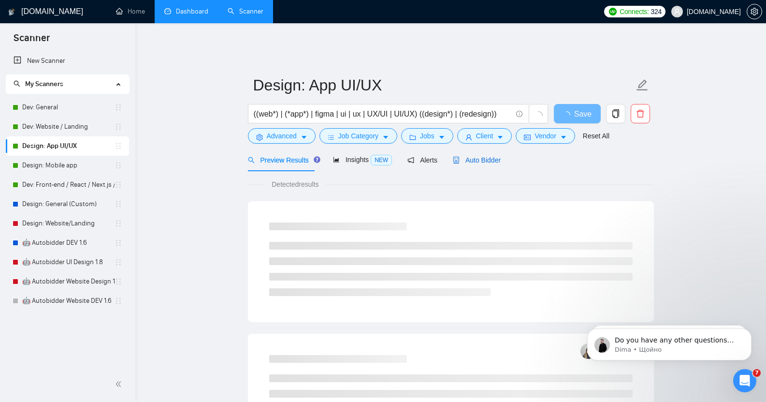
click at [475, 156] on span "Auto Bidder" at bounding box center [477, 160] width 48 height 8
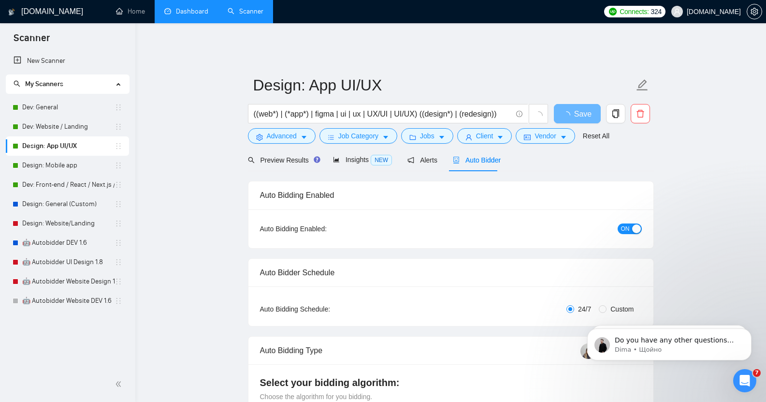
checkbox input "true"
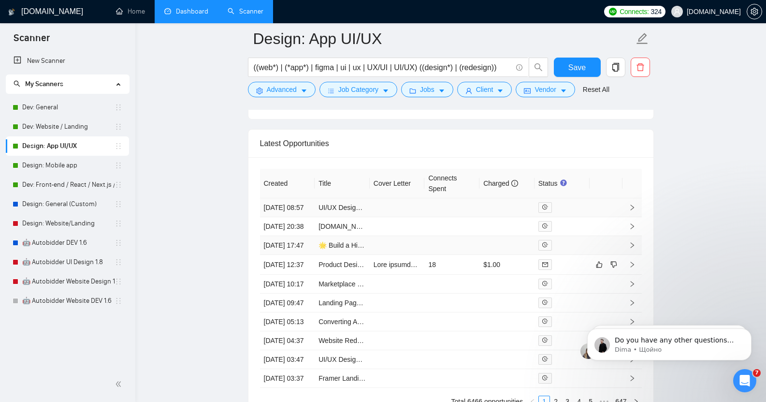
scroll to position [2461, 0]
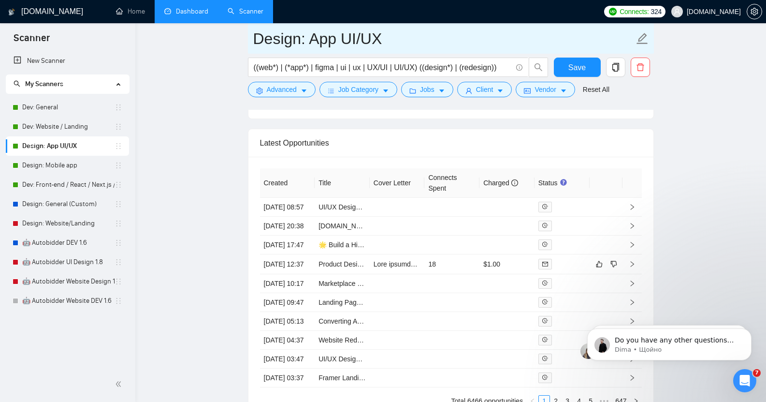
click at [291, 40] on input "Design: App UI/UX" at bounding box center [443, 39] width 381 height 24
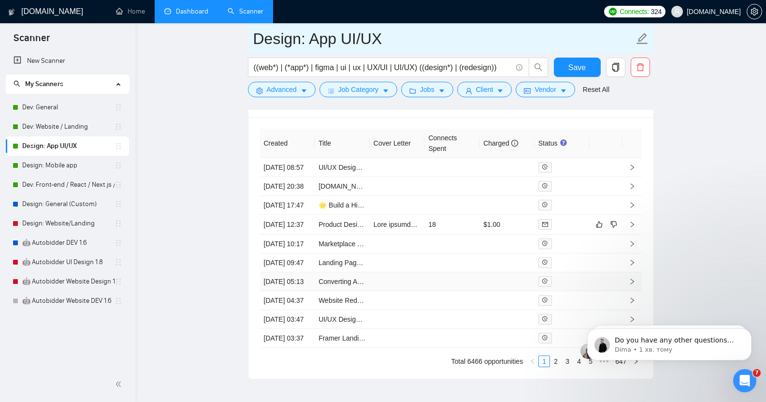
scroll to position [2500, 0]
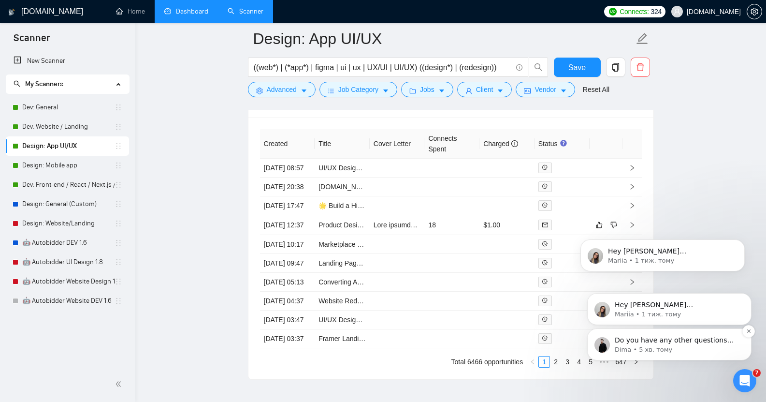
click at [692, 345] on div "Do you have any other questions about the response you received, or do you need…" at bounding box center [678, 340] width 128 height 13
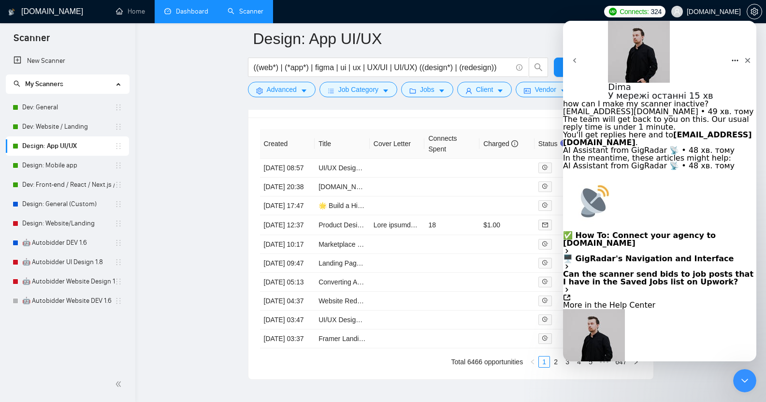
scroll to position [1041, 0]
type textarea "that's all :) Thanks a lot for your help!"
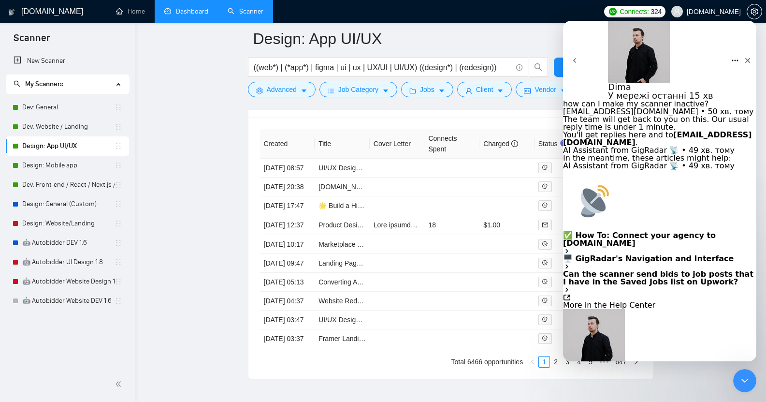
scroll to position [1063, 0]
drag, startPoint x: 579, startPoint y: 167, endPoint x: 670, endPoint y: 206, distance: 99.0
copy div "Yes, that is okay: one business manager is used for data synchronization, and t…"
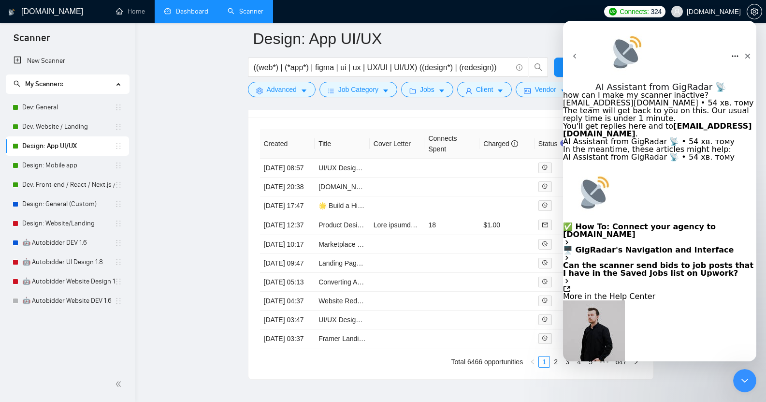
scroll to position [1188, 0]
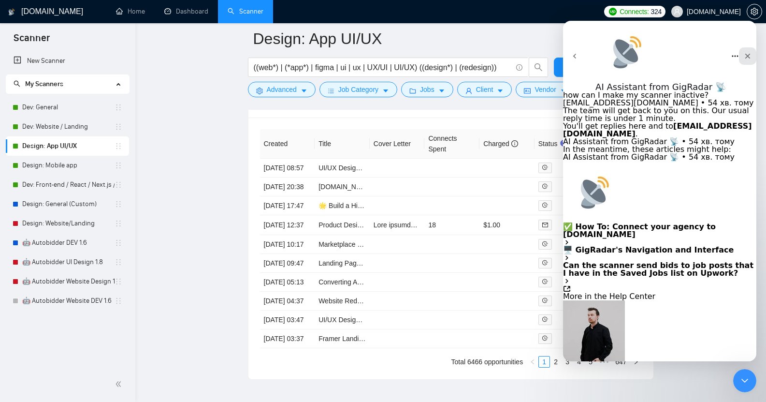
click at [744, 52] on icon "Закрити" at bounding box center [748, 56] width 8 height 8
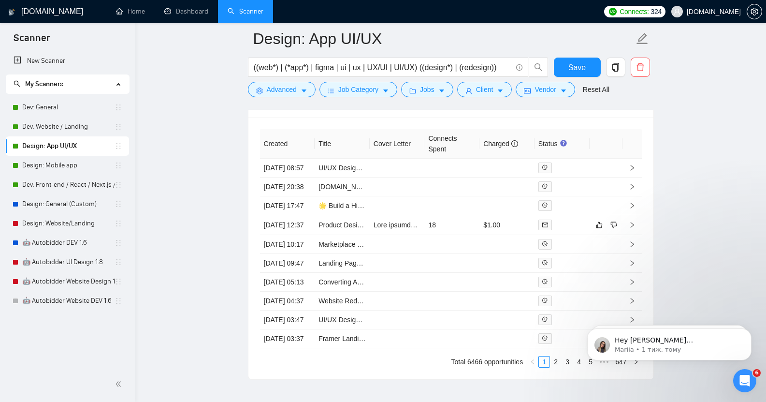
scroll to position [0, 0]
click at [67, 108] on link "Dev: General" at bounding box center [68, 107] width 92 height 19
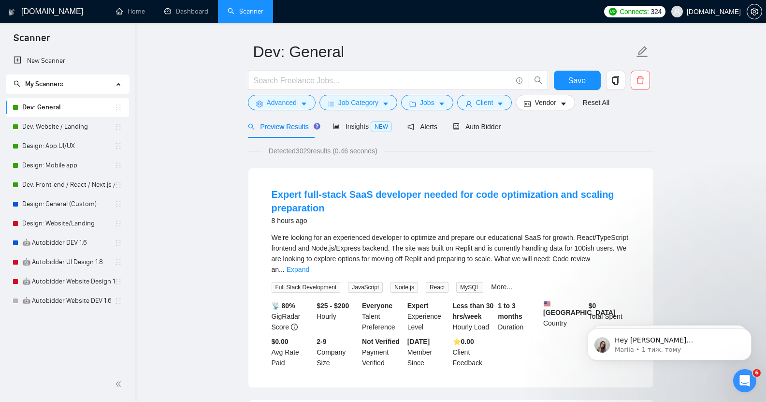
scroll to position [28, 0]
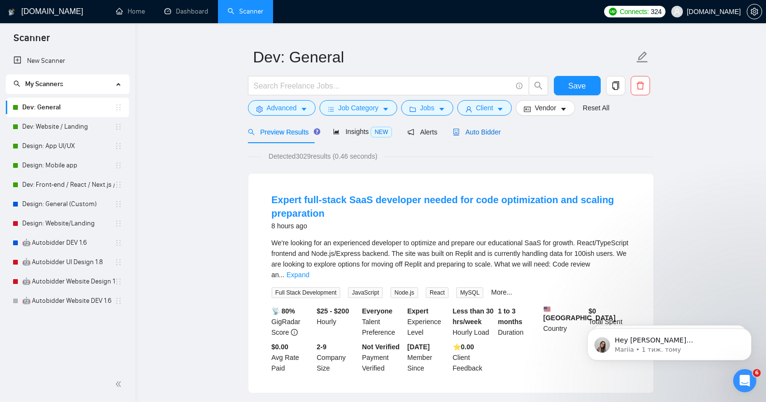
click at [475, 128] on span "Auto Bidder" at bounding box center [477, 132] width 48 height 8
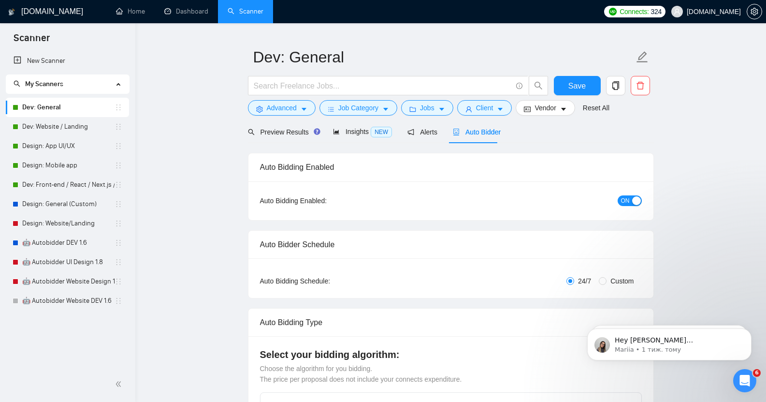
checkbox input "true"
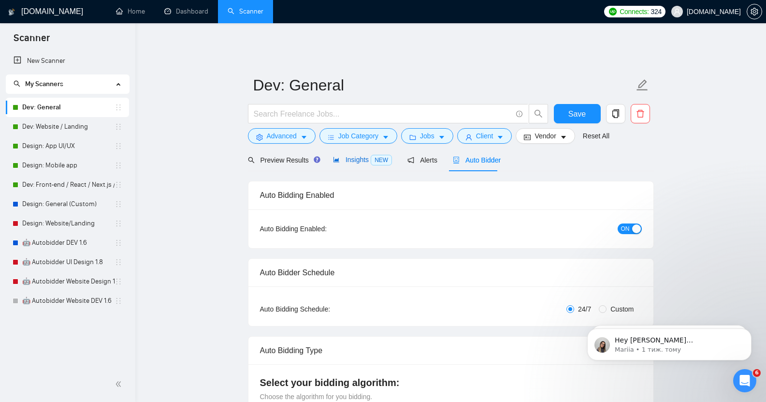
click at [346, 156] on span "Insights NEW" at bounding box center [362, 160] width 59 height 8
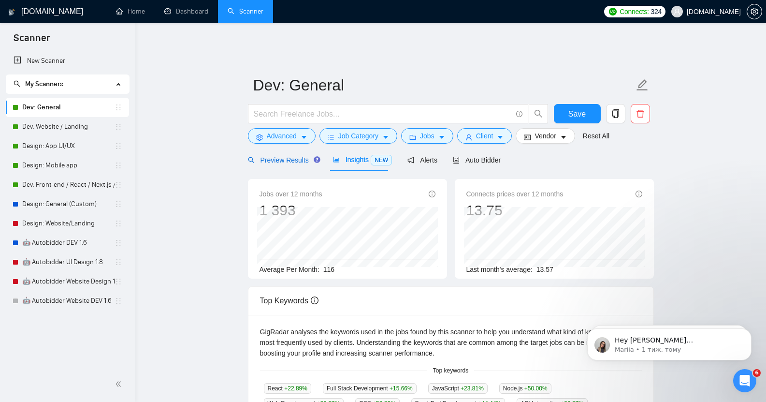
click at [284, 157] on span "Preview Results" at bounding box center [283, 160] width 70 height 8
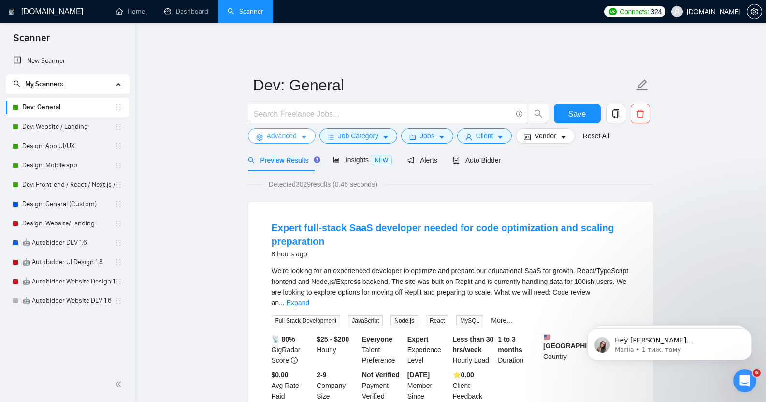
click at [286, 131] on span "Advanced" at bounding box center [282, 136] width 30 height 11
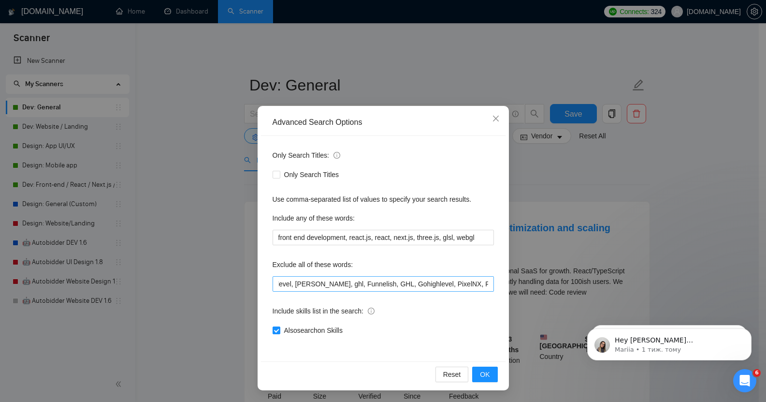
scroll to position [0, 1211]
click at [496, 118] on icon "close" at bounding box center [496, 119] width 8 height 8
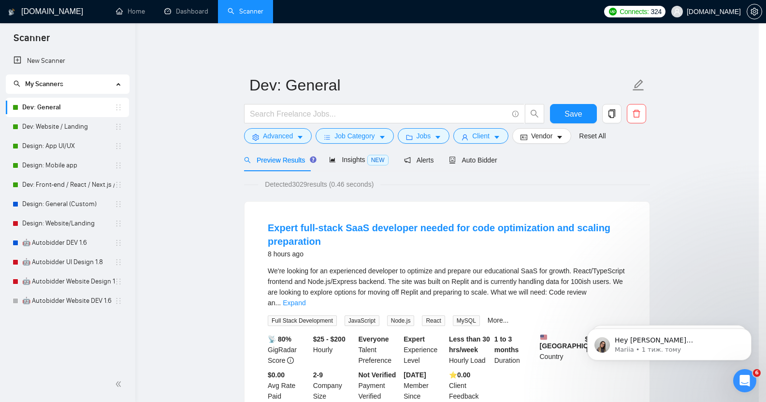
scroll to position [0, 0]
